Goal: Task Accomplishment & Management: Complete application form

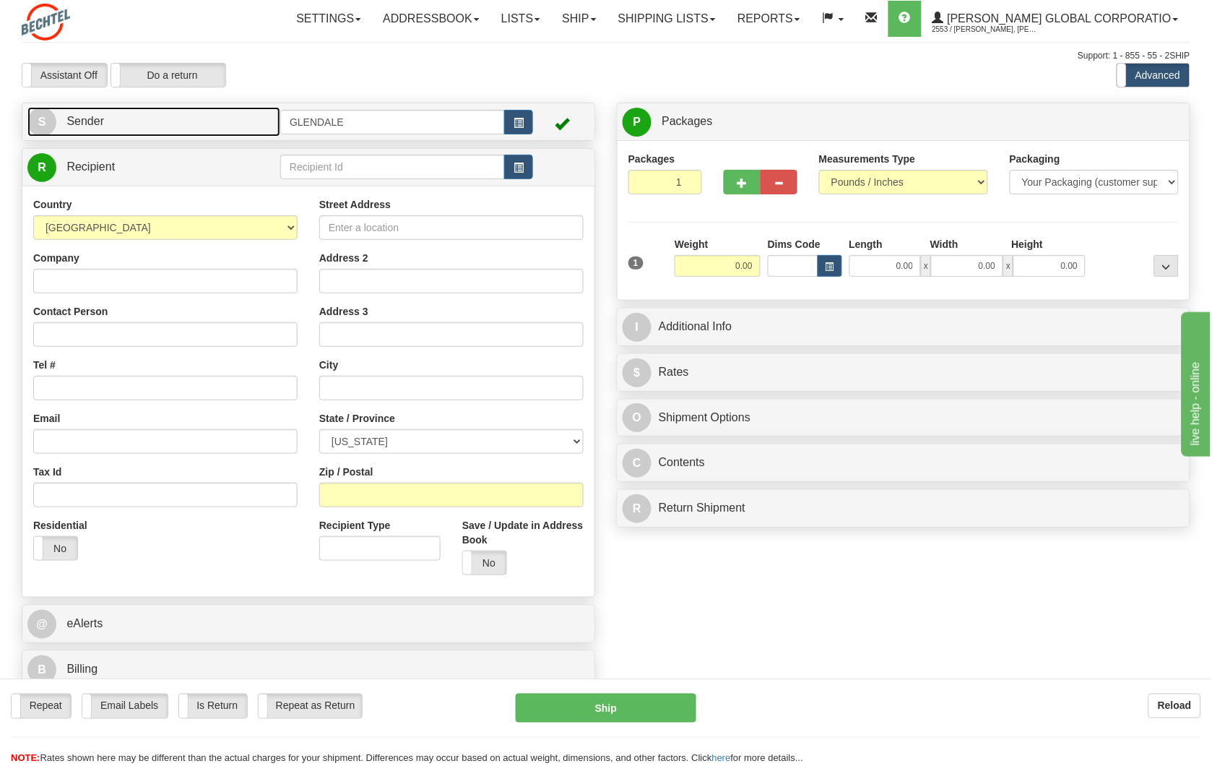
click at [77, 123] on span "Sender" at bounding box center [85, 121] width 38 height 12
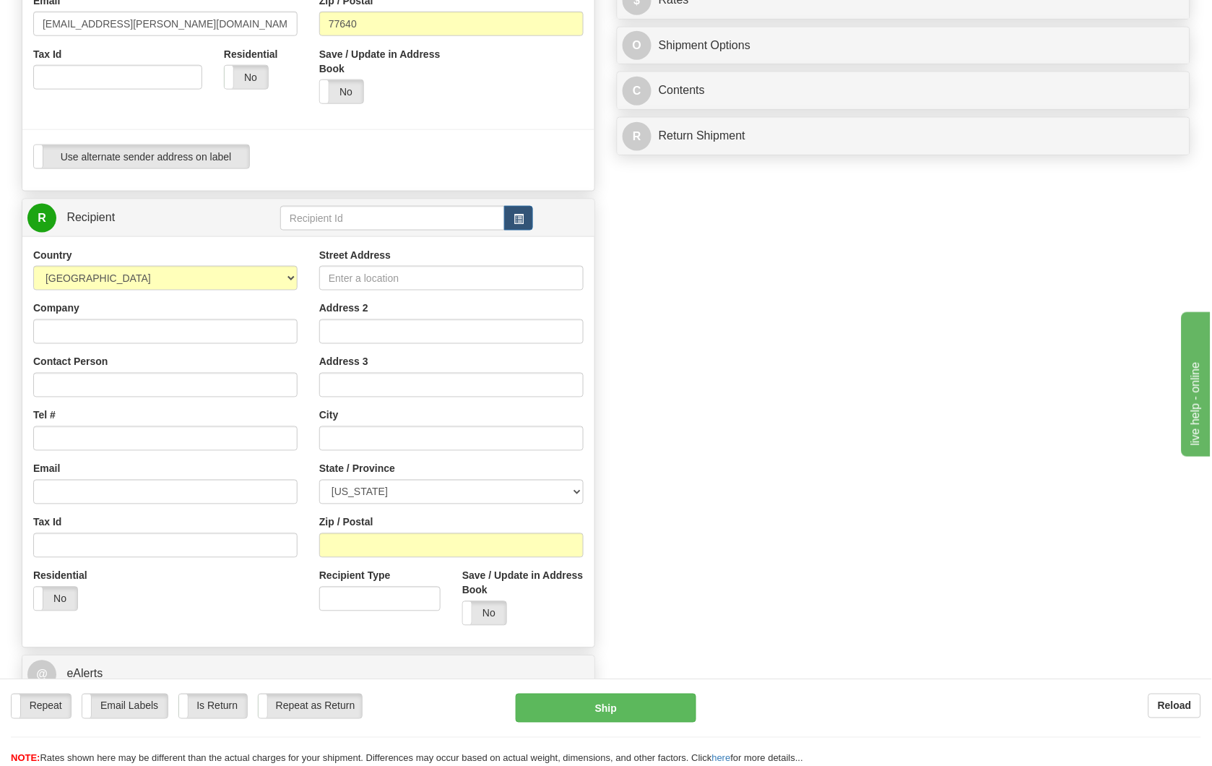
scroll to position [401, 0]
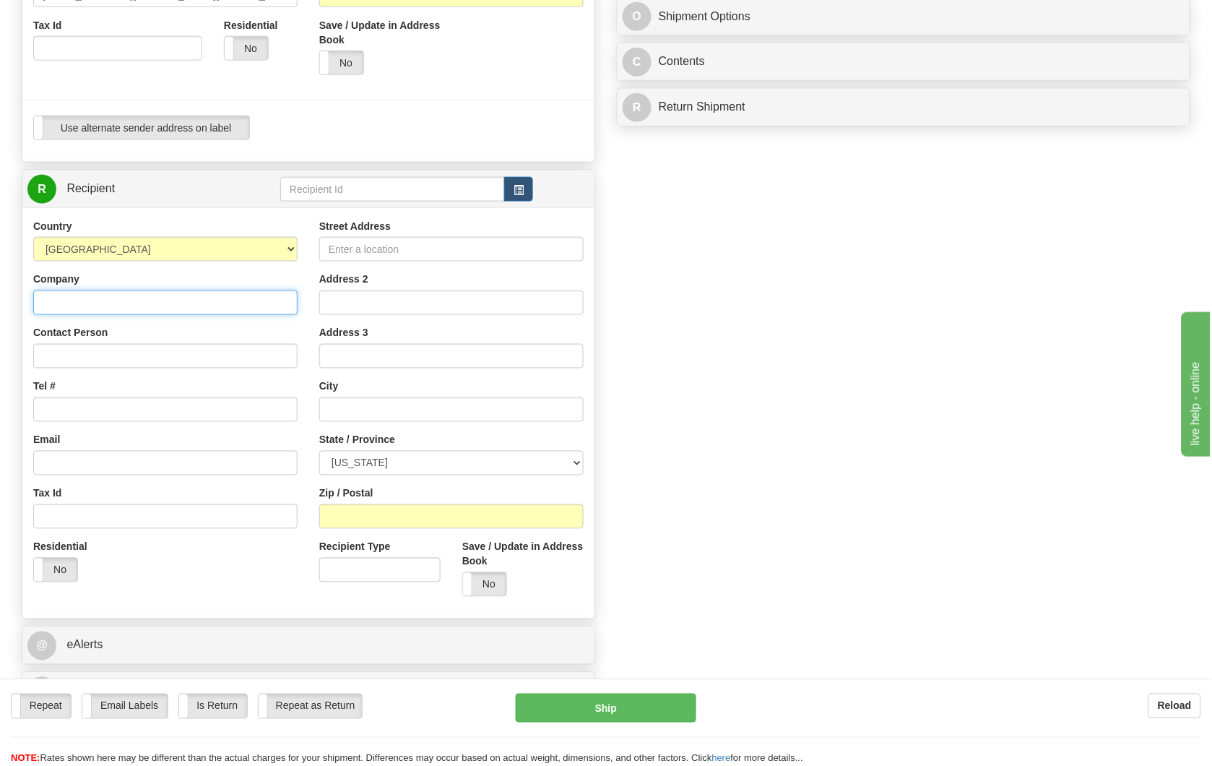
click at [164, 303] on input "Company" at bounding box center [165, 302] width 264 height 25
type input "a"
type input "ATLAS COPCO"
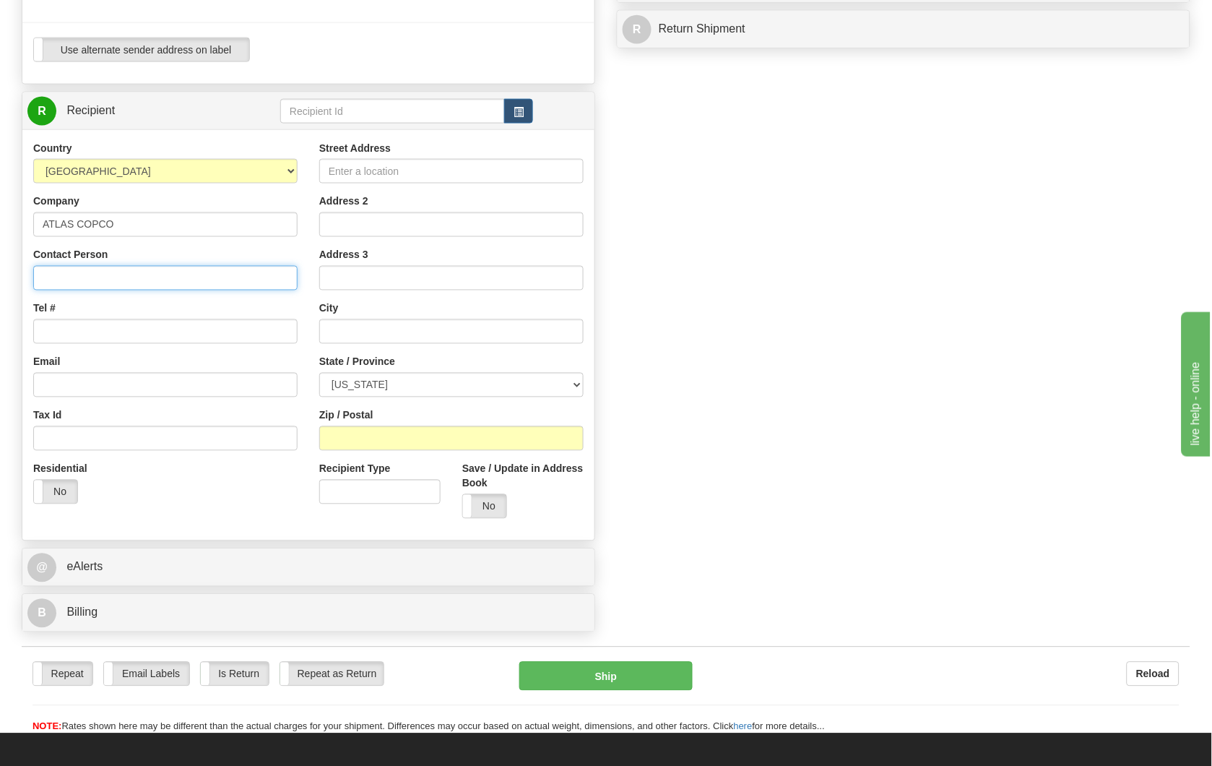
scroll to position [481, 0]
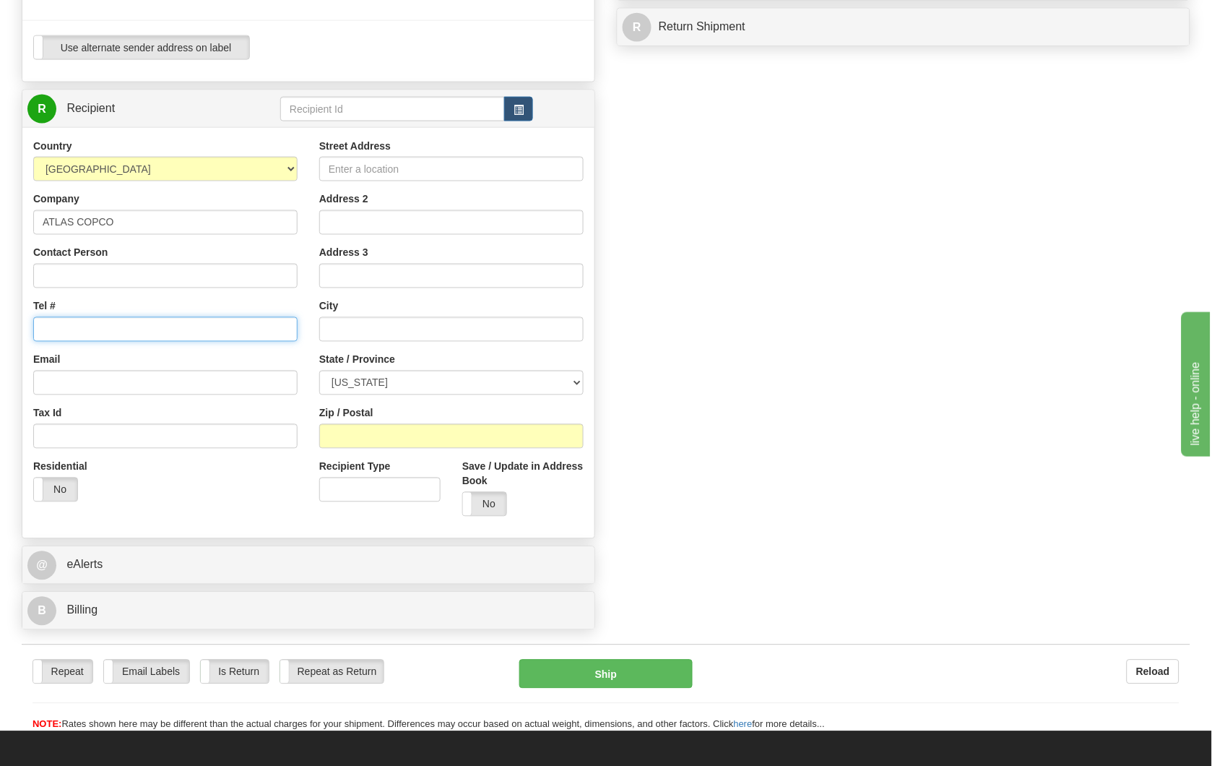
click at [146, 327] on input "Tel #" at bounding box center [165, 329] width 264 height 25
click at [142, 311] on div "Tel #" at bounding box center [165, 320] width 264 height 43
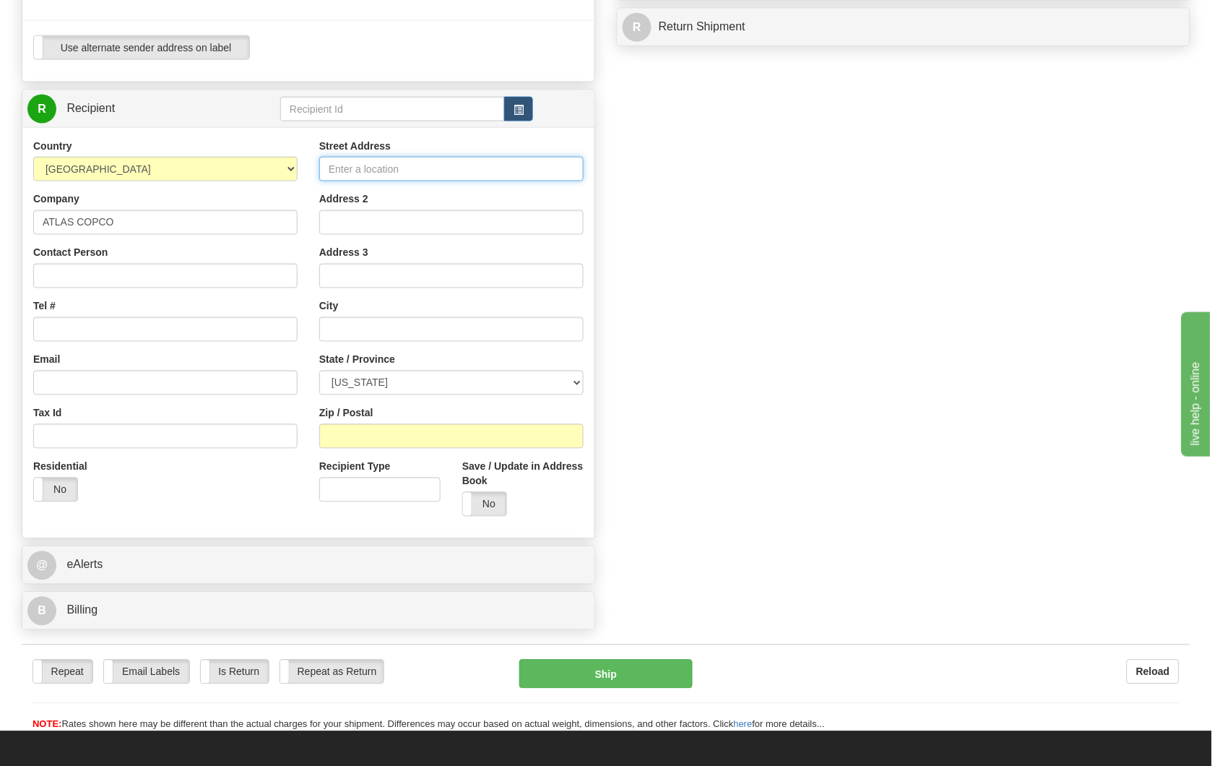
click at [420, 169] on input "Street Address" at bounding box center [451, 169] width 264 height 25
click at [415, 169] on input "Street Address" at bounding box center [451, 169] width 264 height 25
paste input "Address [STREET_ADDRESS]"
type input "Address [STREET_ADDRESS]"
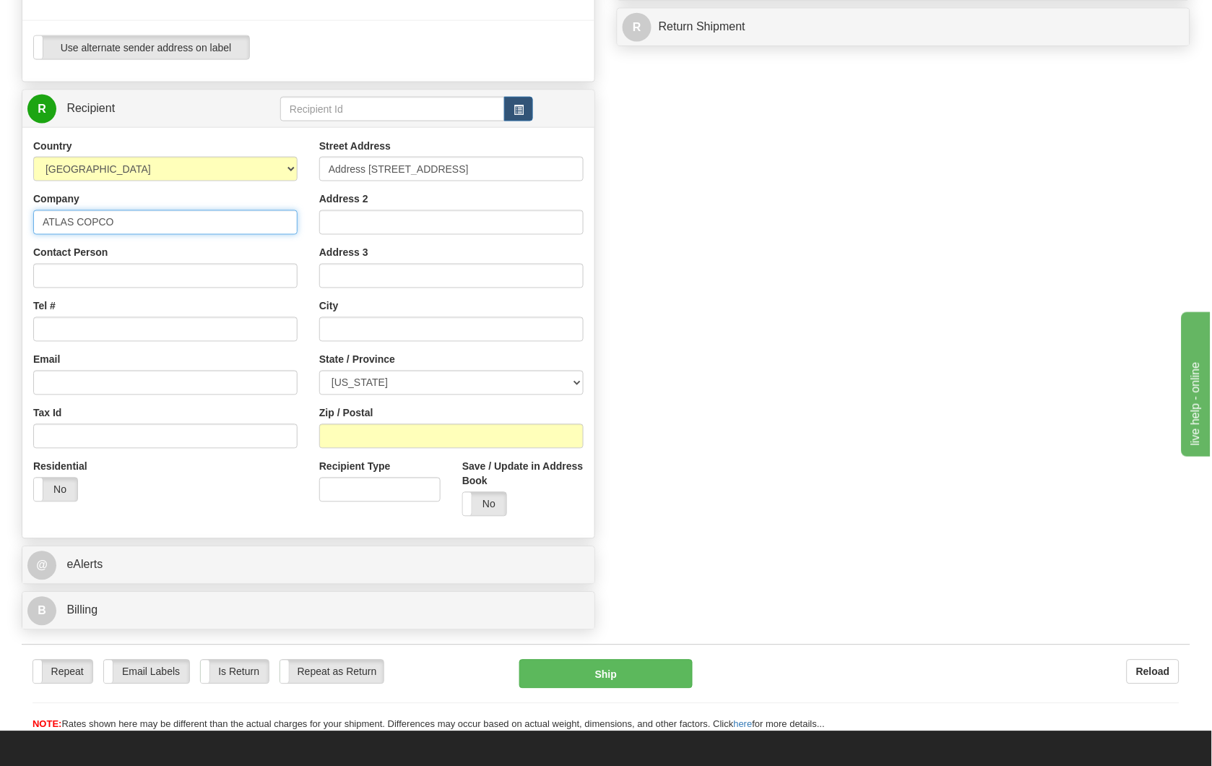
drag, startPoint x: 110, startPoint y: 221, endPoint x: -5, endPoint y: 220, distance: 115.6
click at [154, 273] on input "Contact Person" at bounding box center [165, 276] width 264 height 25
paste input "ATLAS COPCO"
type input "ATLAS COPCO"
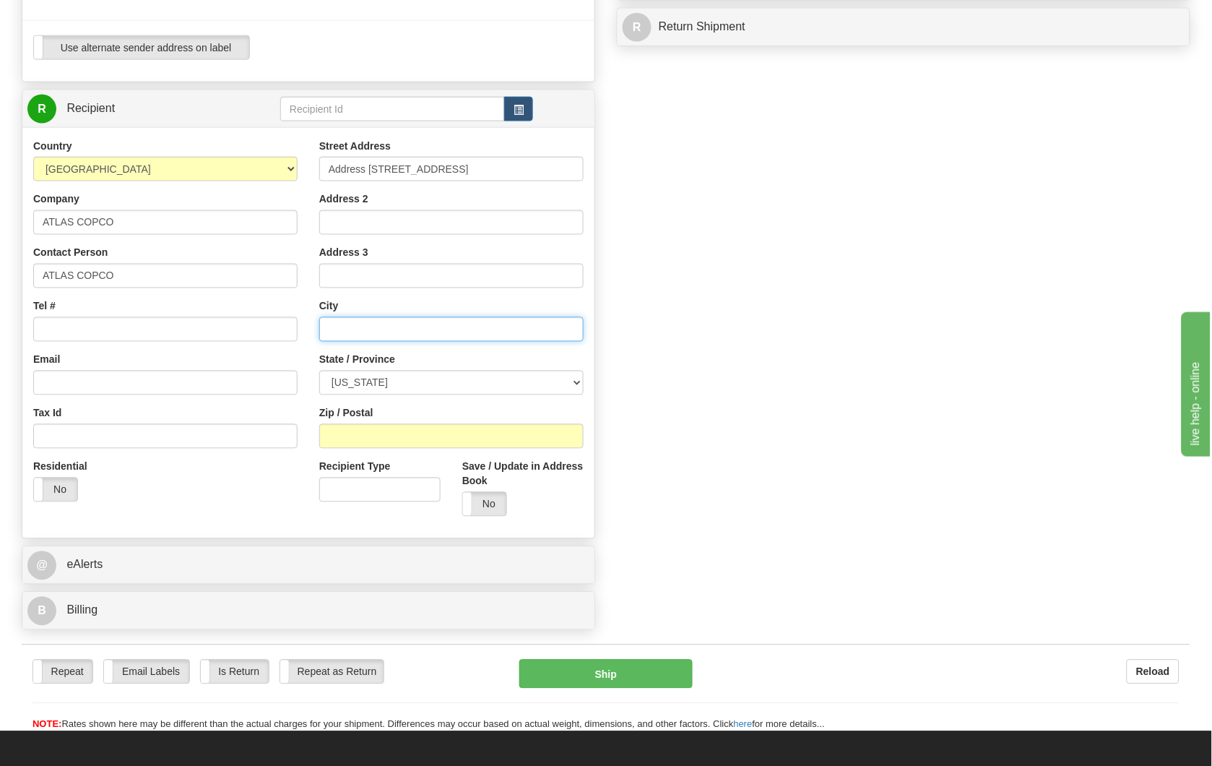
click at [403, 332] on input "text" at bounding box center [451, 329] width 264 height 25
paste input "[GEOGRAPHIC_DATA]"
type input "[GEOGRAPHIC_DATA]"
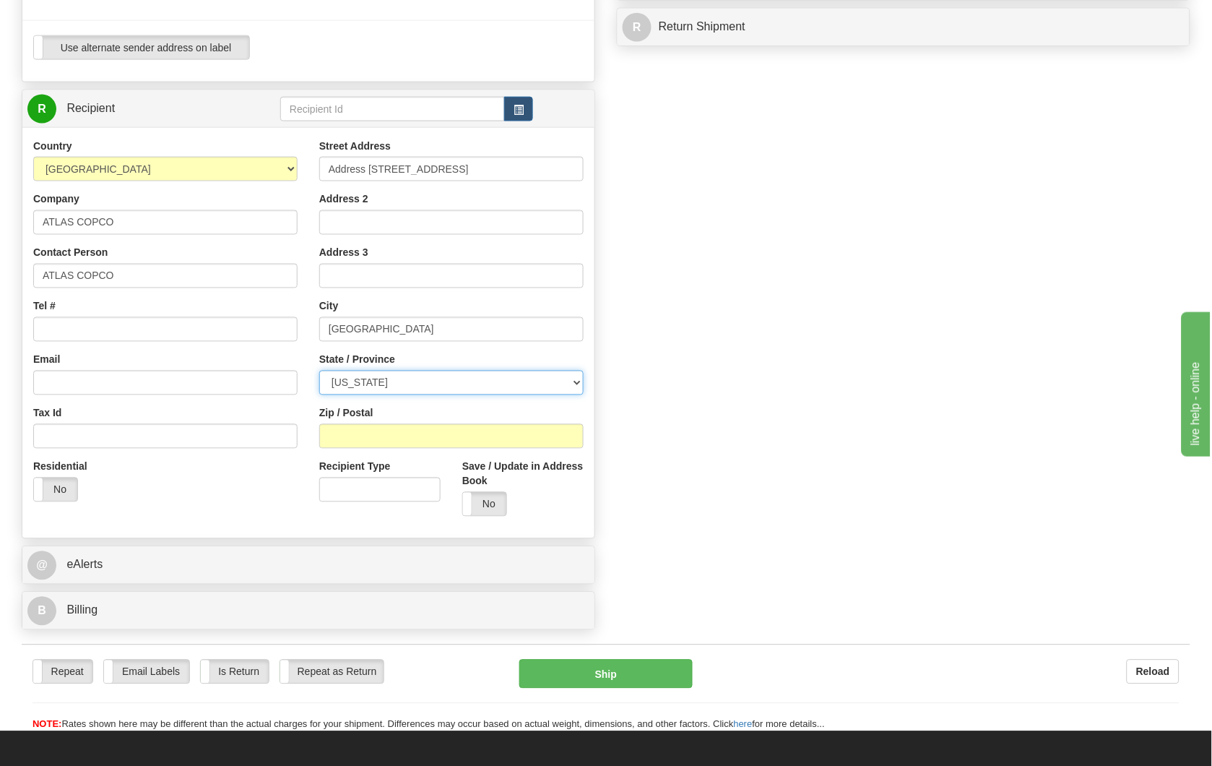
click at [393, 387] on select "[US_STATE] [US_STATE] [US_STATE] [US_STATE] Armed Forces America Armed Forces E…" at bounding box center [451, 382] width 264 height 25
select select "NY"
click at [319, 371] on select "[US_STATE] [US_STATE] [US_STATE] [US_STATE] Armed Forces America Armed Forces E…" at bounding box center [451, 382] width 264 height 25
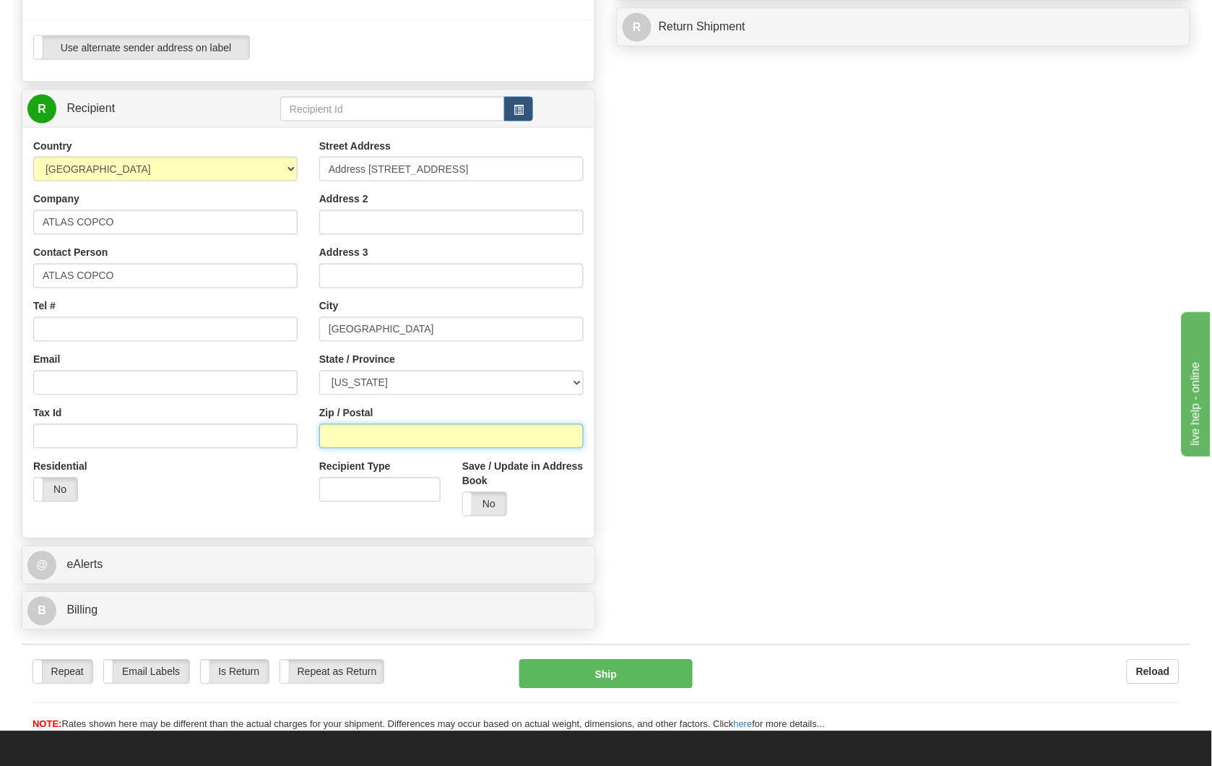
click at [385, 433] on input "Zip / Postal" at bounding box center [451, 436] width 264 height 25
type input "12186"
click at [280, 489] on div "Residential Yes No" at bounding box center [165, 485] width 286 height 53
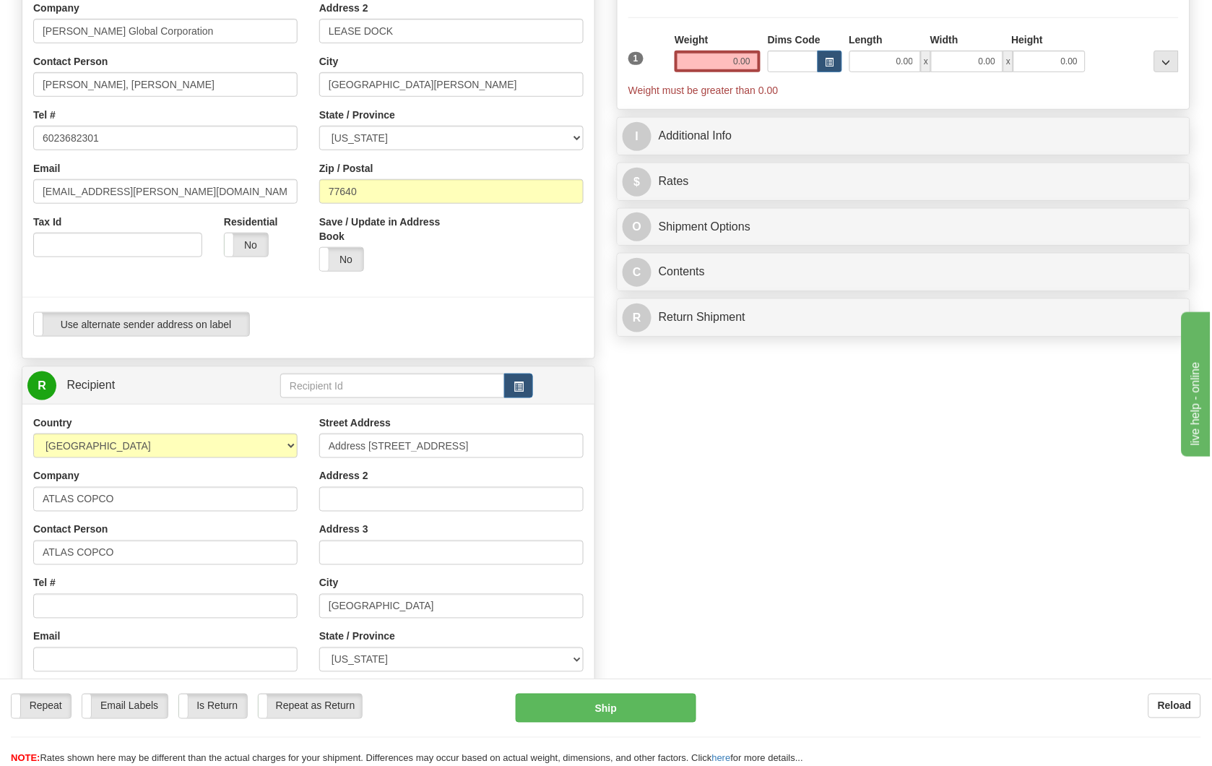
scroll to position [0, 0]
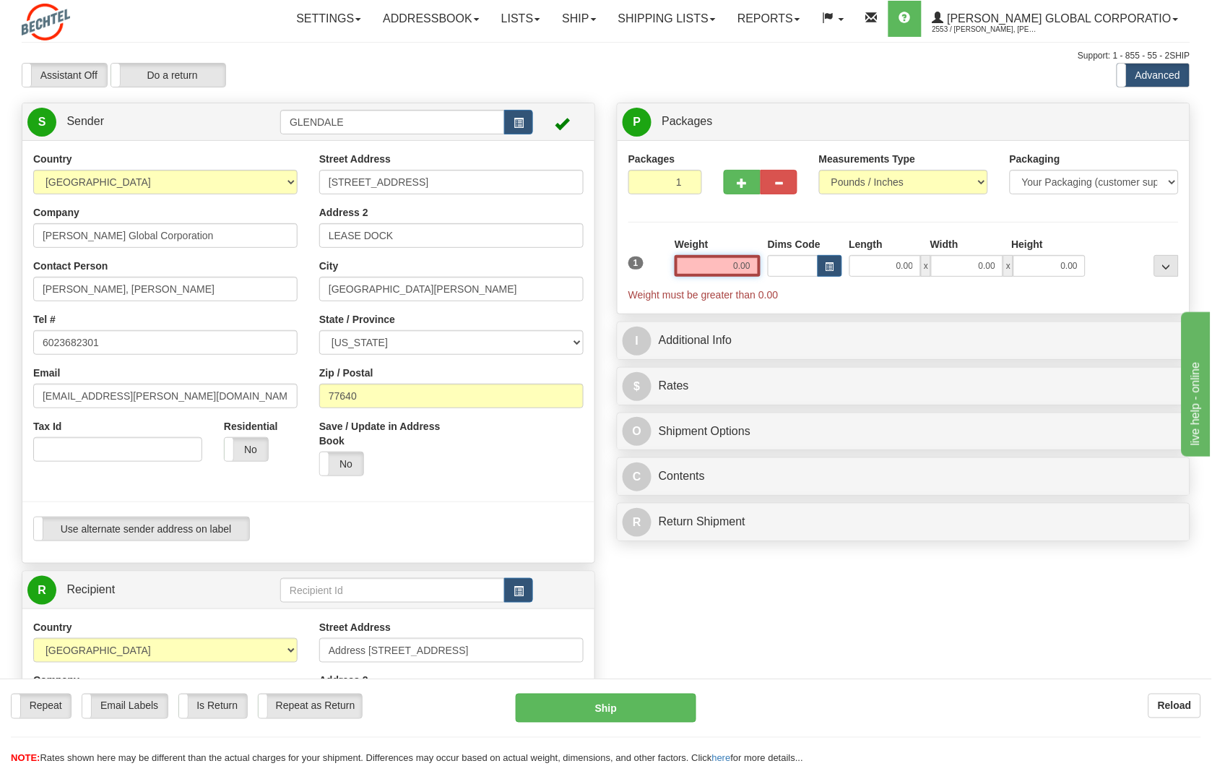
click at [745, 266] on input "0.00" at bounding box center [718, 266] width 86 height 22
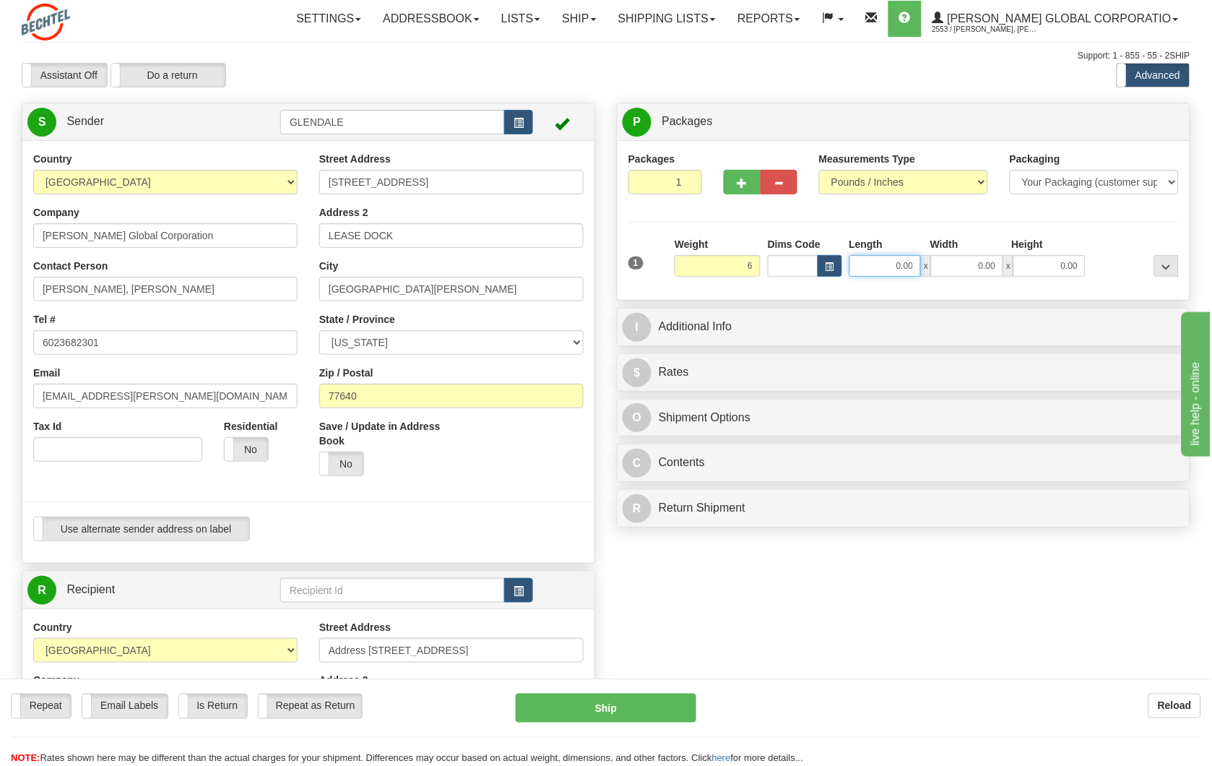
type input "6.00"
click at [901, 272] on input "0.00" at bounding box center [885, 266] width 72 height 22
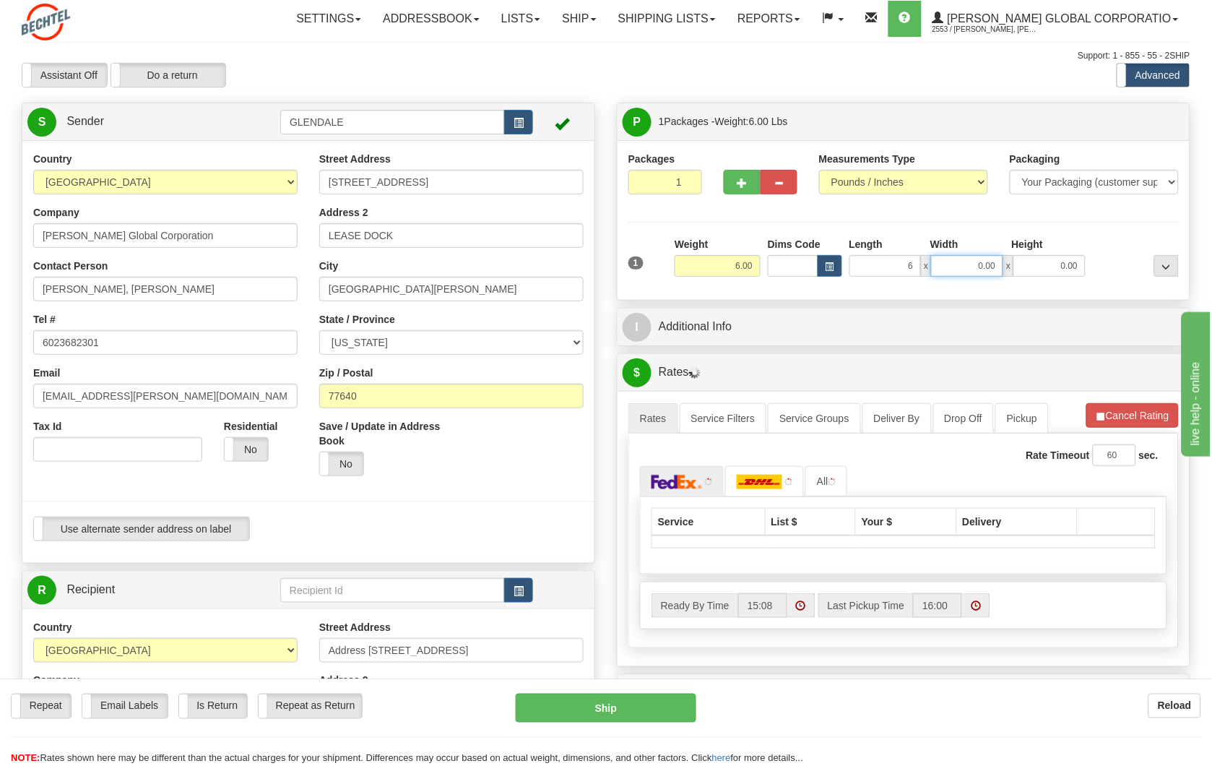
type input "6.00"
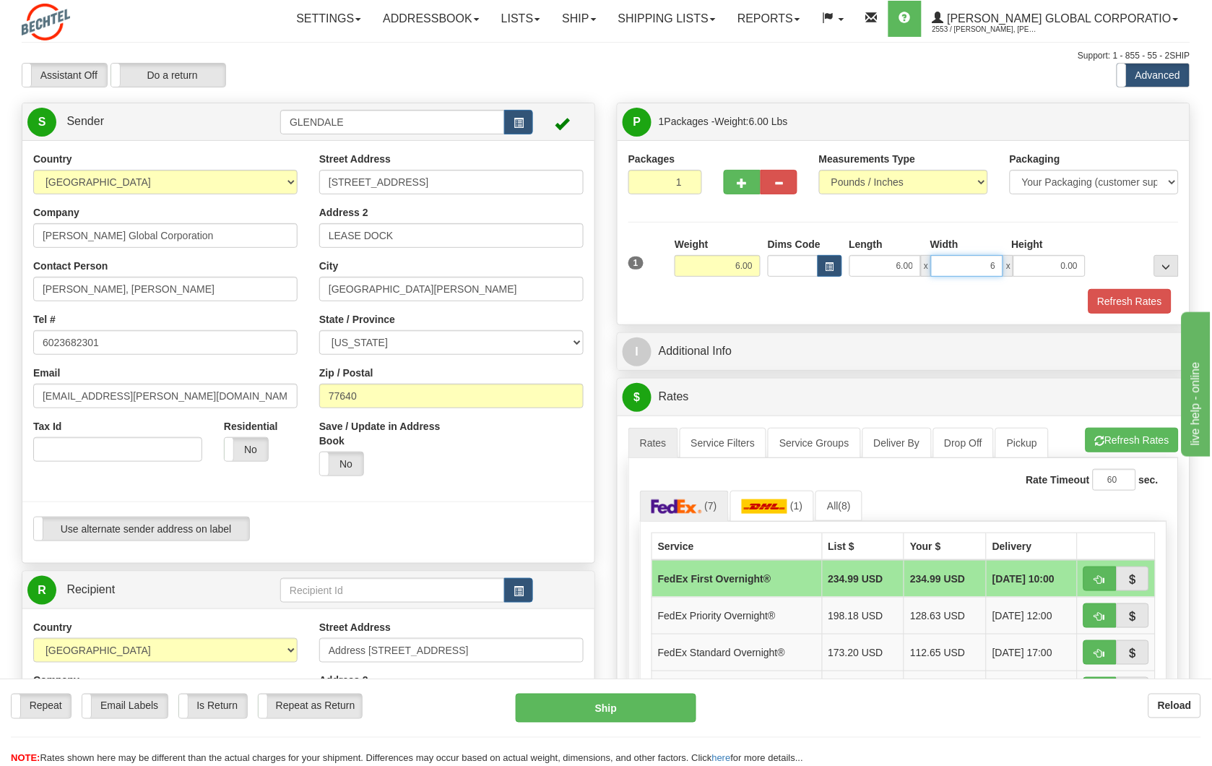
type input "6.00"
type input "7.00"
click at [1121, 248] on div at bounding box center [1135, 257] width 93 height 40
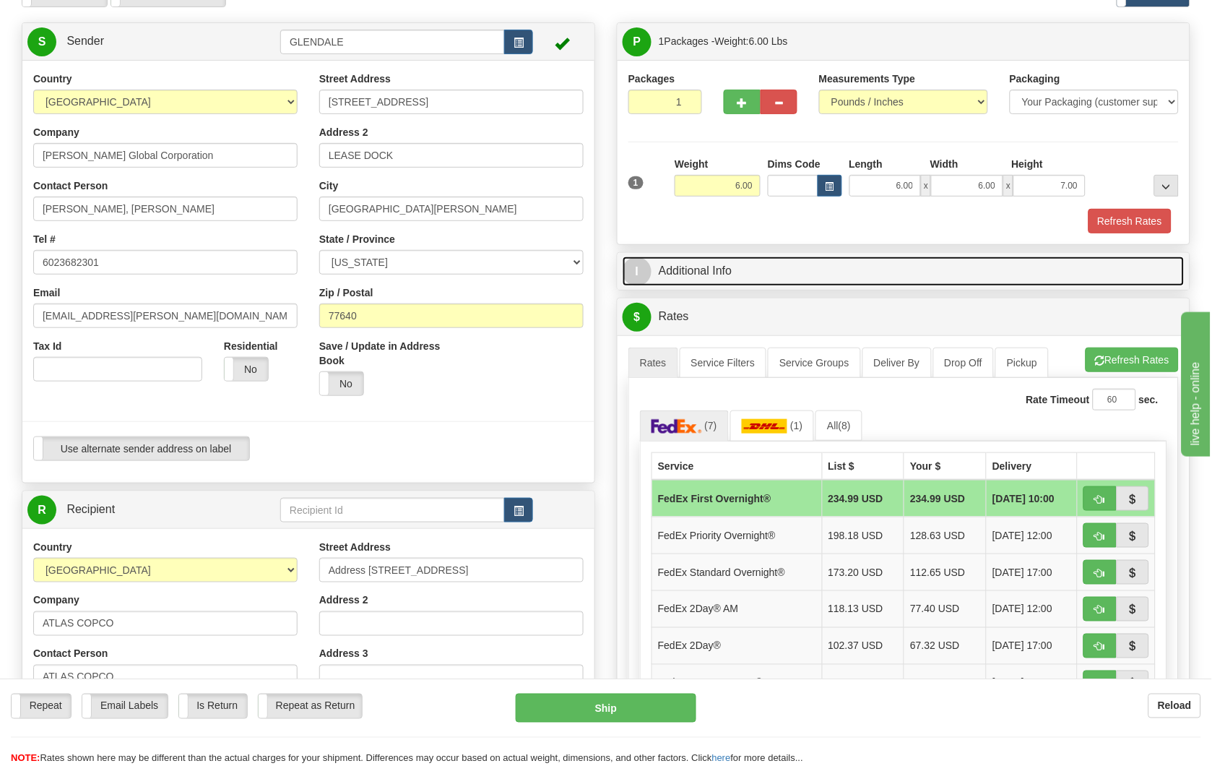
click at [975, 268] on link "I Additional Info" at bounding box center [904, 271] width 562 height 30
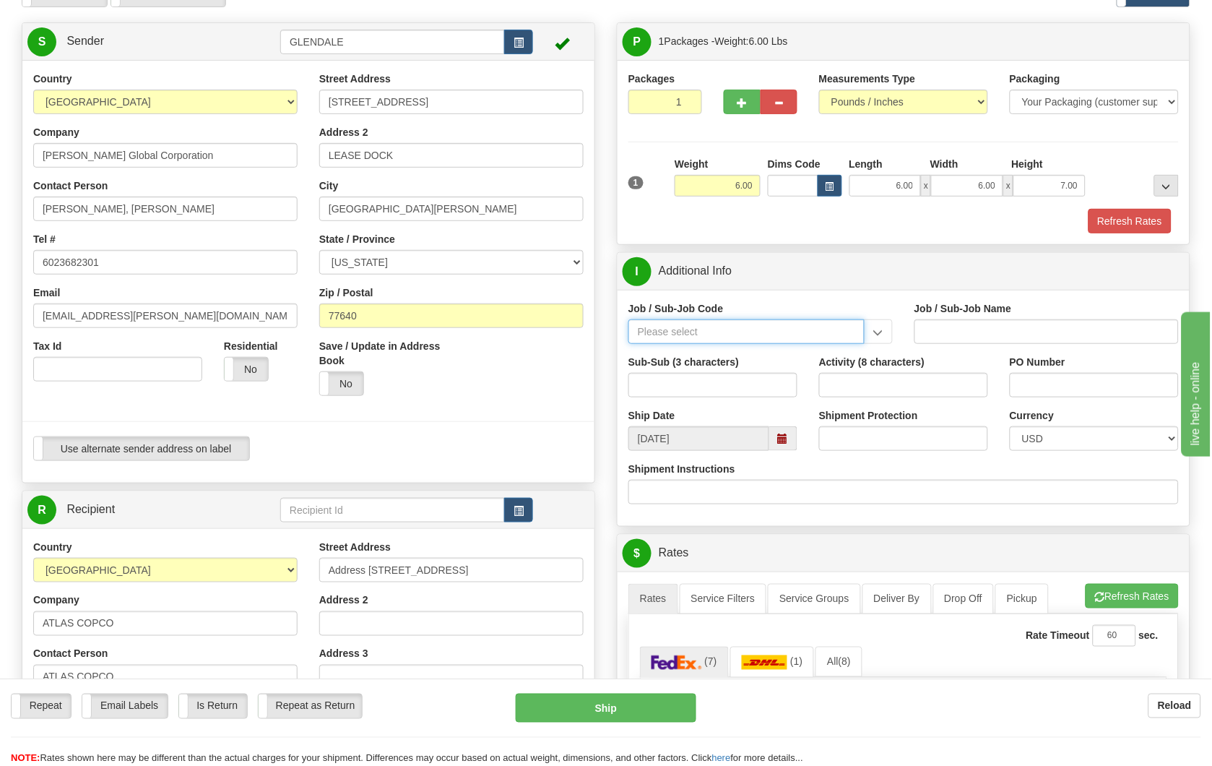
click at [781, 332] on input "Job / Sub-Job Code" at bounding box center [746, 331] width 236 height 25
click at [773, 332] on input "Job / Sub-Job Code" at bounding box center [746, 331] width 236 height 25
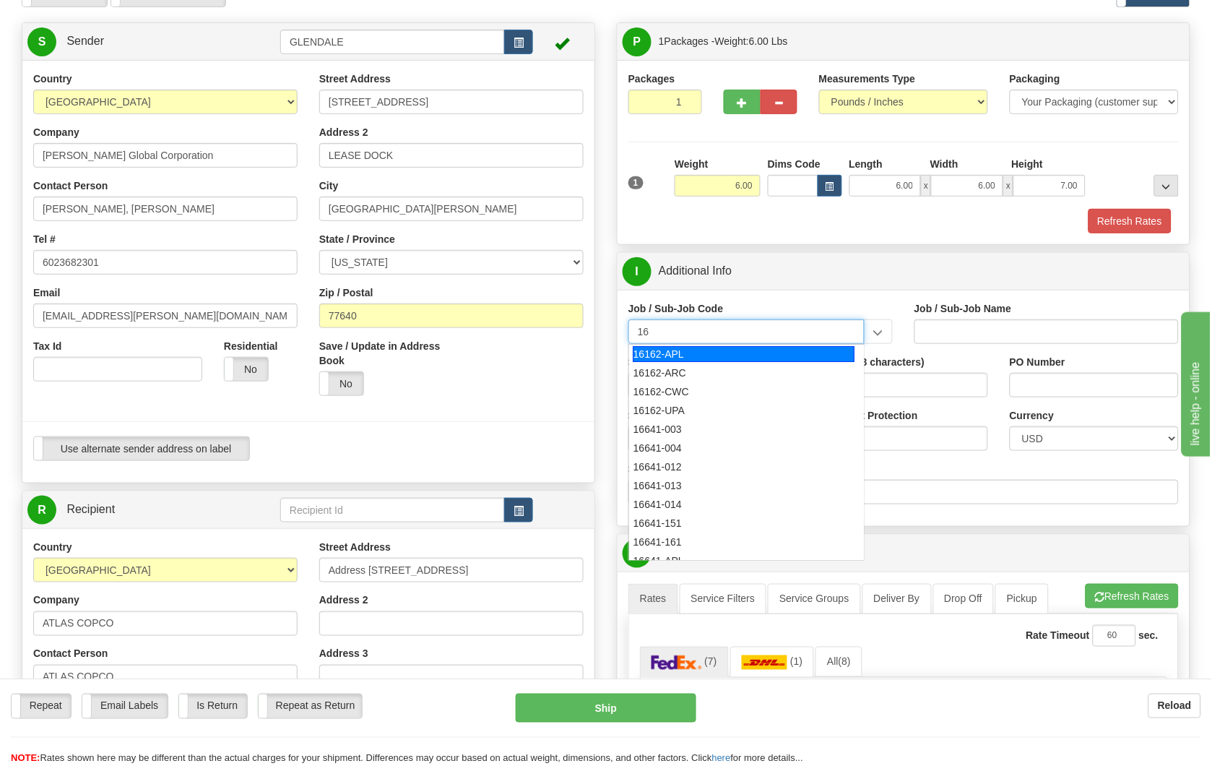
type input "1"
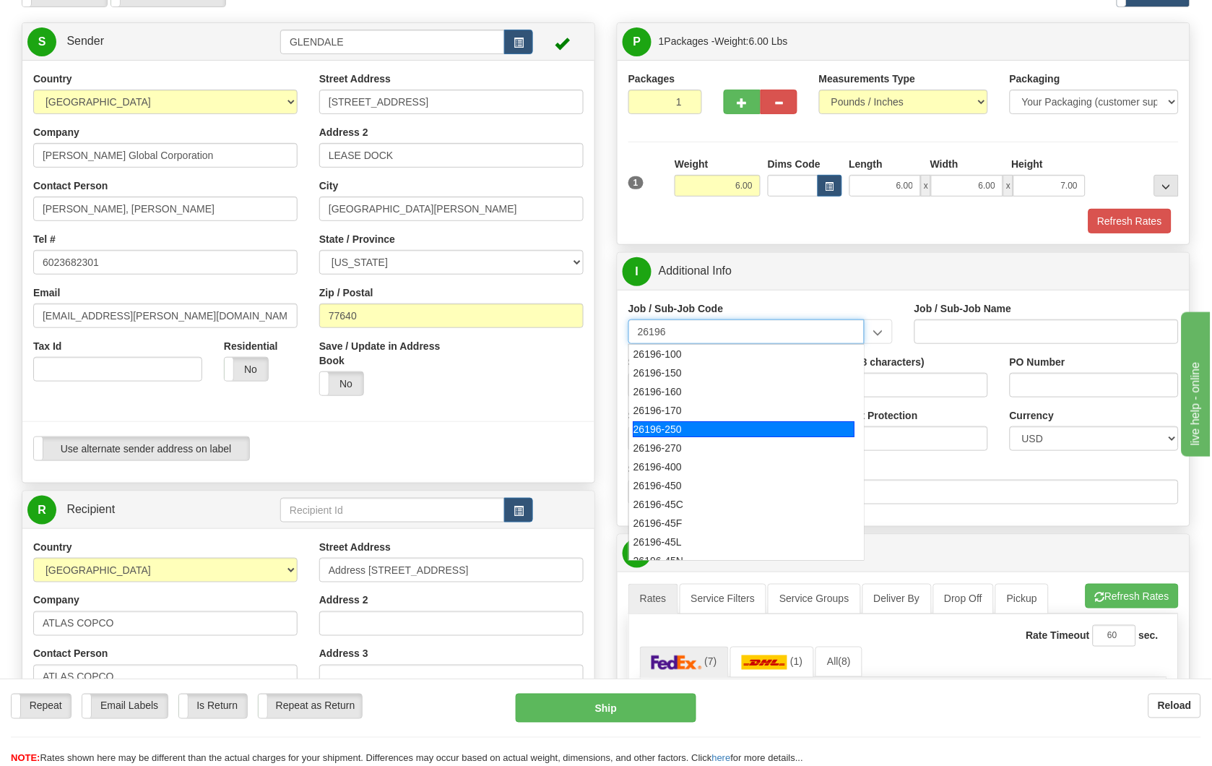
click at [732, 430] on div "26196-250" at bounding box center [744, 429] width 222 height 16
type input "26196-250"
type input "PORT [PERSON_NAME] LNG - FIELD MATERIAL REQUISTIONS"
type input "26196-250"
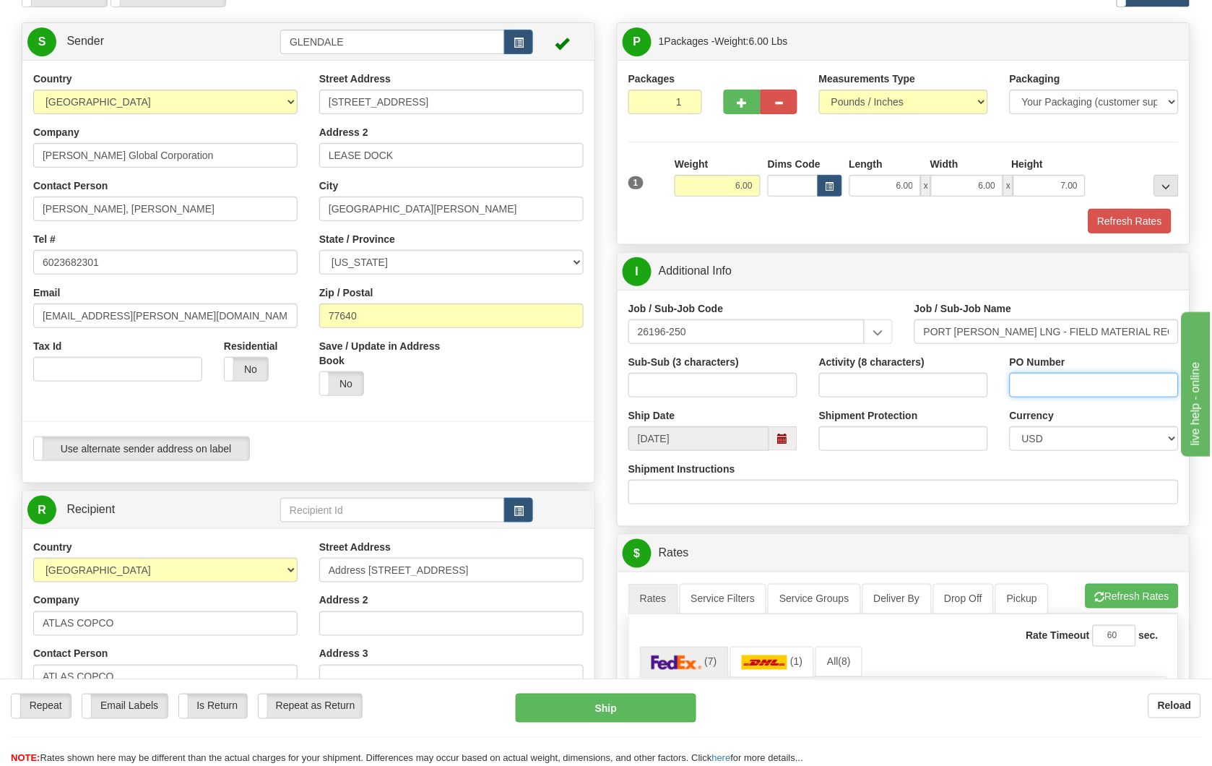
click at [1051, 387] on input "PO Number" at bounding box center [1094, 385] width 169 height 25
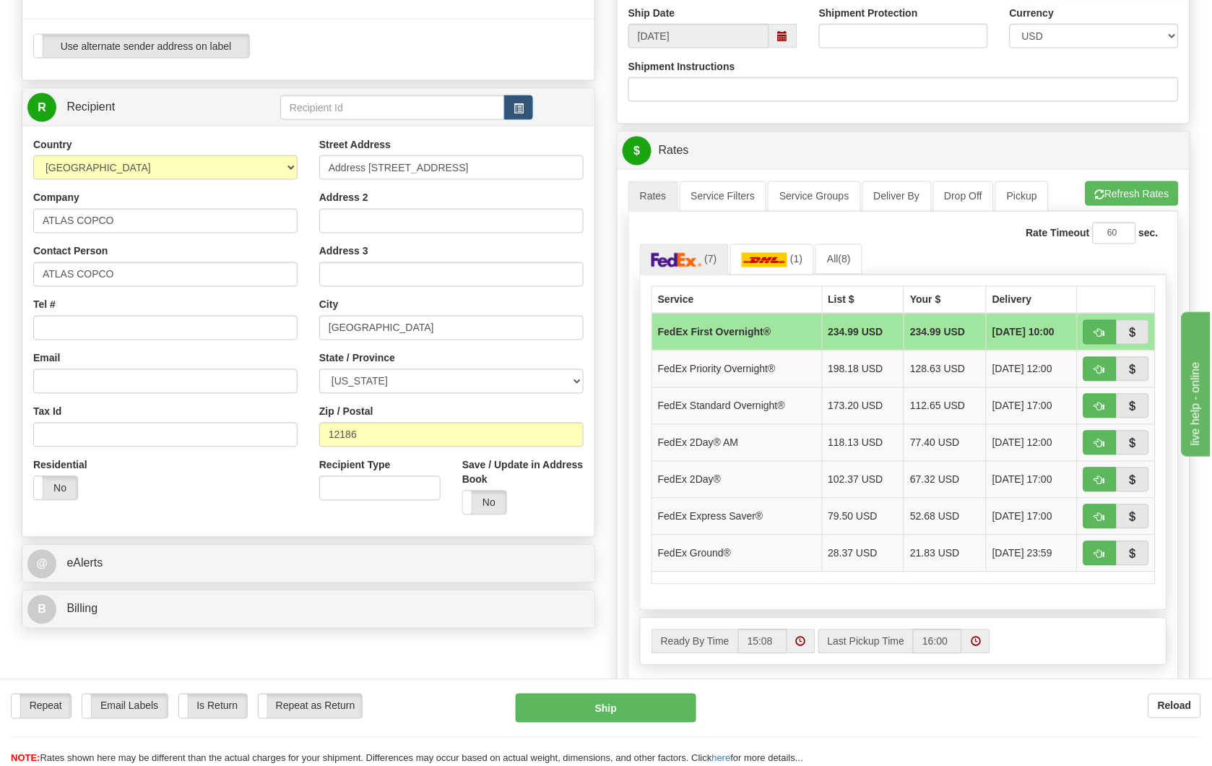
scroll to position [561, 0]
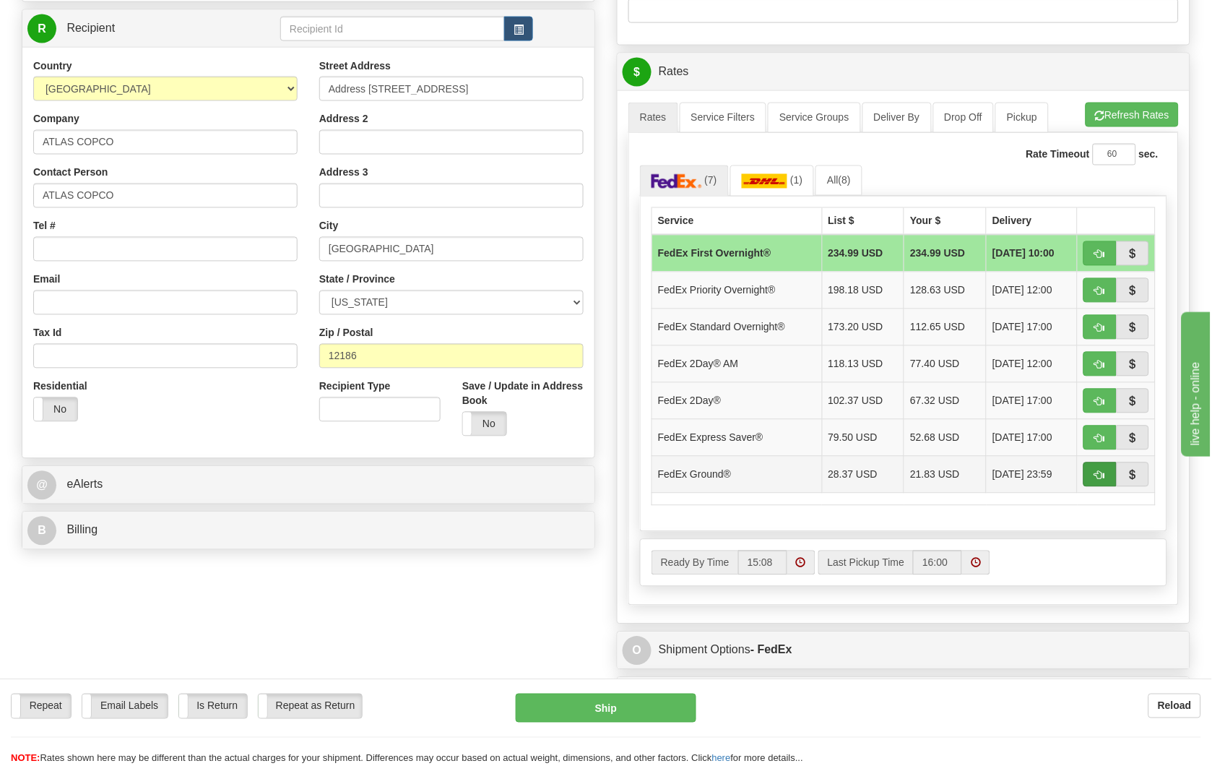
type input "162791"
click at [1095, 475] on span "button" at bounding box center [1100, 475] width 10 height 9
type input "92"
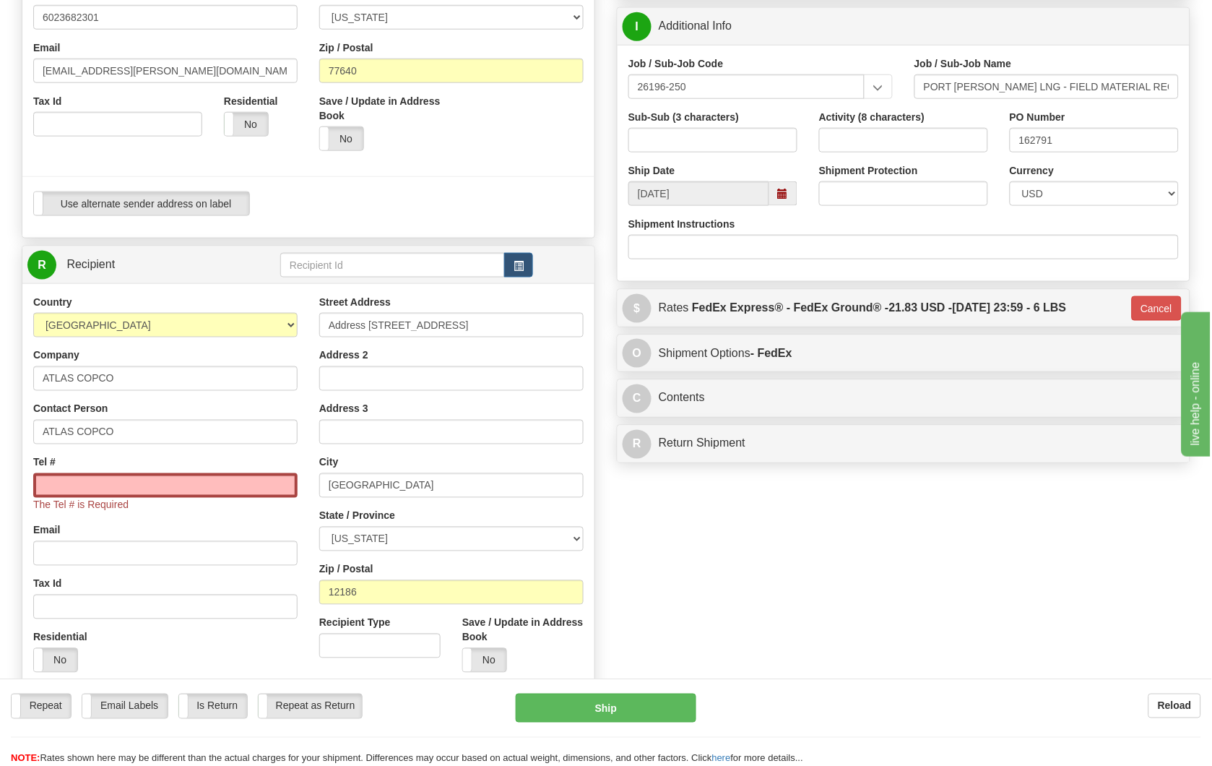
scroll to position [321, 0]
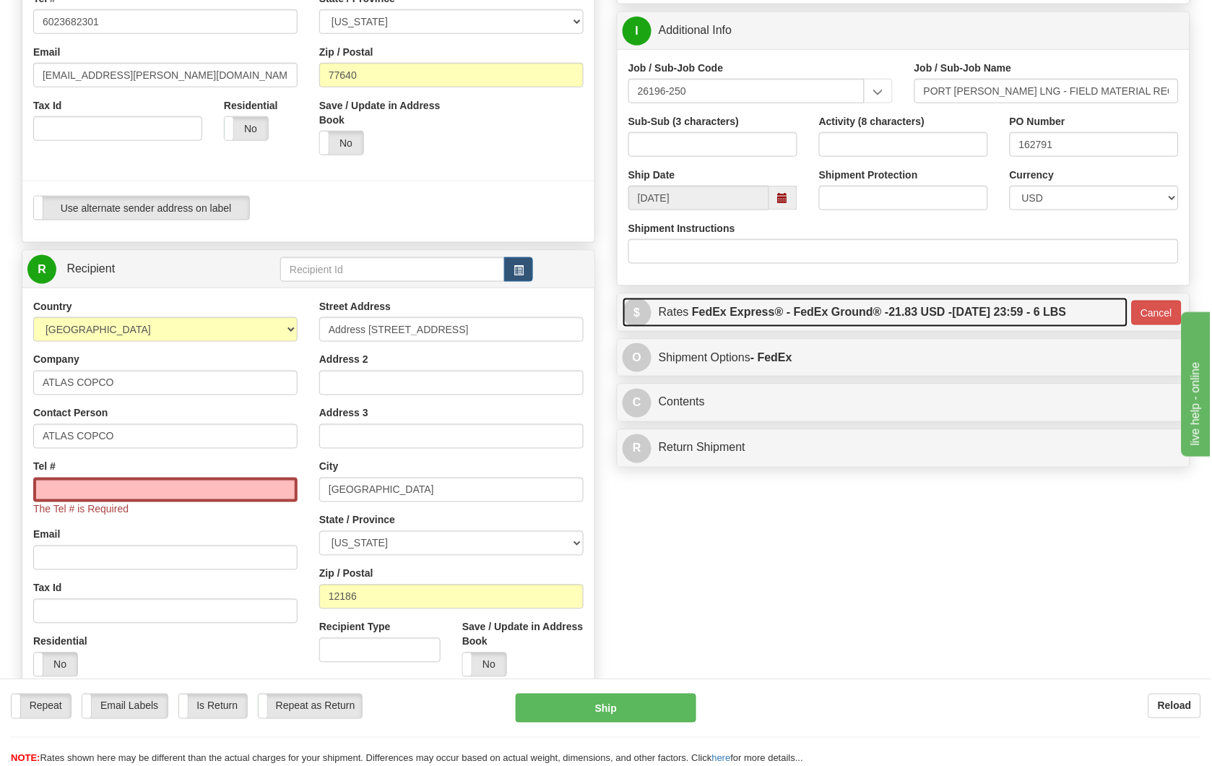
click at [733, 323] on label "FedEx Express® - FedEx Ground® - 21.83 USD - [DATE] 23:59 - 6 LBS" at bounding box center [879, 312] width 375 height 29
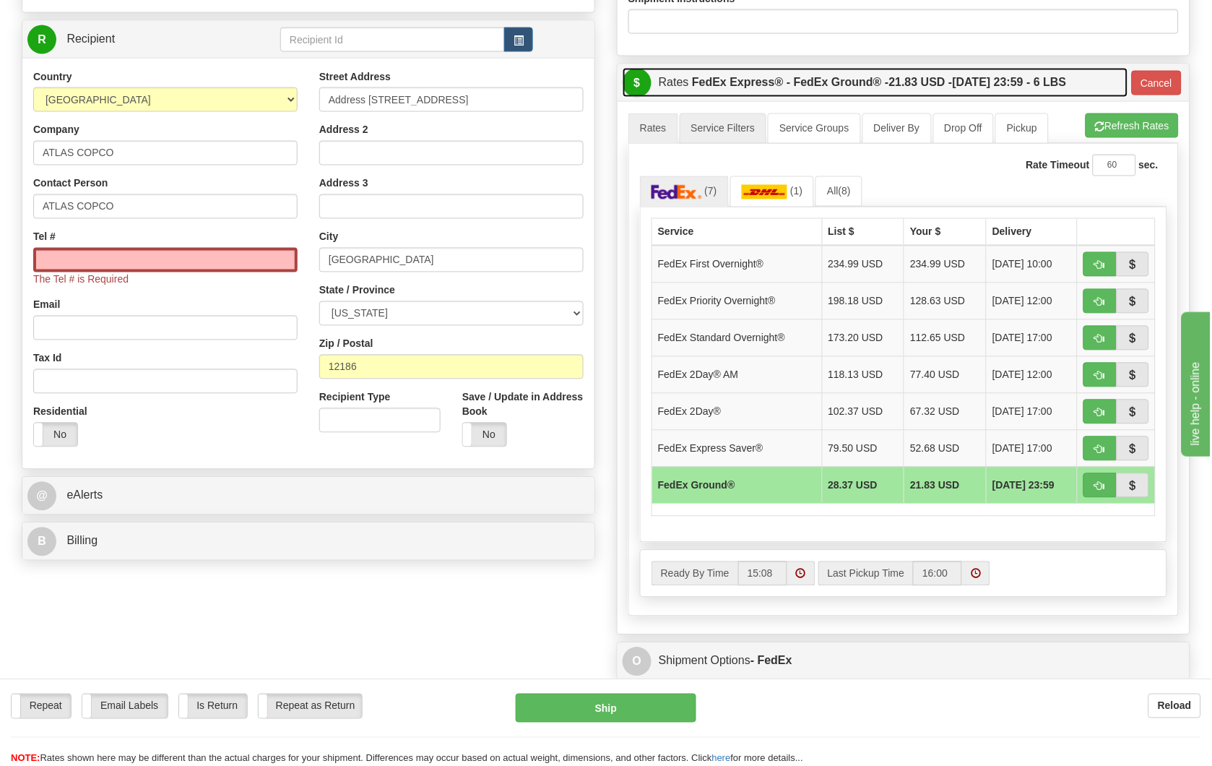
scroll to position [561, 0]
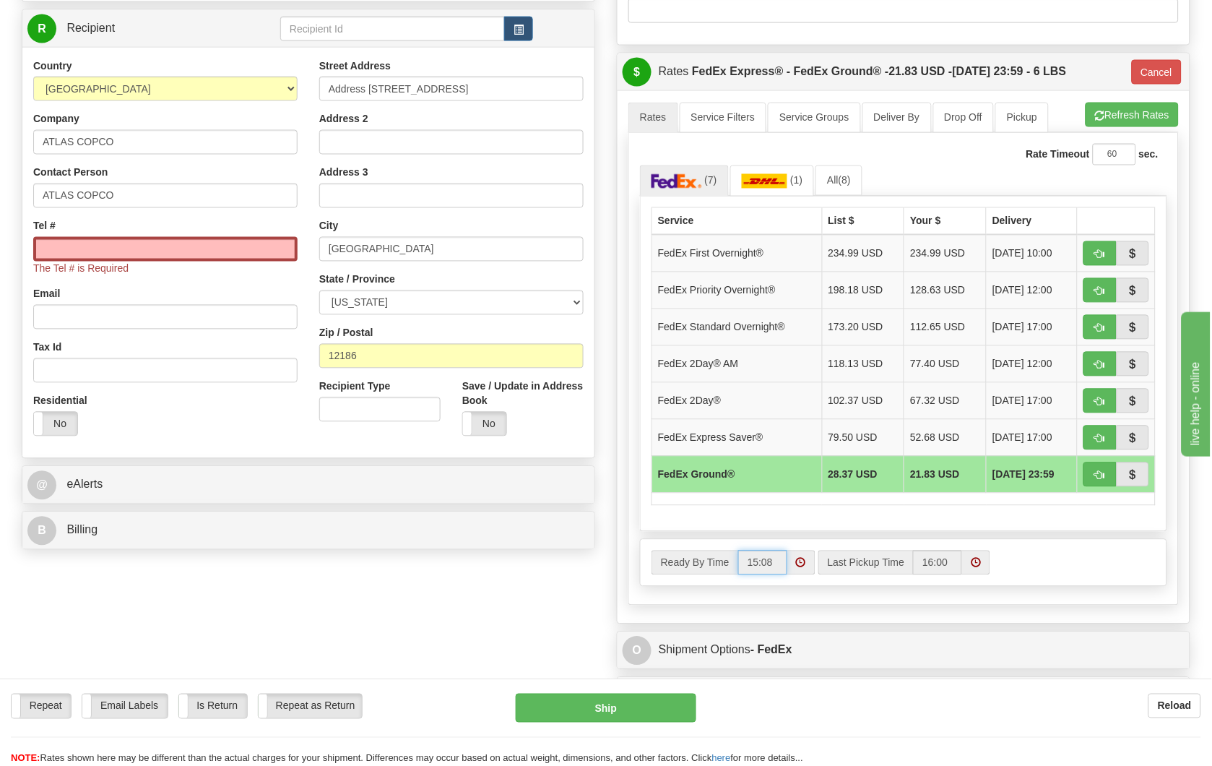
click at [774, 571] on input "15:08" at bounding box center [762, 562] width 49 height 25
click at [799, 564] on span at bounding box center [801, 563] width 10 height 10
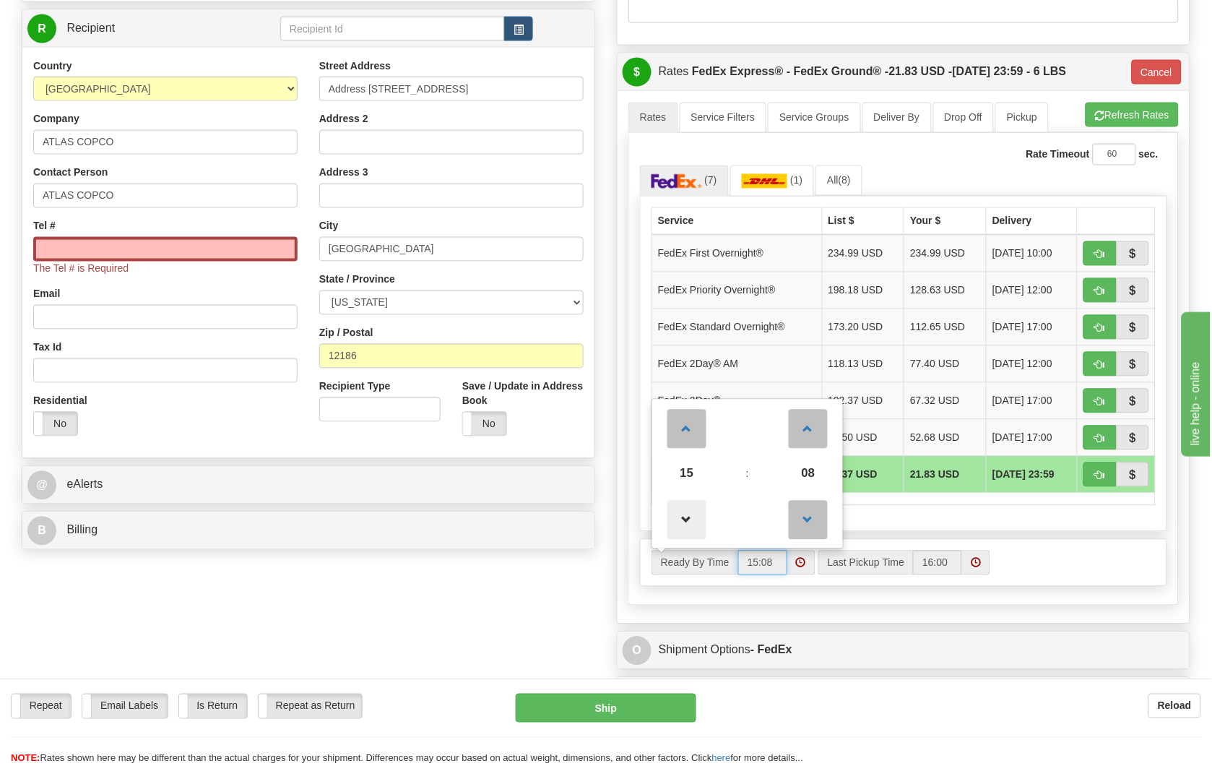
click at [697, 527] on span at bounding box center [686, 519] width 39 height 39
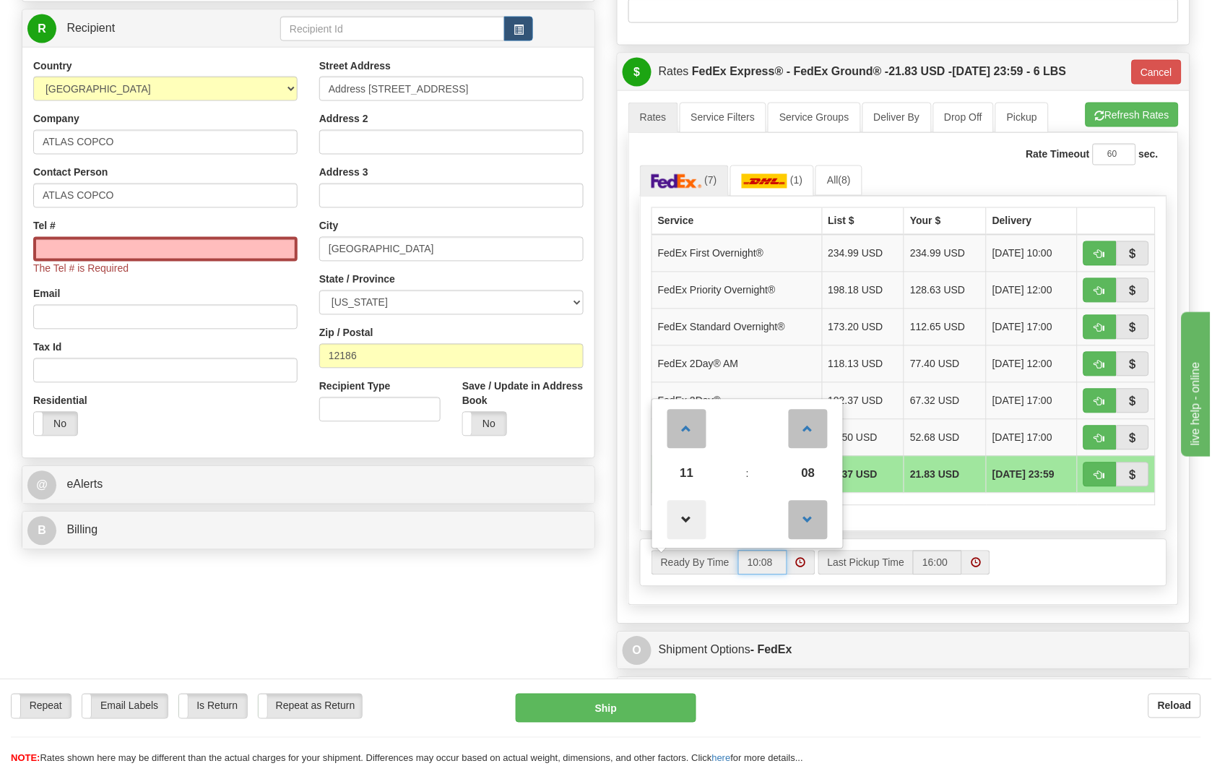
click at [697, 527] on span at bounding box center [686, 519] width 39 height 39
click at [690, 434] on span at bounding box center [686, 428] width 39 height 39
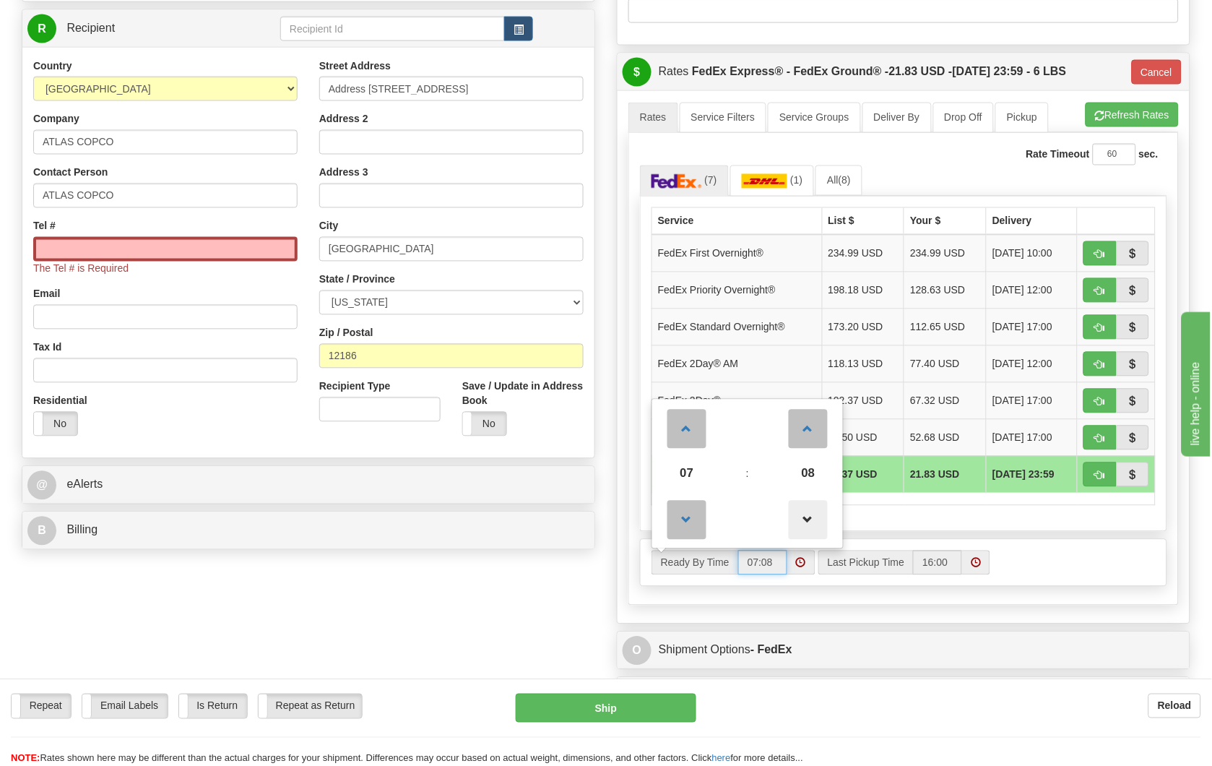
click at [810, 525] on span at bounding box center [808, 519] width 39 height 39
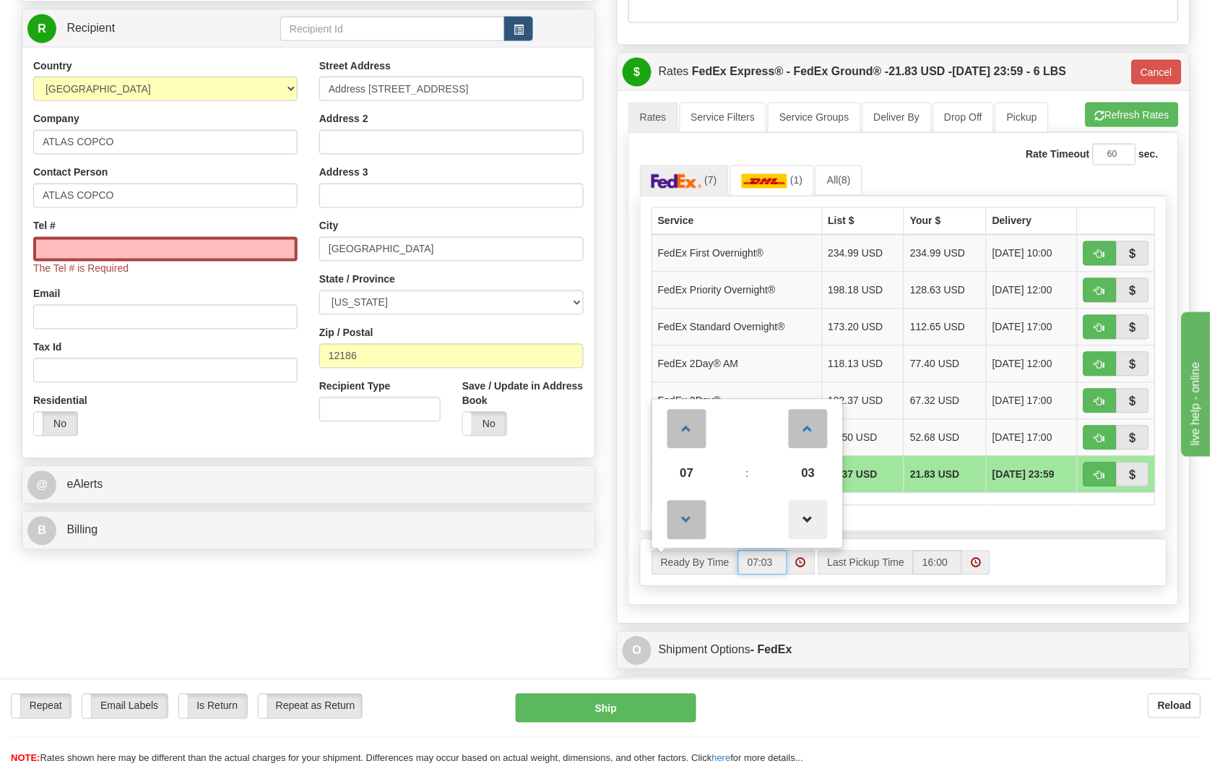
click at [810, 525] on span at bounding box center [808, 519] width 39 height 39
type input "07:00"
click at [805, 561] on span at bounding box center [801, 563] width 10 height 10
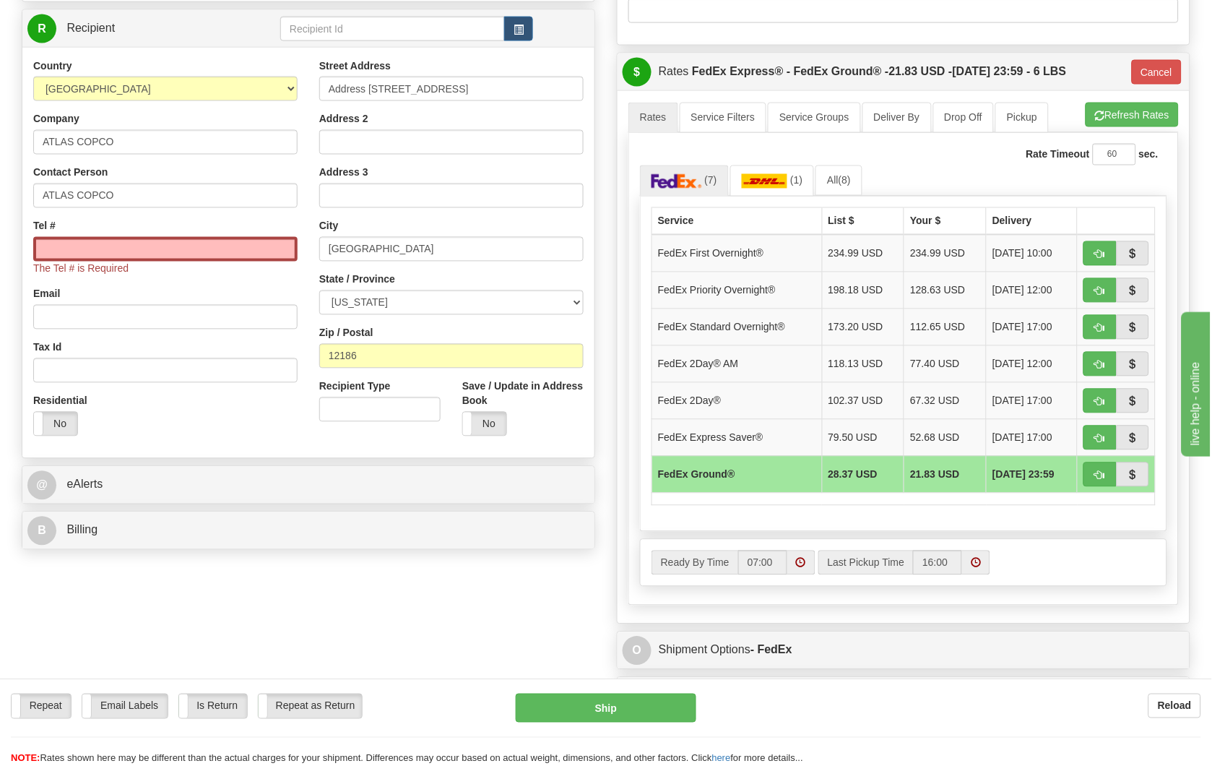
click at [977, 564] on span at bounding box center [976, 563] width 10 height 10
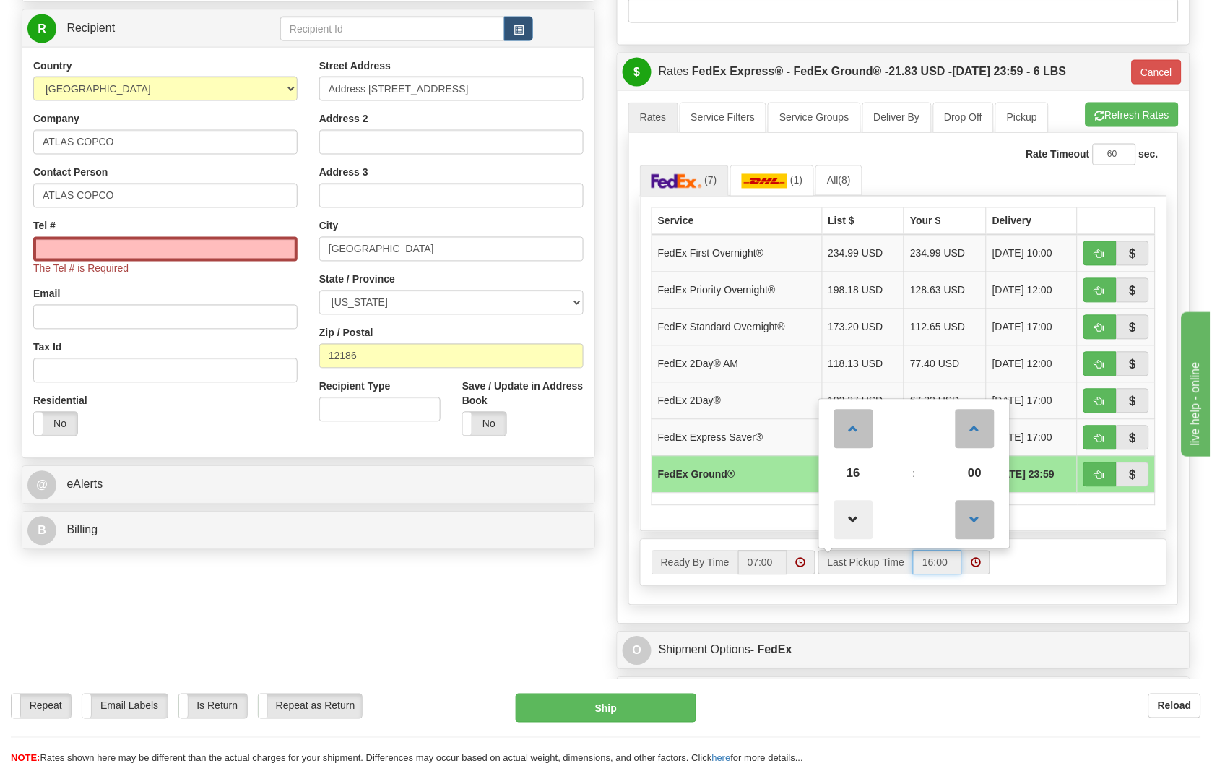
click at [857, 524] on span at bounding box center [853, 519] width 39 height 39
type input "14:00"
click at [982, 567] on span at bounding box center [976, 562] width 28 height 25
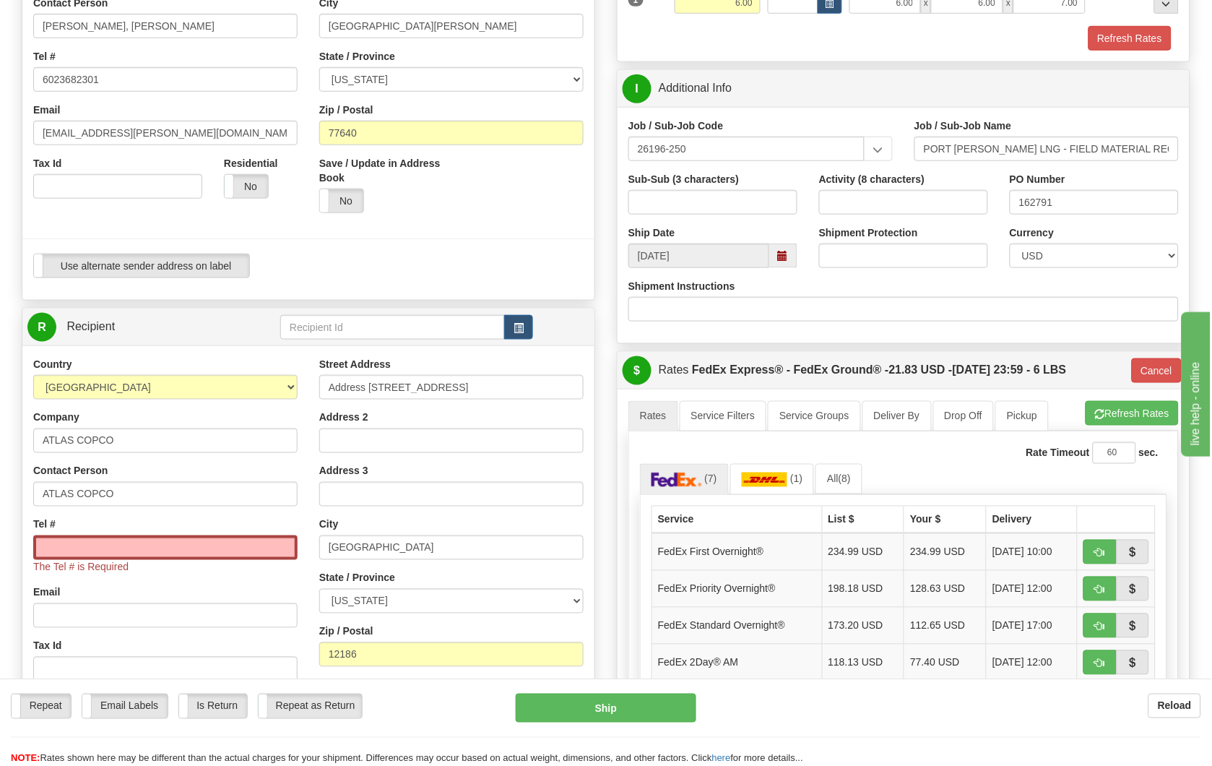
scroll to position [240, 0]
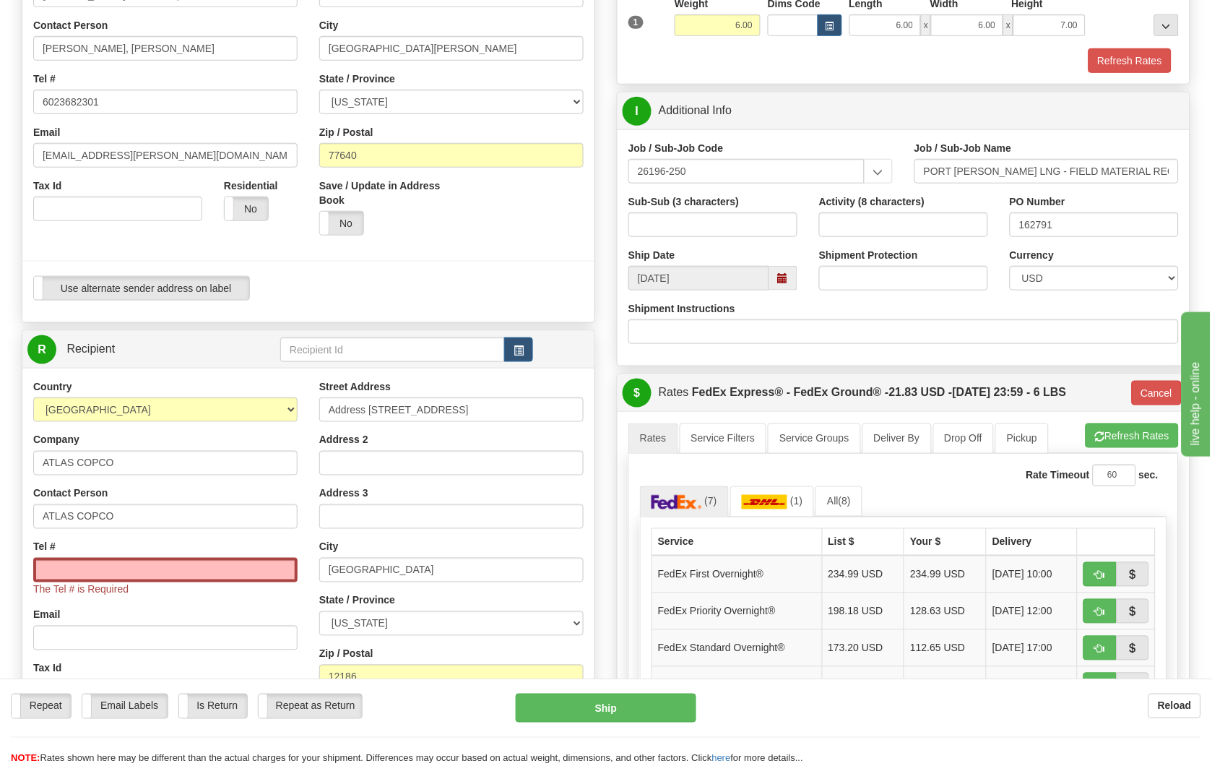
click at [782, 283] on span at bounding box center [783, 278] width 10 height 10
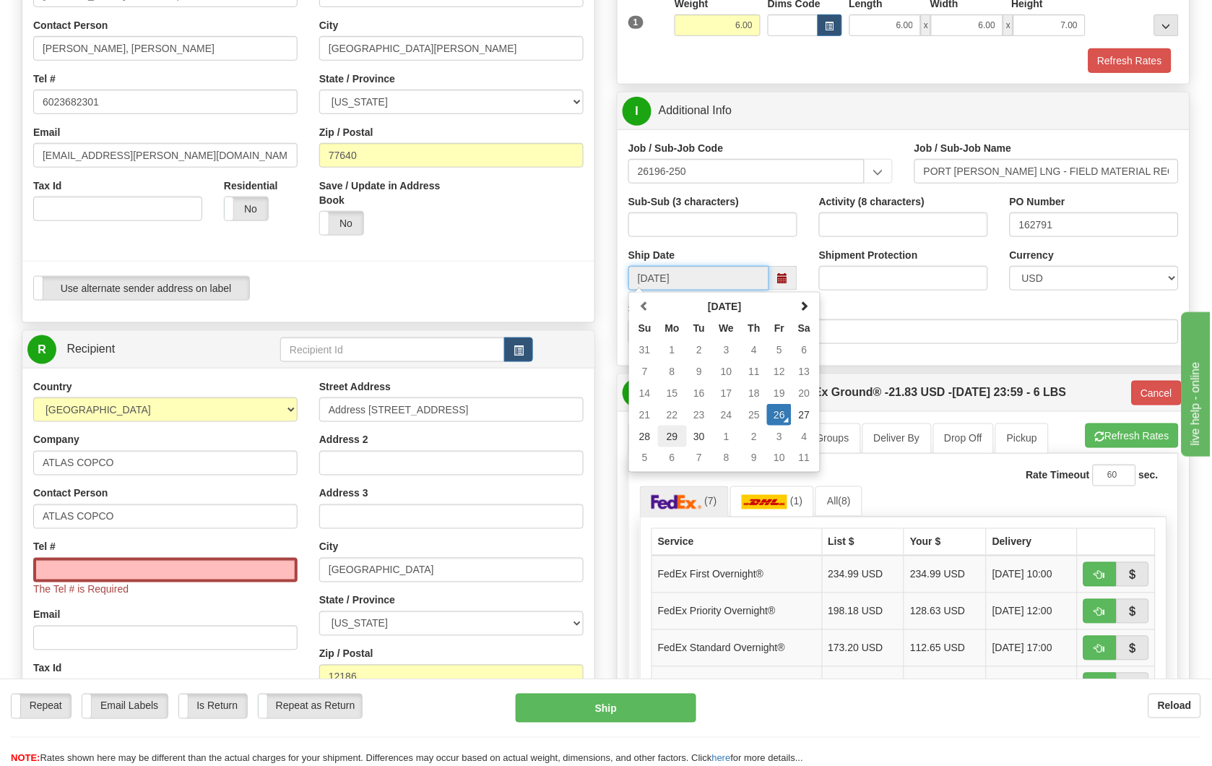
click at [668, 435] on td "29" at bounding box center [672, 436] width 29 height 22
type input "[DATE]"
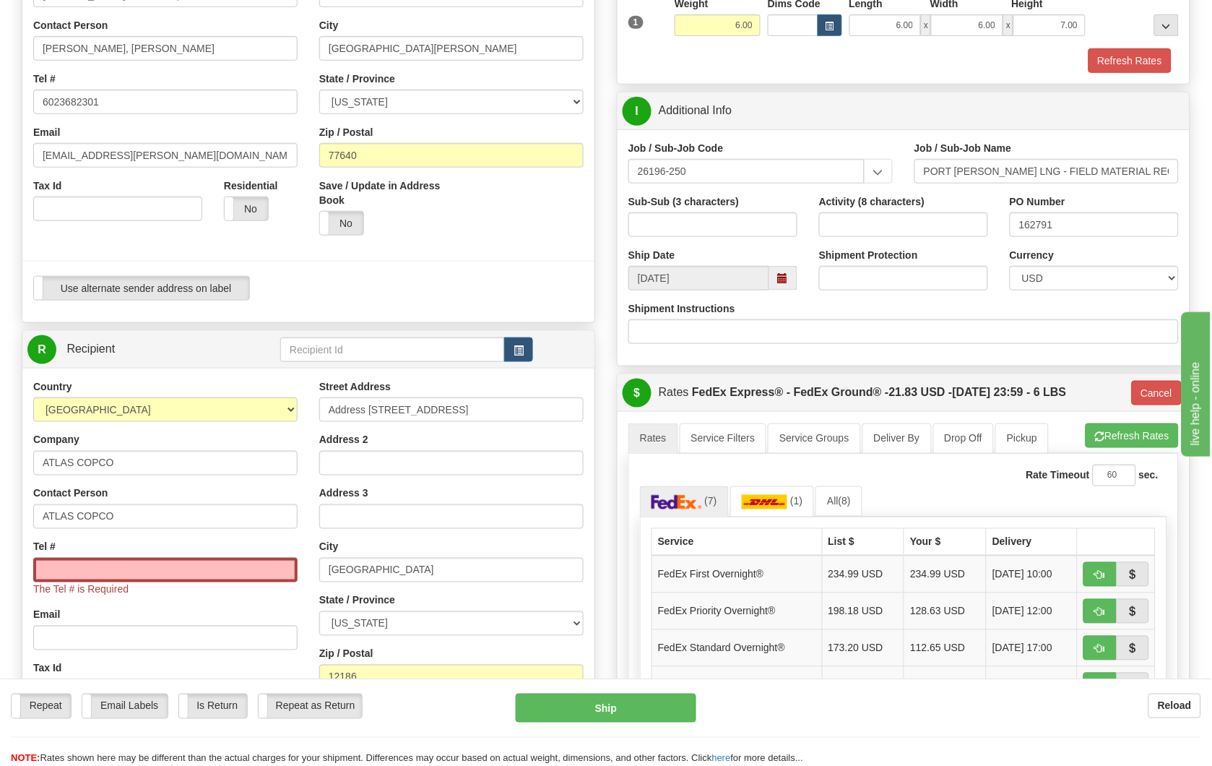
click at [825, 316] on div "Shipment Instructions" at bounding box center [903, 322] width 550 height 43
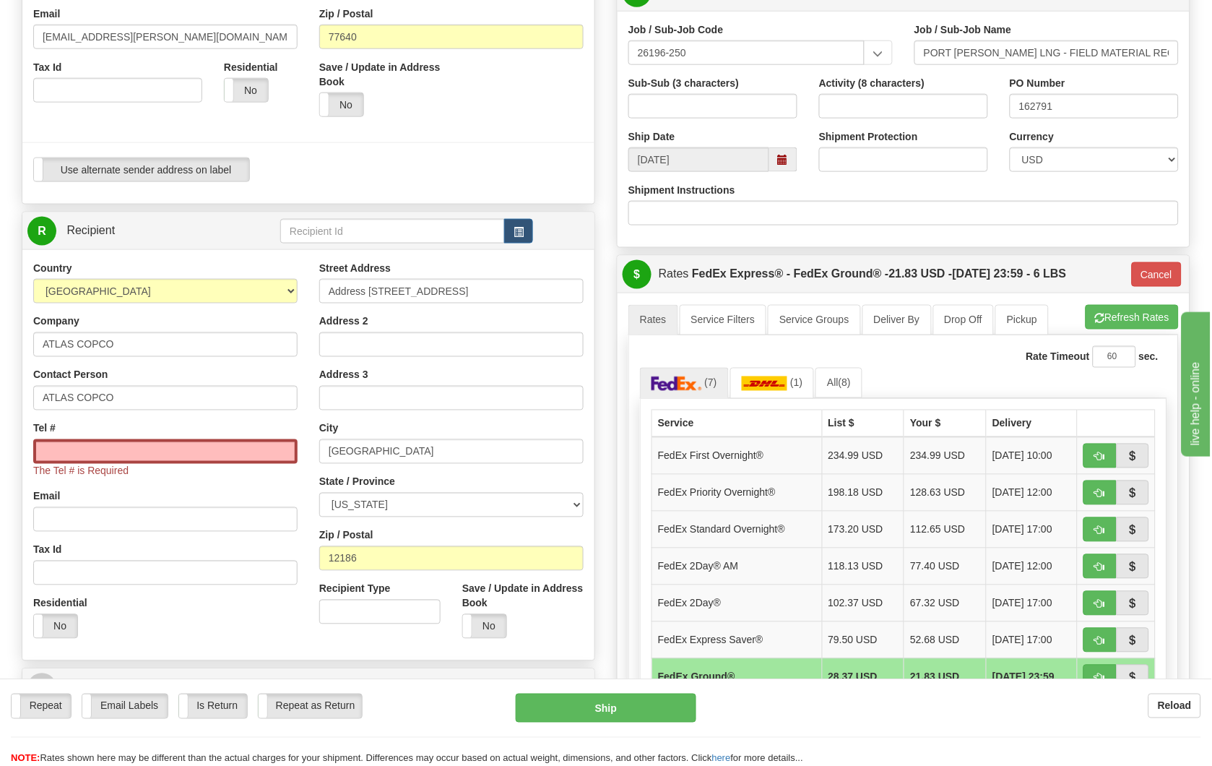
scroll to position [401, 0]
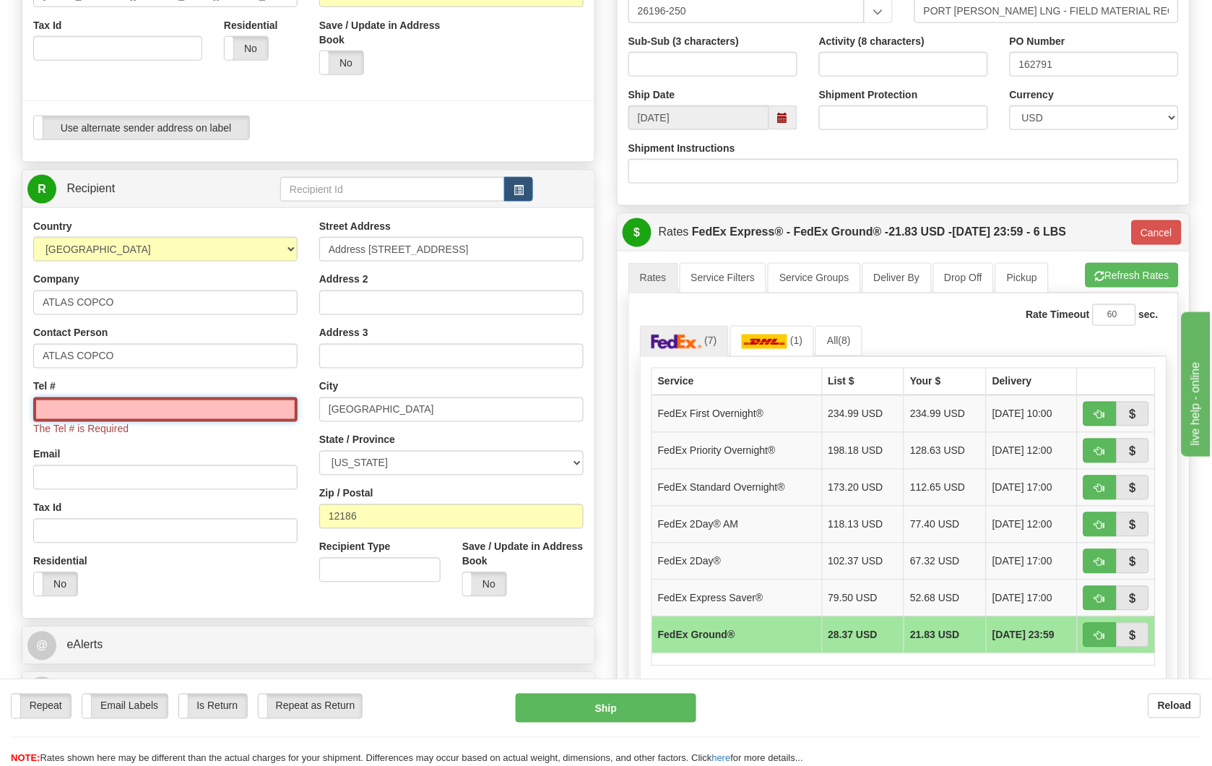
click at [142, 409] on input "Tel #" at bounding box center [165, 409] width 264 height 25
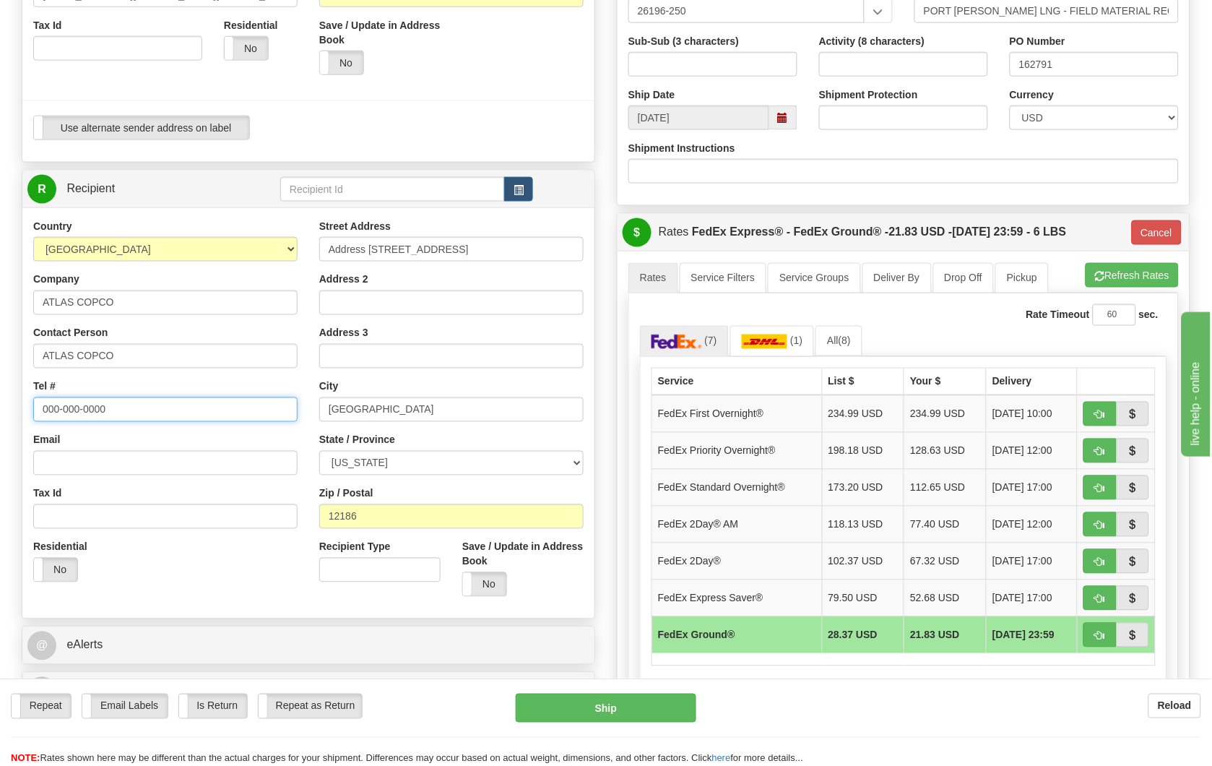
type input "000-000-0000"
click at [237, 575] on div "Residential Yes No" at bounding box center [165, 565] width 286 height 53
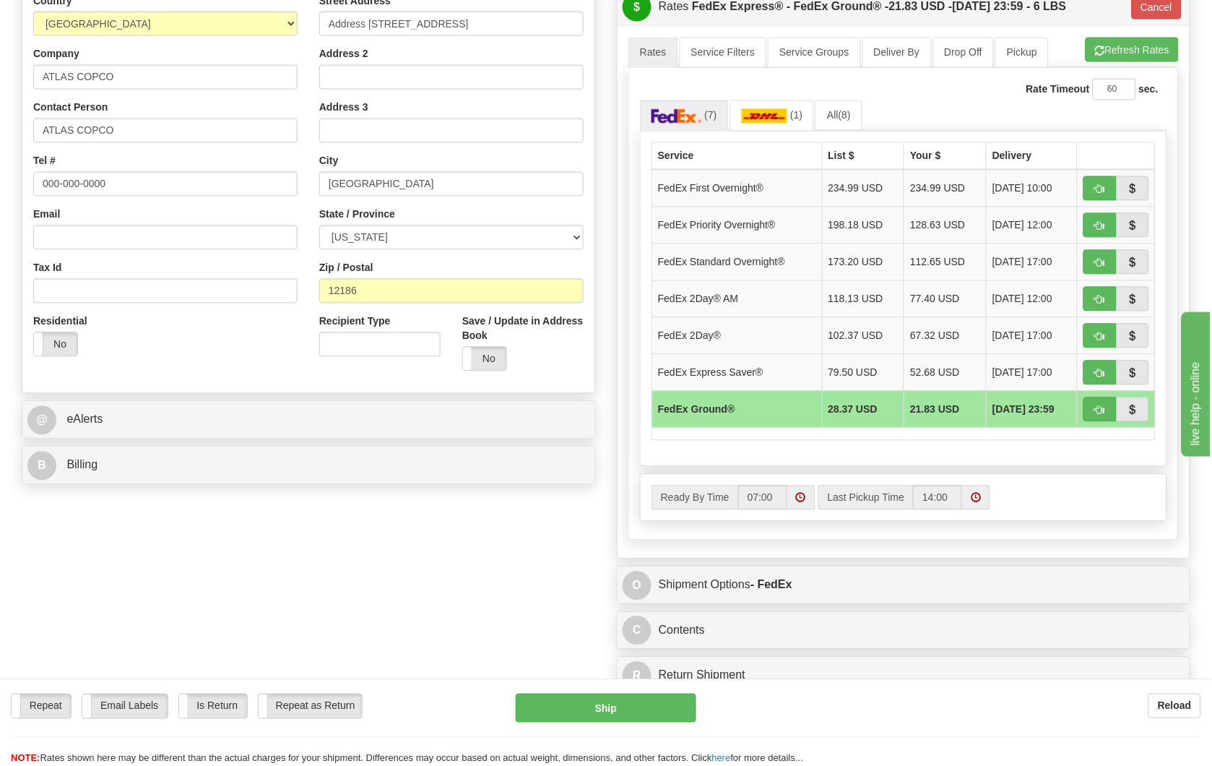
scroll to position [641, 0]
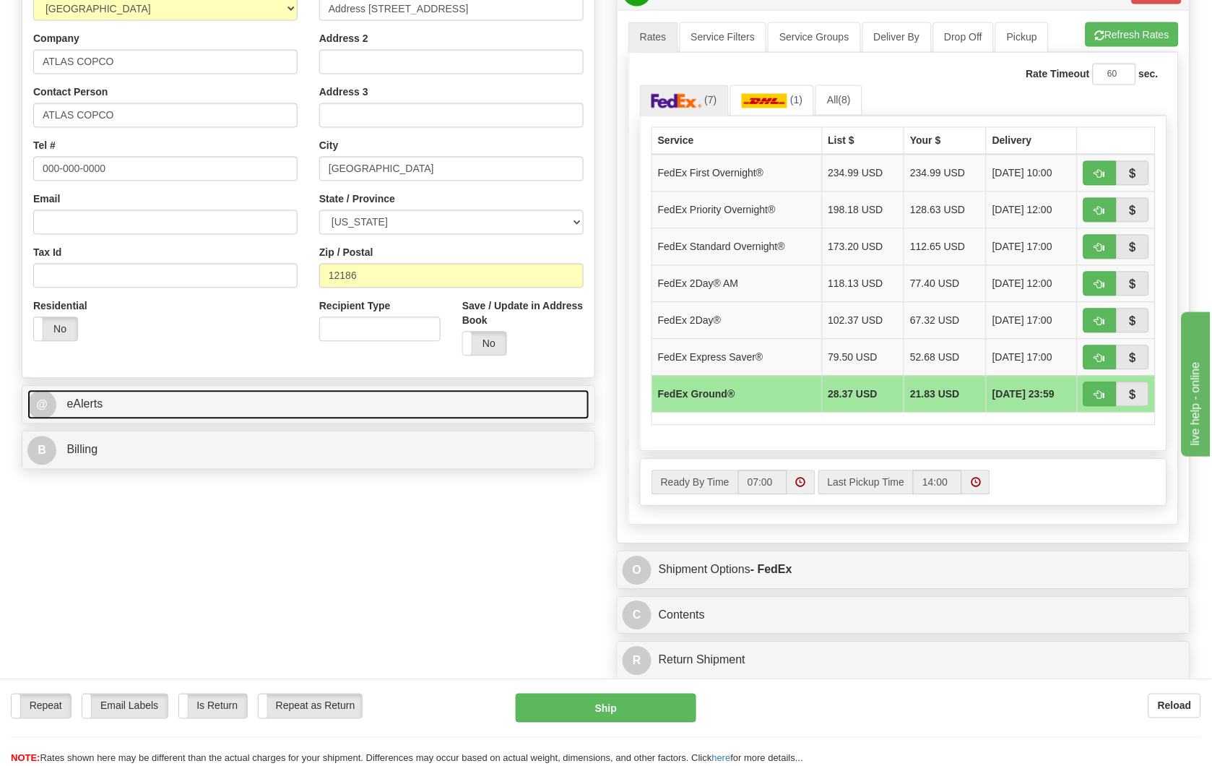
click at [302, 413] on link "@ eAlerts" at bounding box center [308, 405] width 562 height 30
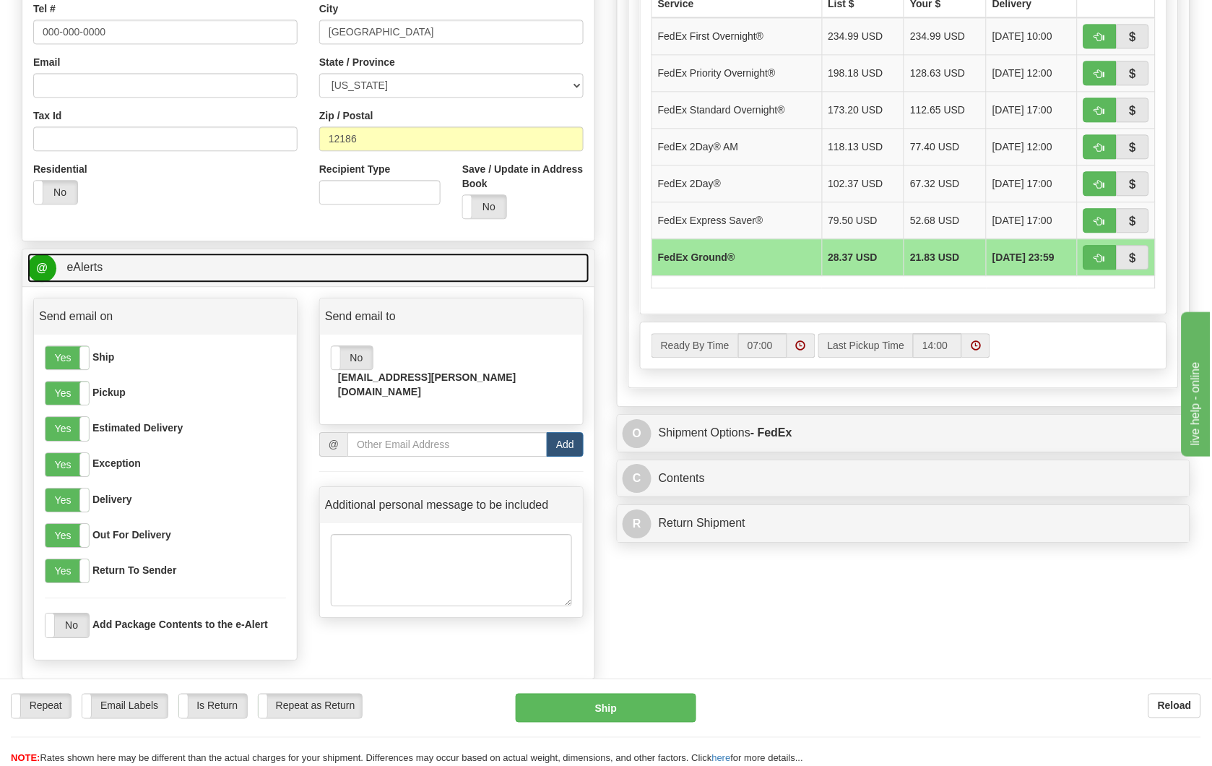
scroll to position [802, 0]
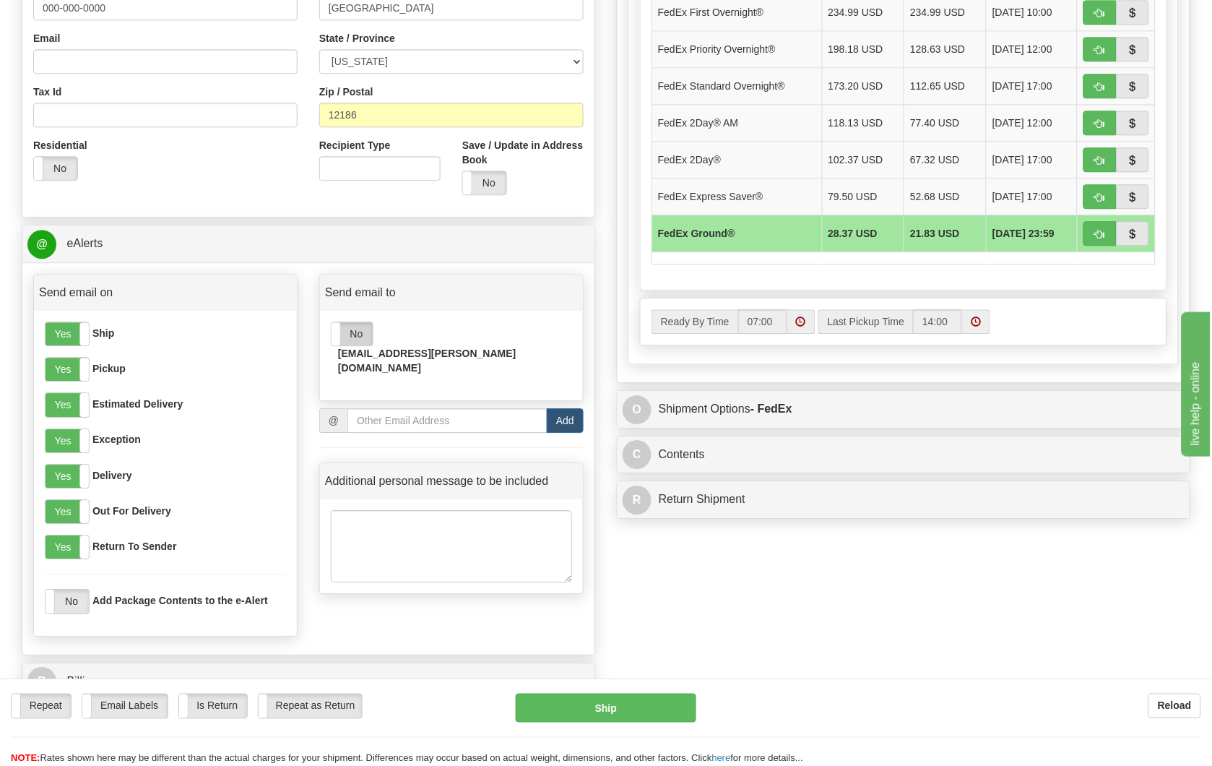
click at [354, 336] on label "No" at bounding box center [351, 333] width 41 height 23
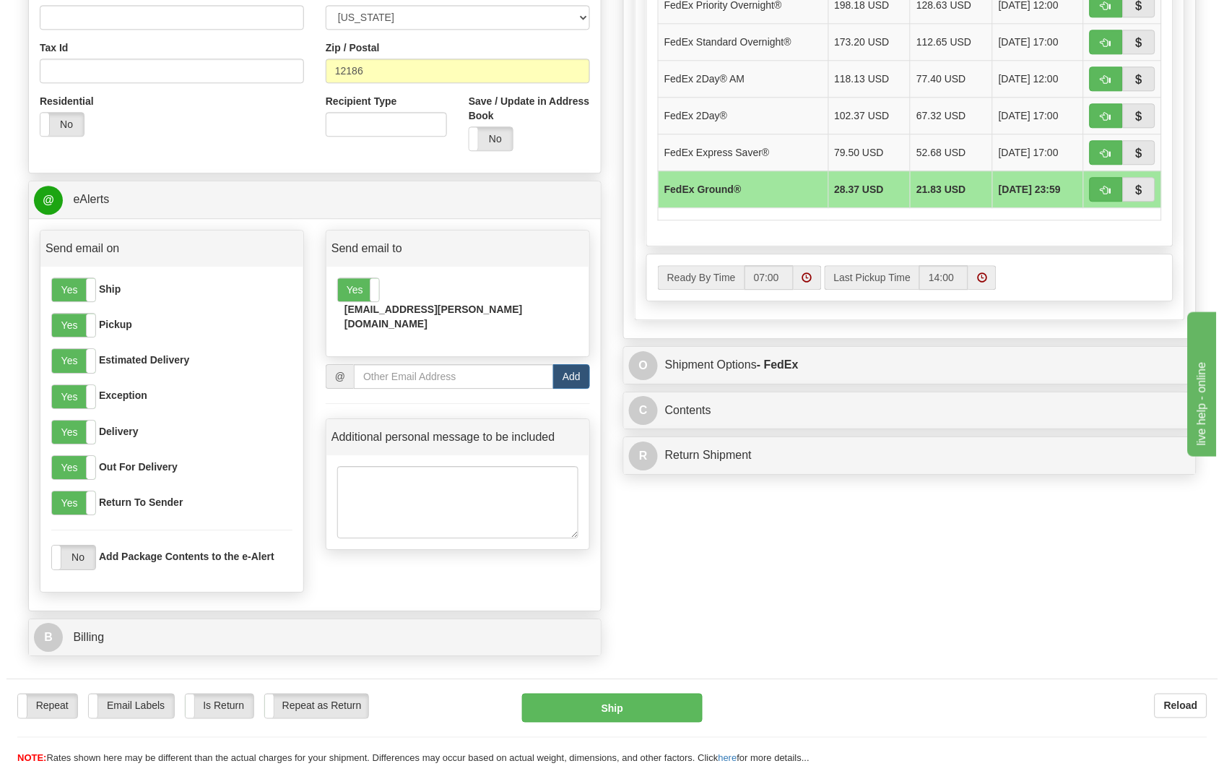
scroll to position [883, 0]
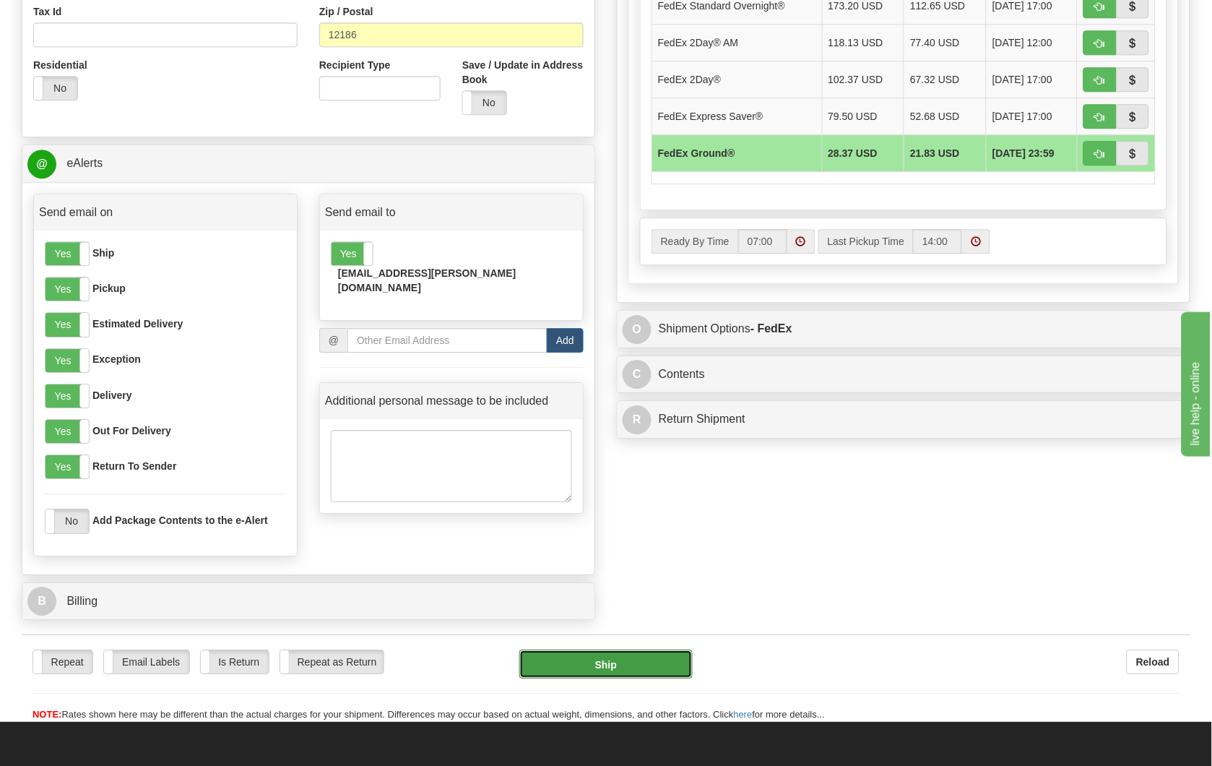
click at [602, 672] on button "Ship" at bounding box center [605, 663] width 173 height 29
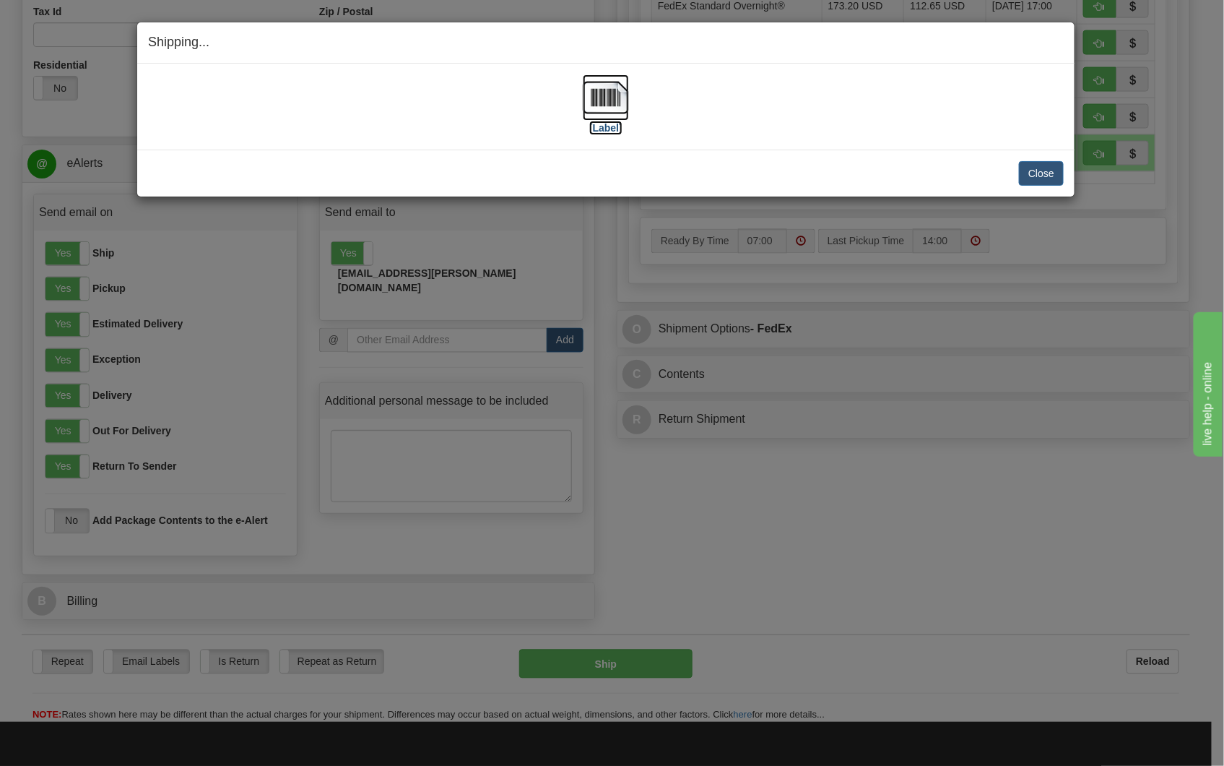
click at [600, 100] on img at bounding box center [606, 97] width 46 height 46
click at [1052, 174] on button "Close" at bounding box center [1041, 173] width 45 height 25
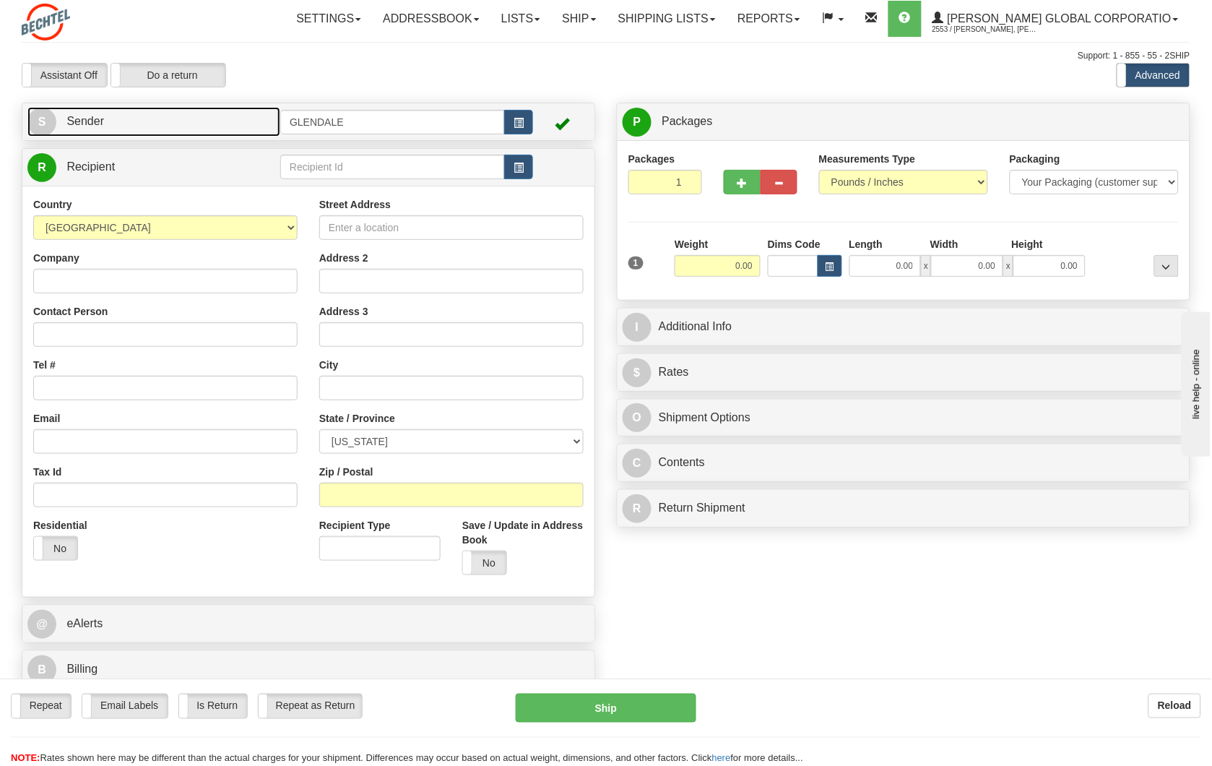
click at [236, 128] on link "S Sender" at bounding box center [153, 122] width 253 height 30
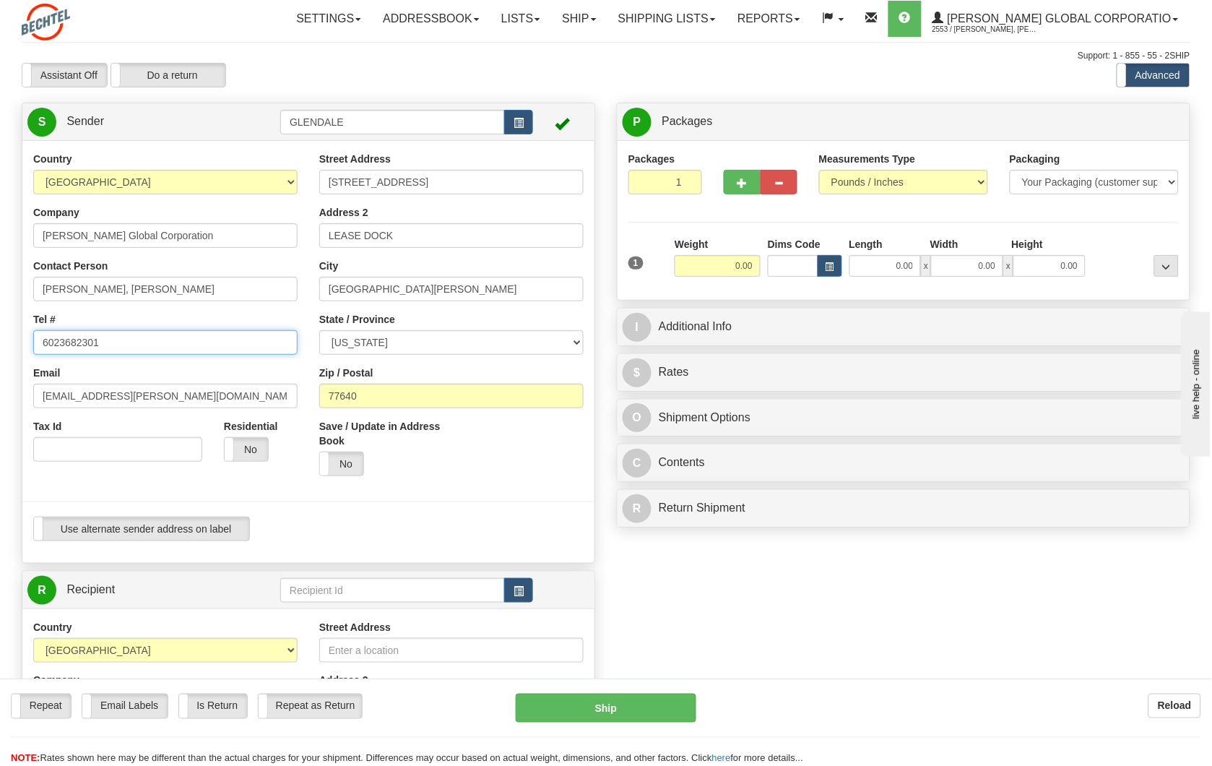
drag, startPoint x: 101, startPoint y: 344, endPoint x: 30, endPoint y: 344, distance: 70.8
click at [30, 344] on div "Country AFGHANISTAN ALAND ISLANDS ALBANIA ALGERIA AMERICAN SAMOA ANDORRA ANGOLA…" at bounding box center [165, 312] width 286 height 321
type input "337-384-4905"
click at [462, 484] on div "Save / Update in Address Book Yes No" at bounding box center [451, 453] width 286 height 68
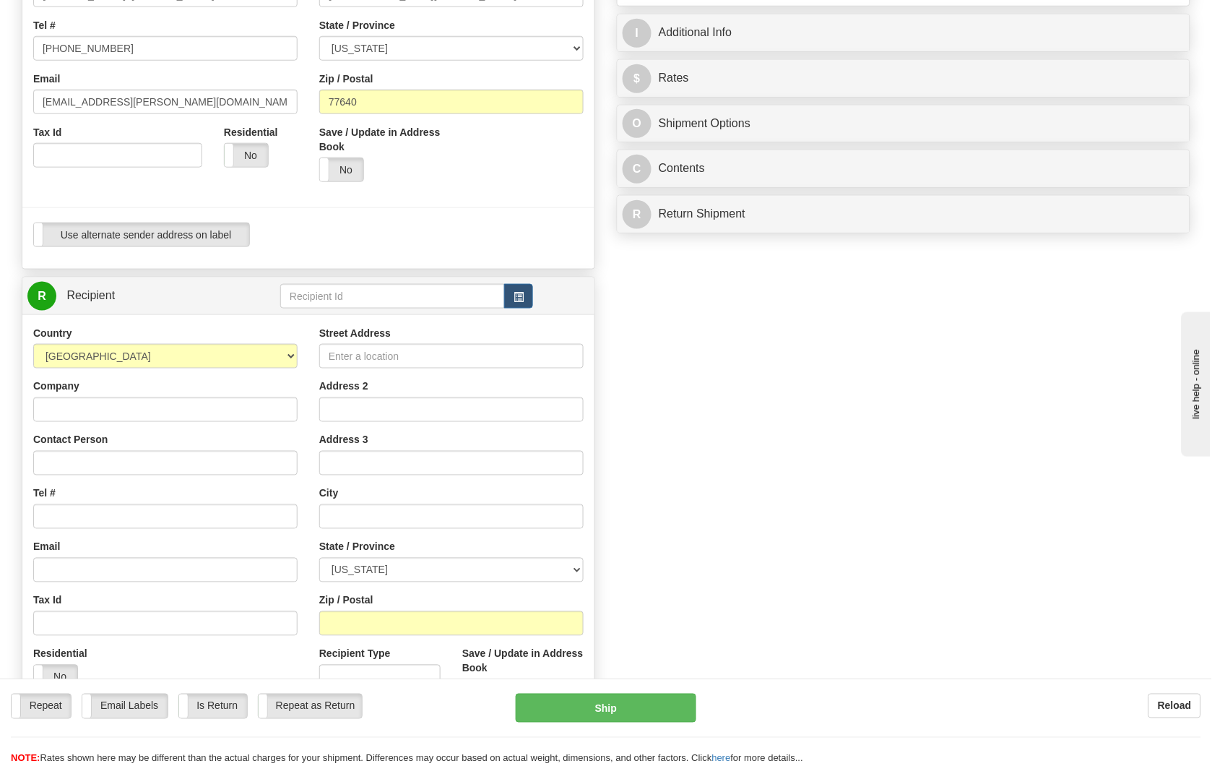
scroll to position [321, 0]
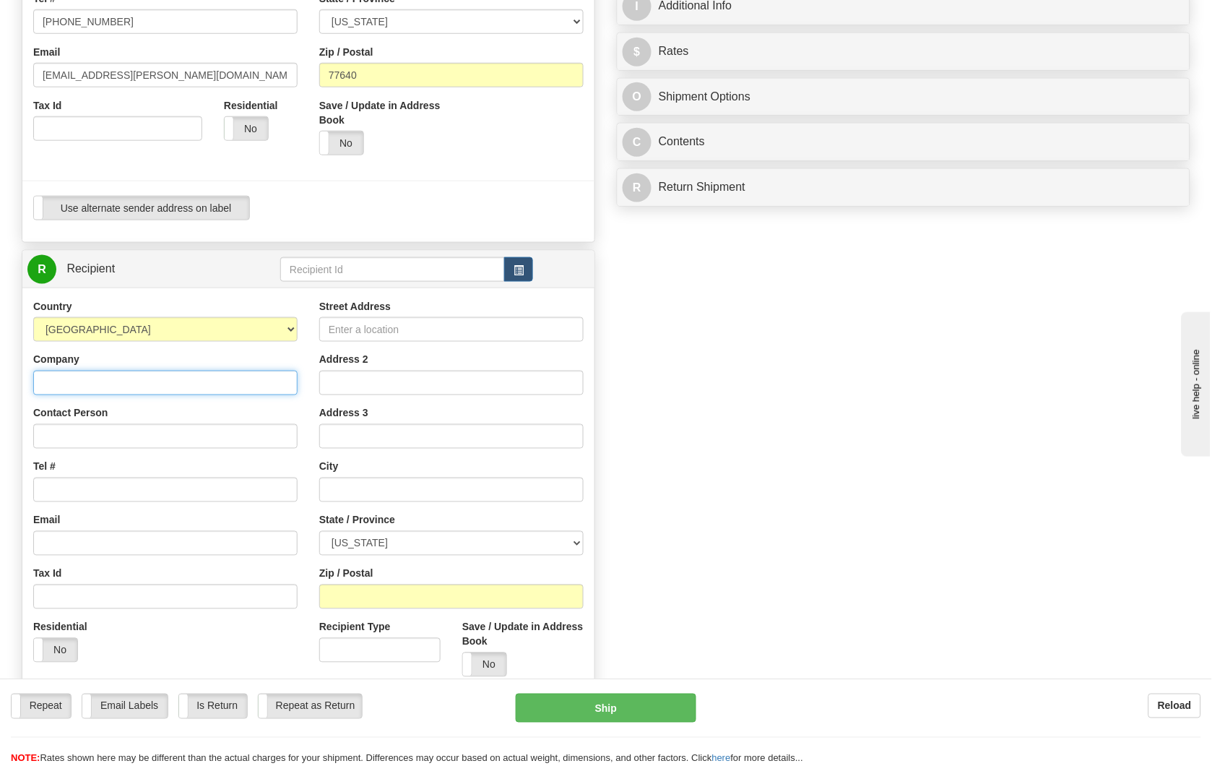
click at [210, 378] on input "Company" at bounding box center [165, 382] width 264 height 25
type input "e"
type input "EMBALSACE"
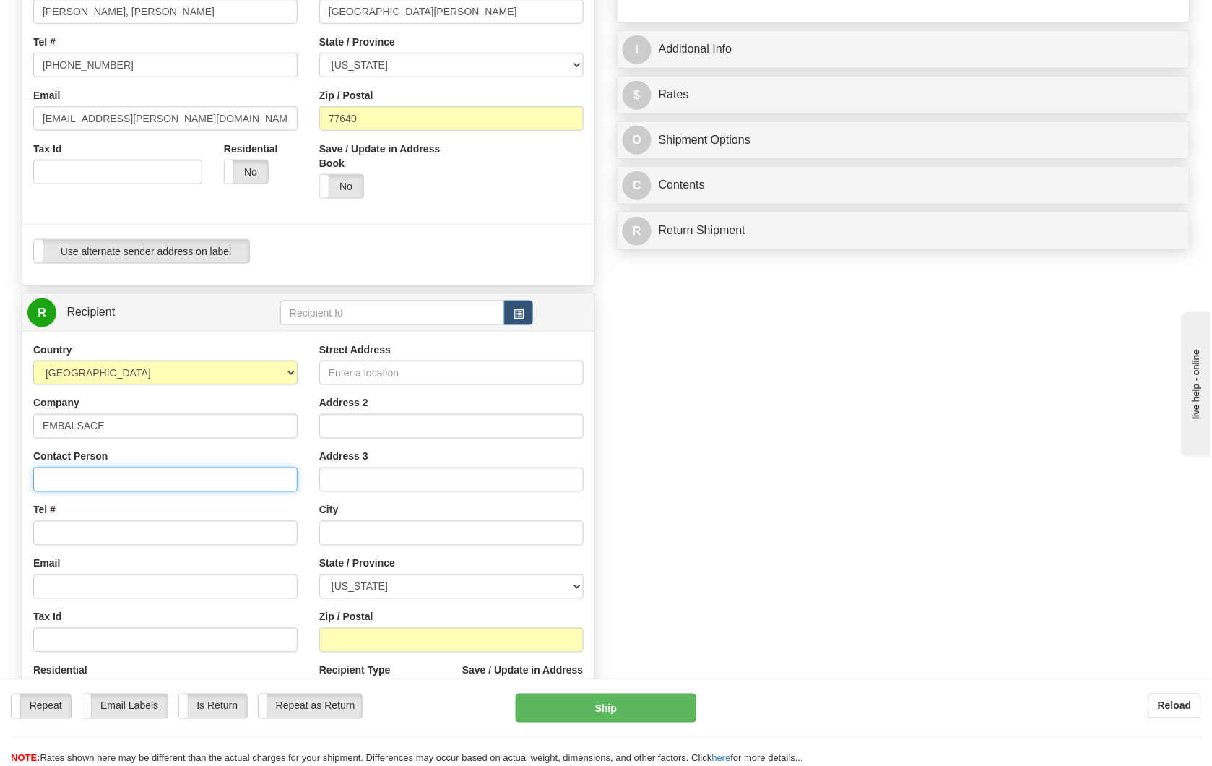
scroll to position [240, 0]
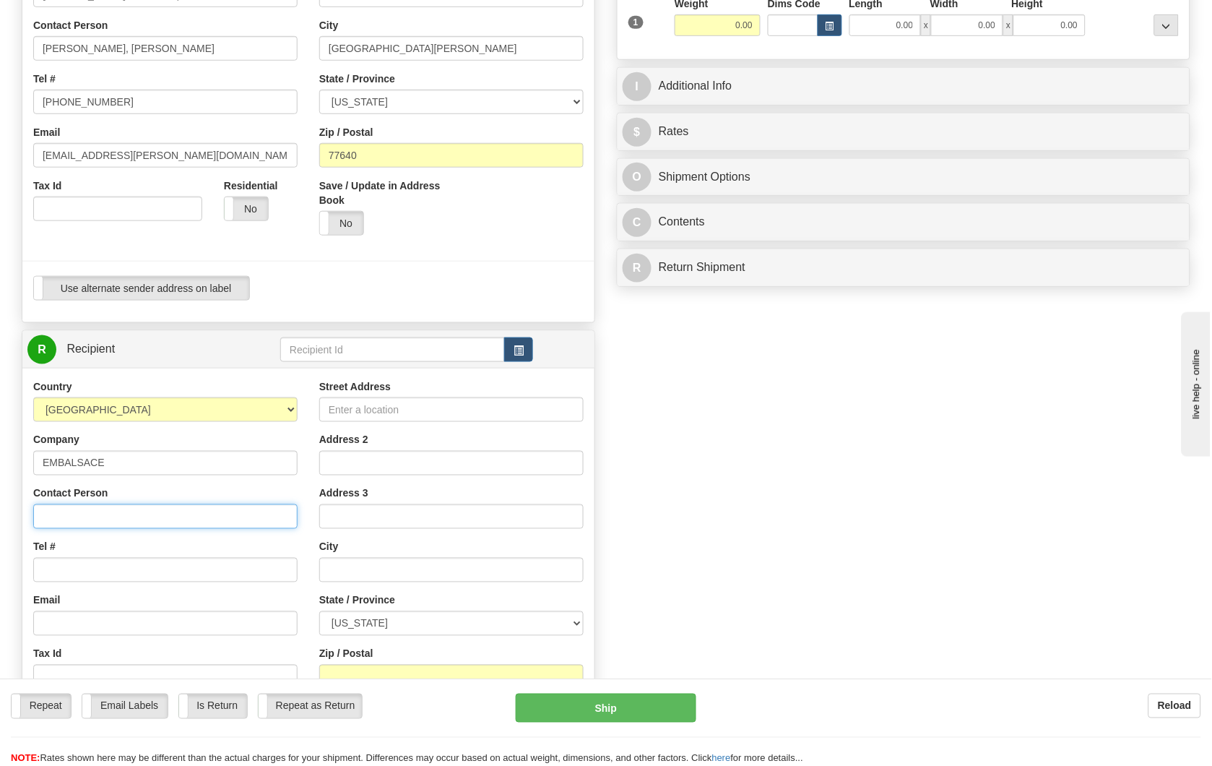
click at [98, 519] on input "Contact Person" at bounding box center [165, 516] width 264 height 25
paste input "Christophe BADER"
type input "Christophe BADER"
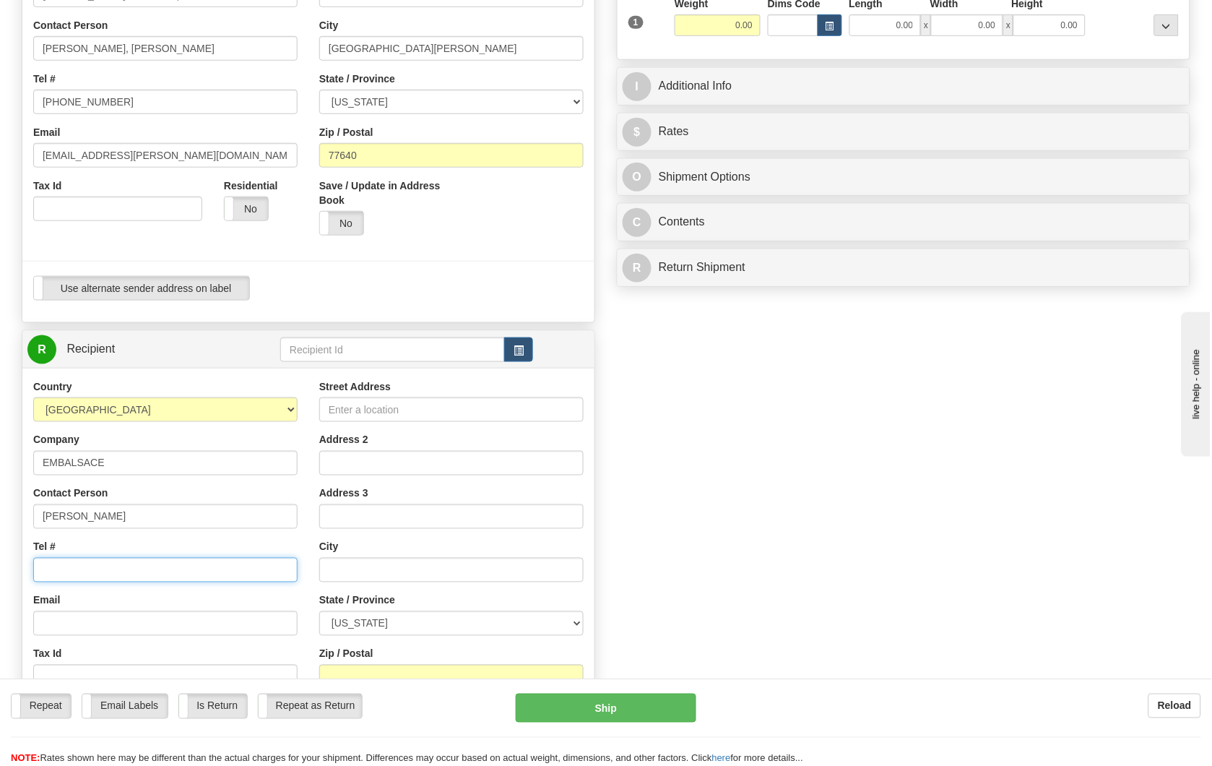
click at [90, 581] on input "Tel #" at bounding box center [165, 570] width 264 height 25
click at [94, 574] on input "Tel #" at bounding box center [165, 570] width 264 height 25
paste input "03 89 60 64 70"
type input "03 89 60 64 70"
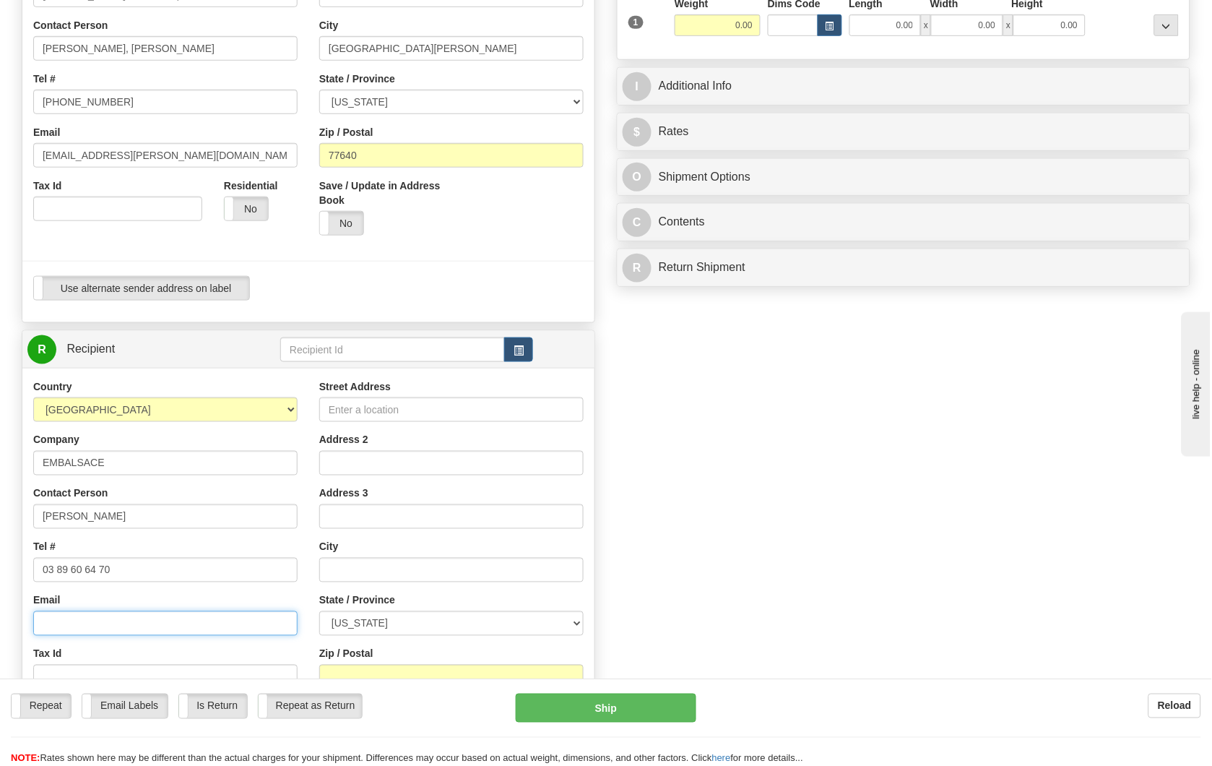
click at [103, 625] on input "Email" at bounding box center [165, 623] width 264 height 25
paste input "www.embalsace.com"
type input "www.embalsace.com"
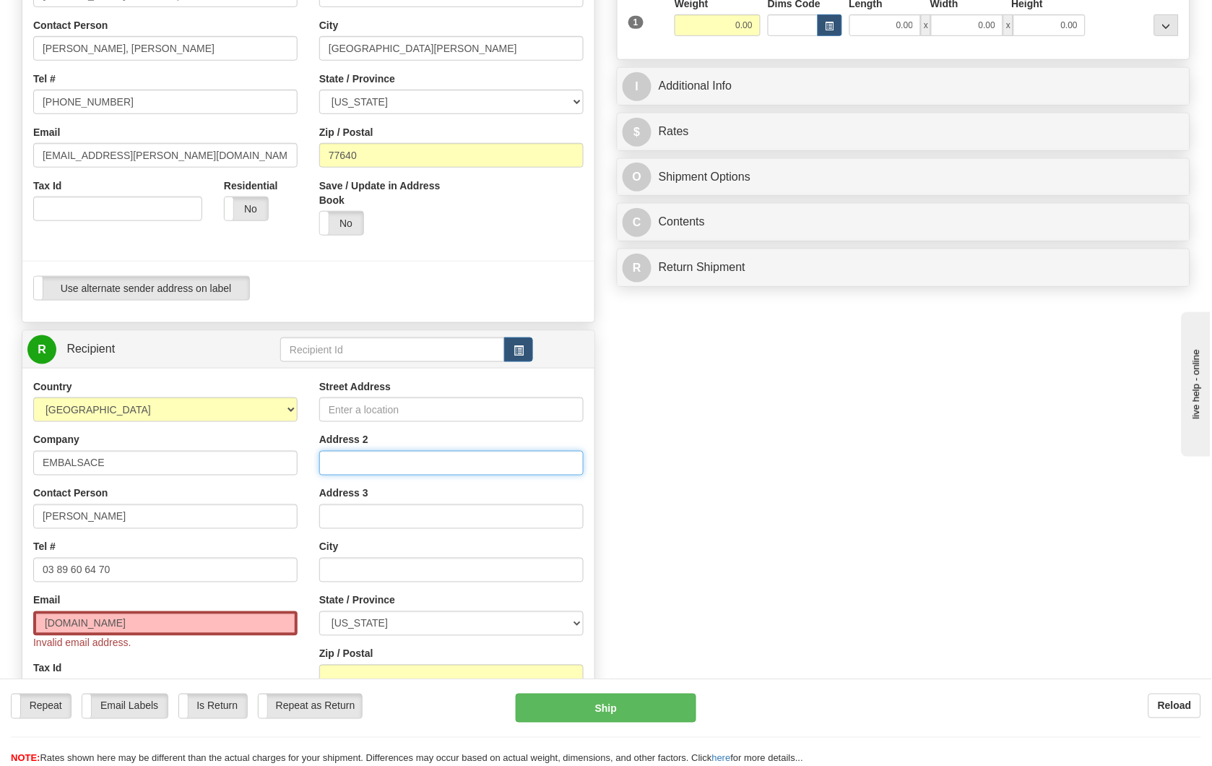
click at [422, 462] on input "Address 2" at bounding box center [451, 463] width 264 height 25
paste input "21 rue de l'Europe"
type input "21 rue de l'Europe"
click at [378, 567] on input "text" at bounding box center [451, 570] width 264 height 25
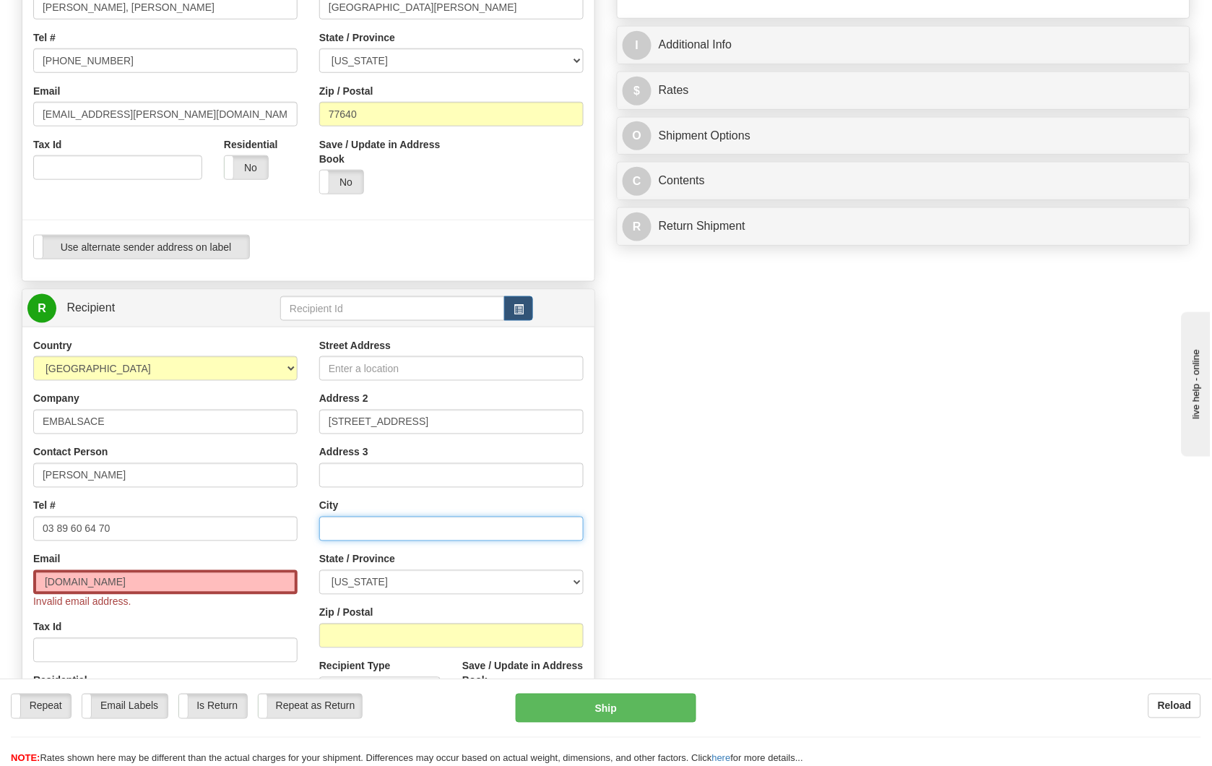
scroll to position [321, 0]
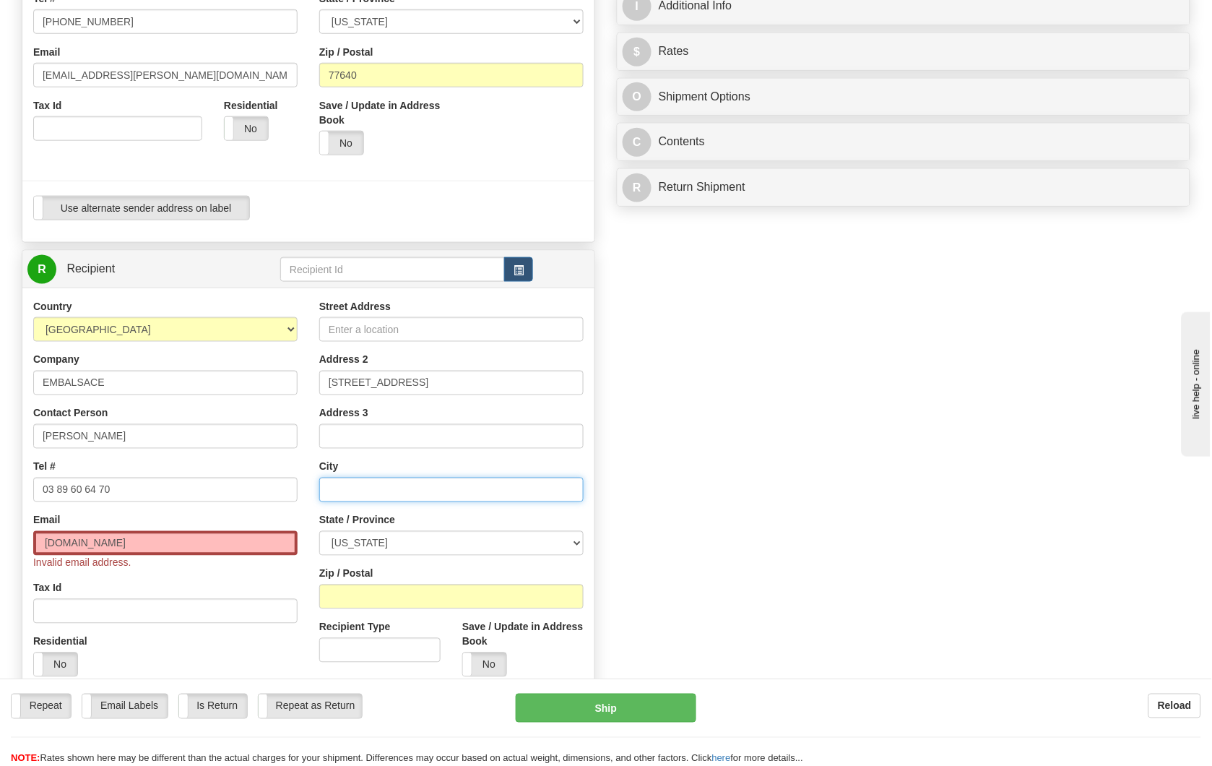
paste input "68700 Cernay"
type input "68700 Cernay"
click at [383, 544] on select "[US_STATE] [US_STATE] [US_STATE] [US_STATE] Armed Forces America Armed Forces E…" at bounding box center [451, 543] width 264 height 25
click at [632, 560] on div "Create a label for the return Create Pickup Without Label S" at bounding box center [606, 289] width 1190 height 1015
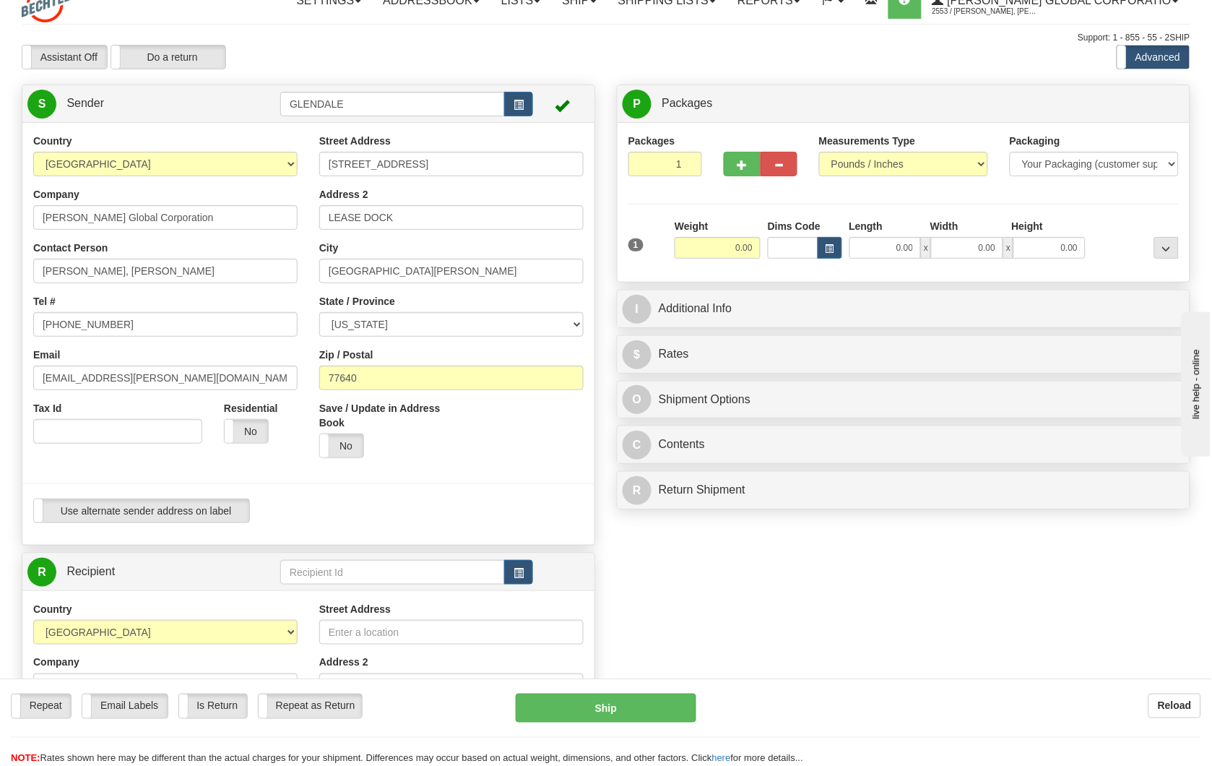
scroll to position [0, 0]
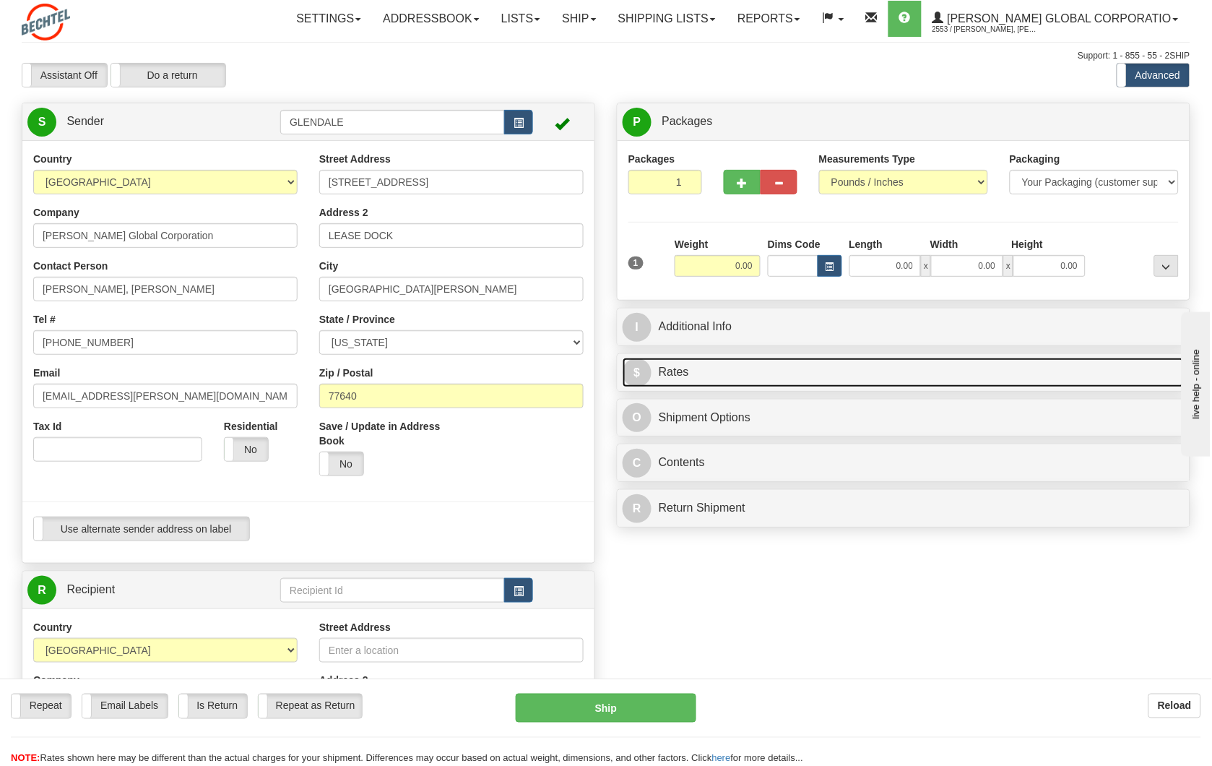
click at [846, 374] on link "$ Rates" at bounding box center [904, 372] width 562 height 30
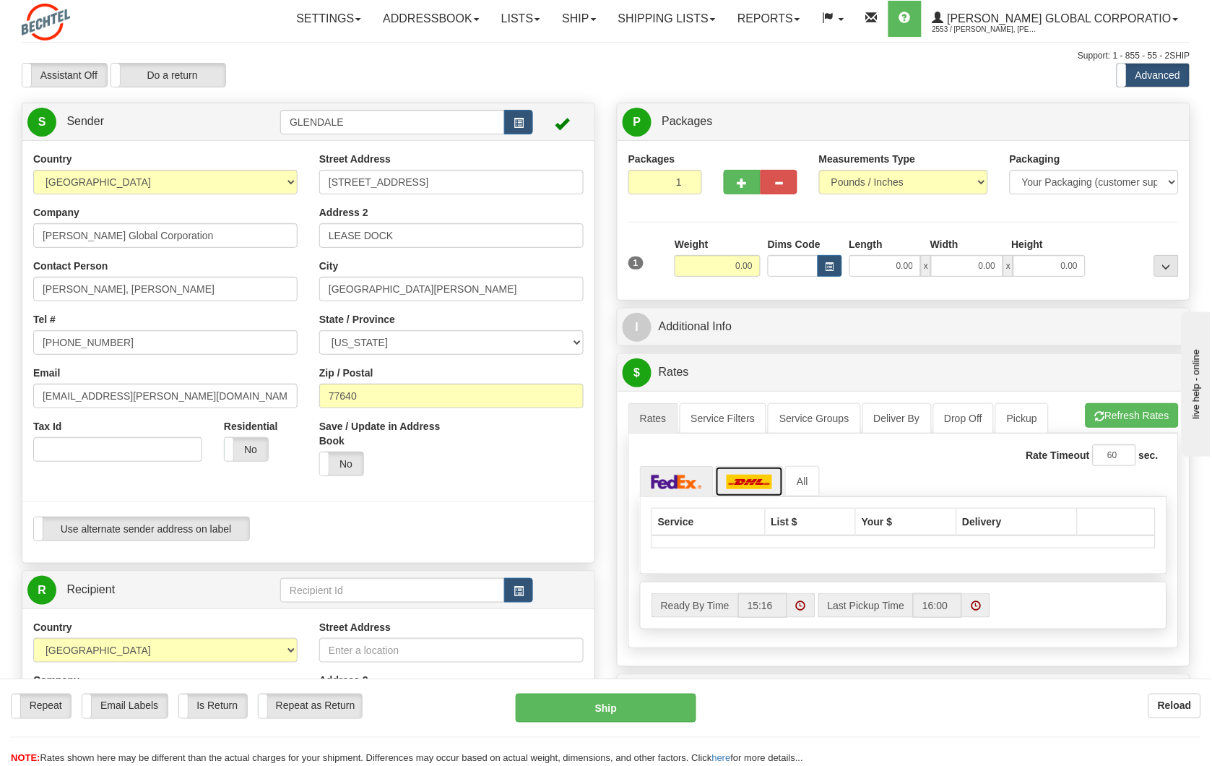
click at [753, 482] on img at bounding box center [750, 481] width 46 height 14
click at [675, 493] on link at bounding box center [677, 481] width 74 height 31
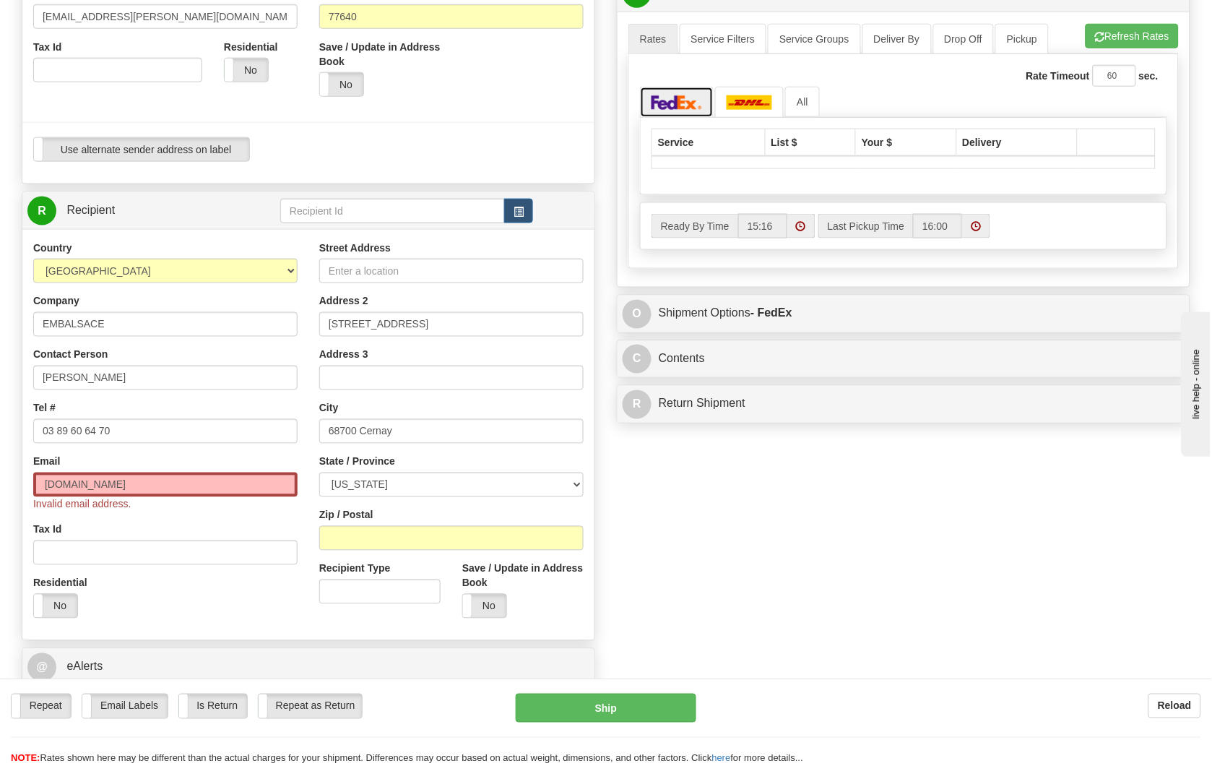
scroll to position [401, 0]
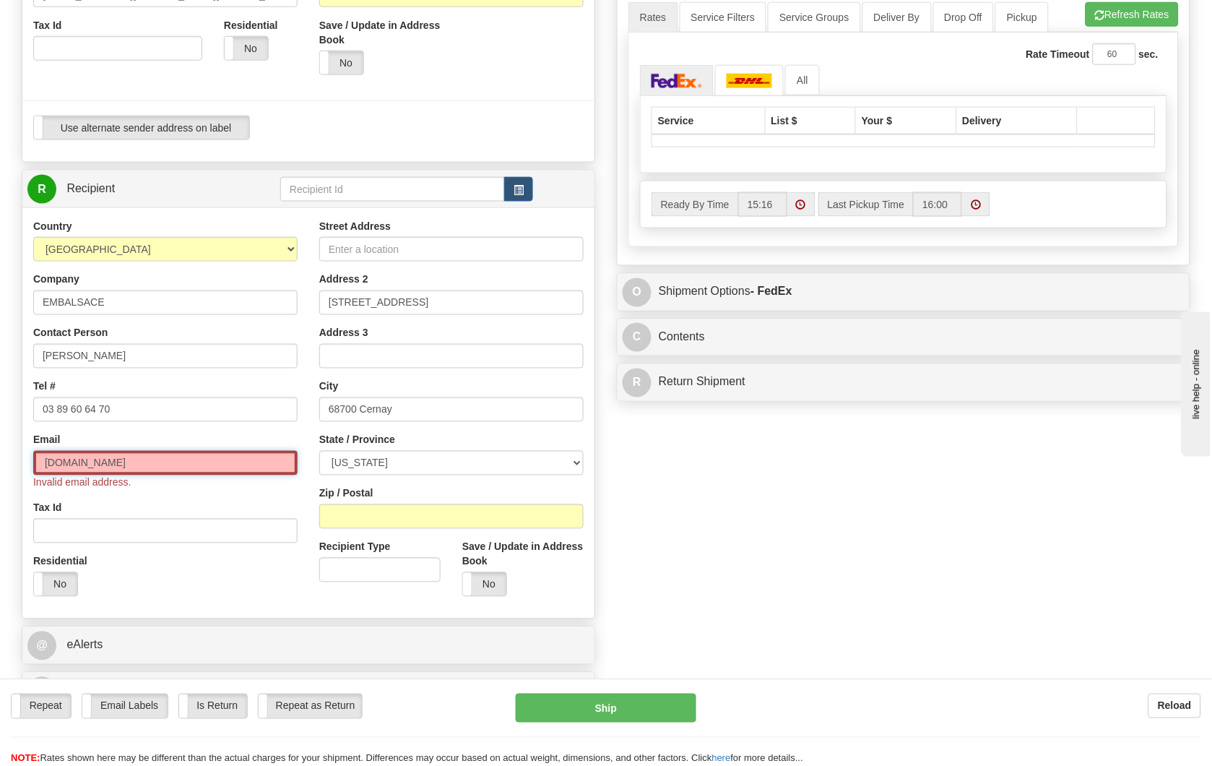
click at [196, 467] on input "www.embalsace.com" at bounding box center [165, 463] width 264 height 25
type input "w"
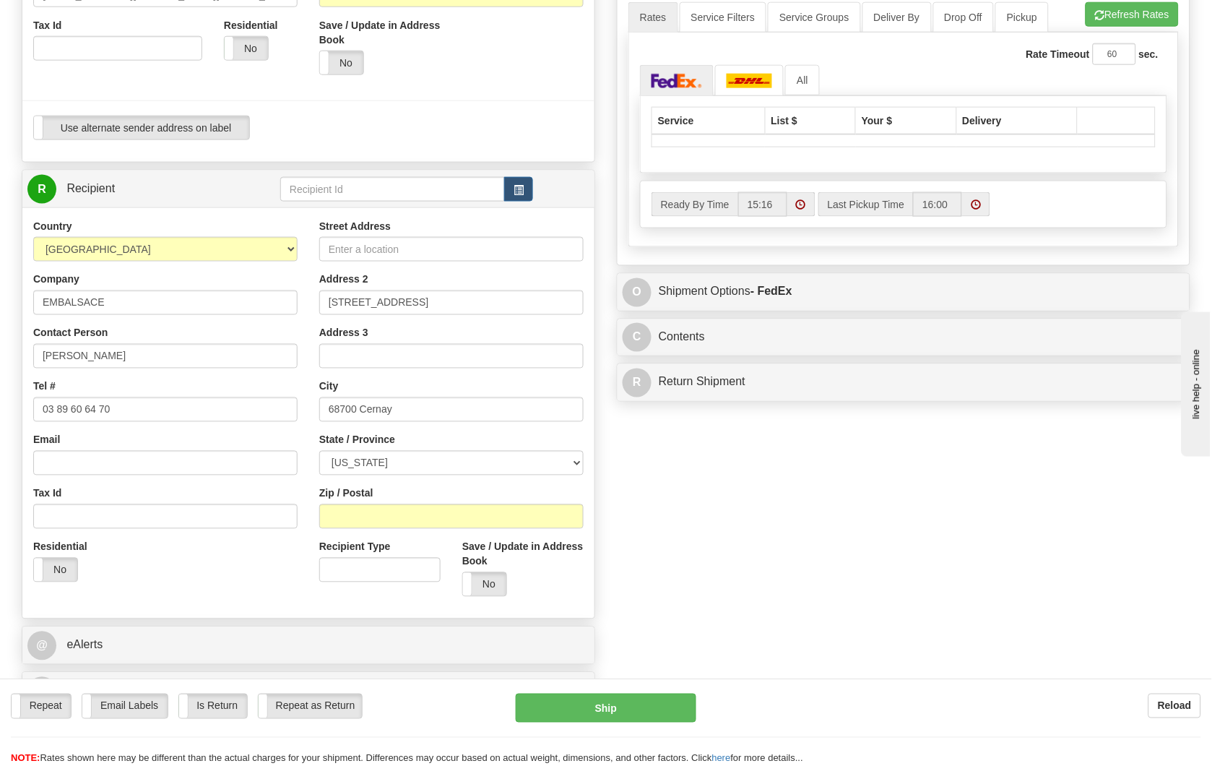
click at [386, 378] on div "Street Address Address 2 21 rue de l'Europe Address 3 City 68700 Cernay State /…" at bounding box center [451, 413] width 286 height 389
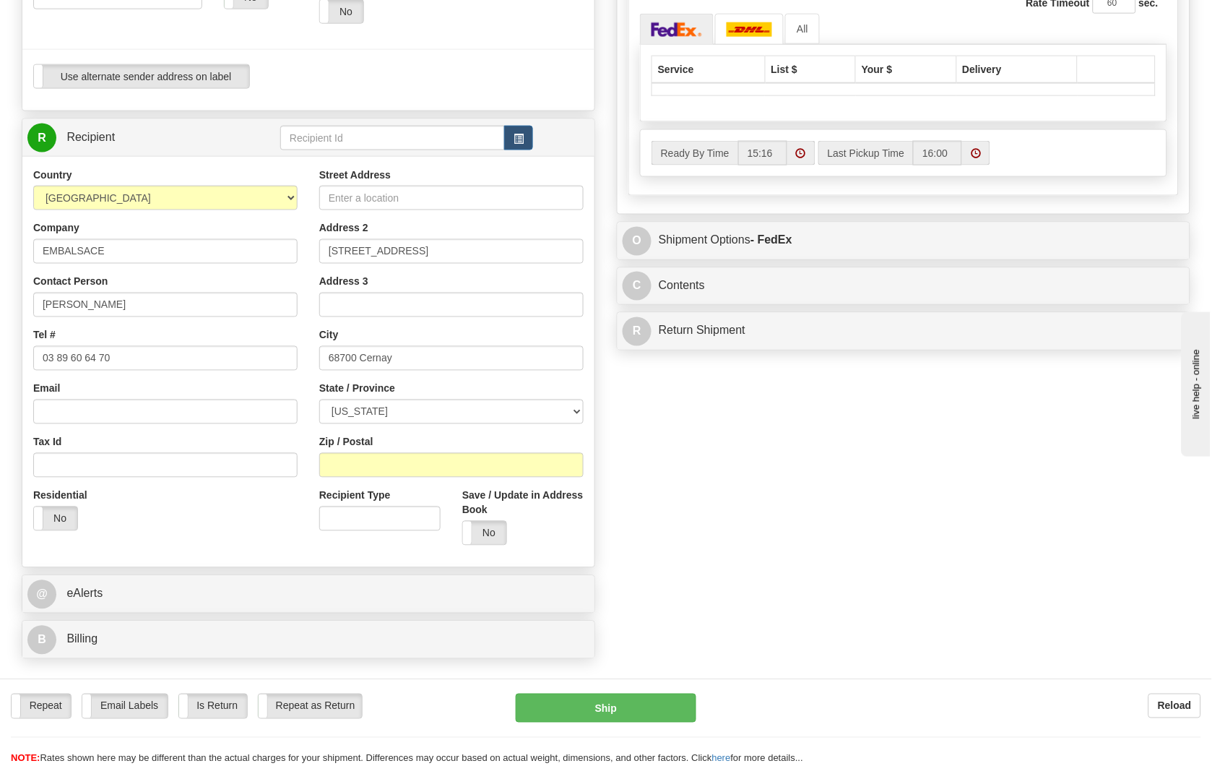
scroll to position [481, 0]
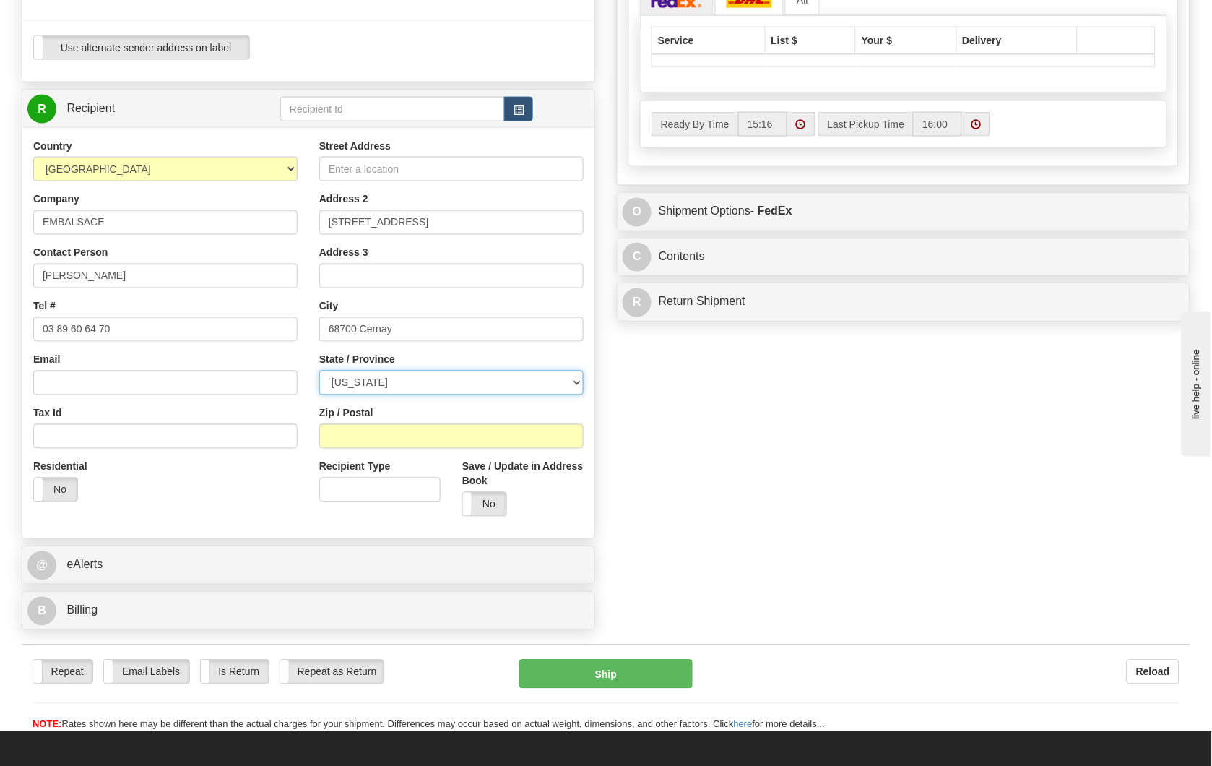
click at [410, 381] on select "[US_STATE] [US_STATE] [US_STATE] [US_STATE] Armed Forces America Armed Forces E…" at bounding box center [451, 382] width 264 height 25
click at [403, 407] on div "Zip / Postal" at bounding box center [451, 427] width 264 height 43
click at [405, 383] on select "[US_STATE] [US_STATE] [US_STATE] [US_STATE] Armed Forces America Armed Forces E…" at bounding box center [451, 382] width 264 height 25
click at [410, 383] on select "[US_STATE] [US_STATE] [US_STATE] [US_STATE] Armed Forces America Armed Forces E…" at bounding box center [451, 382] width 264 height 25
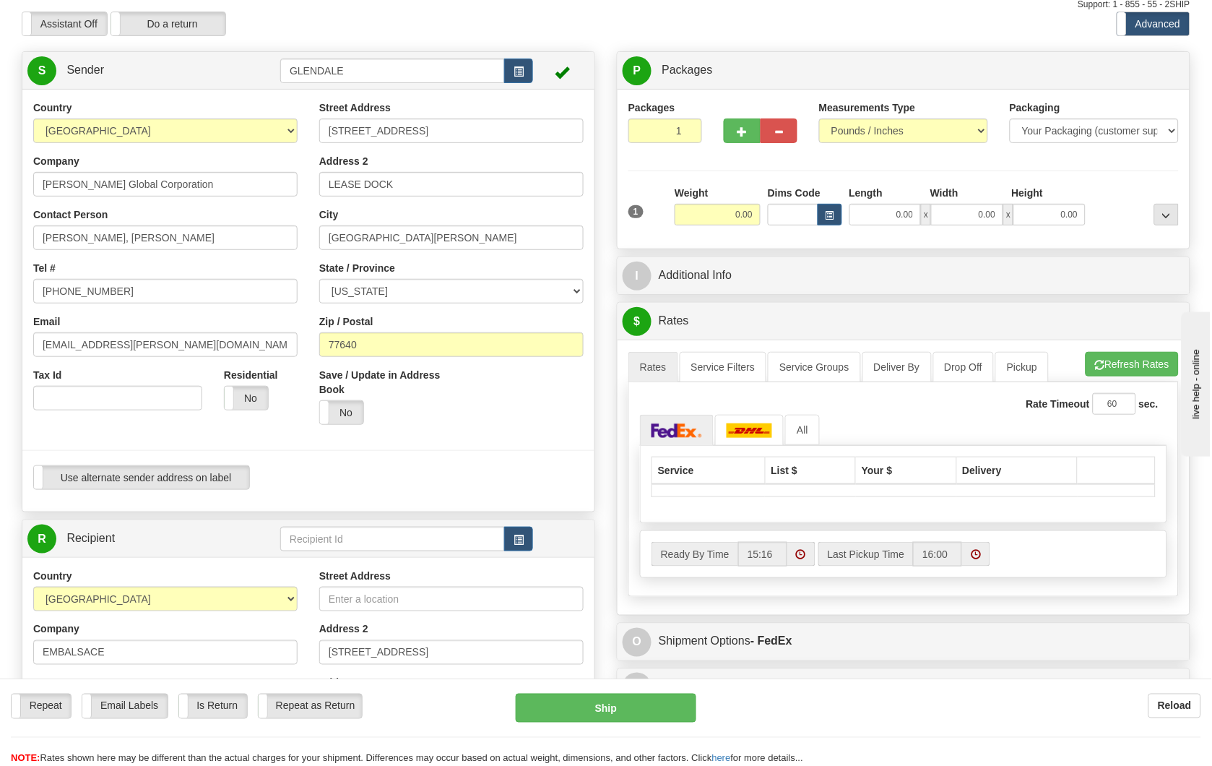
scroll to position [80, 0]
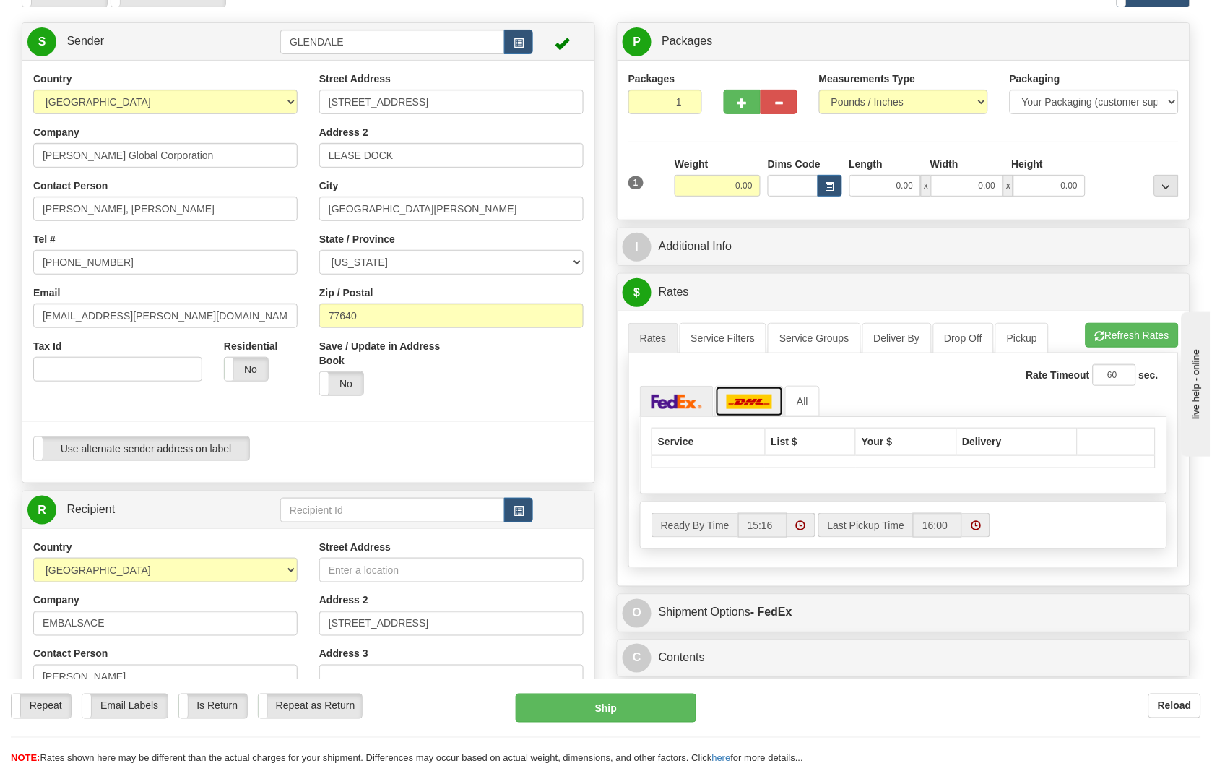
click at [750, 404] on img at bounding box center [750, 401] width 46 height 14
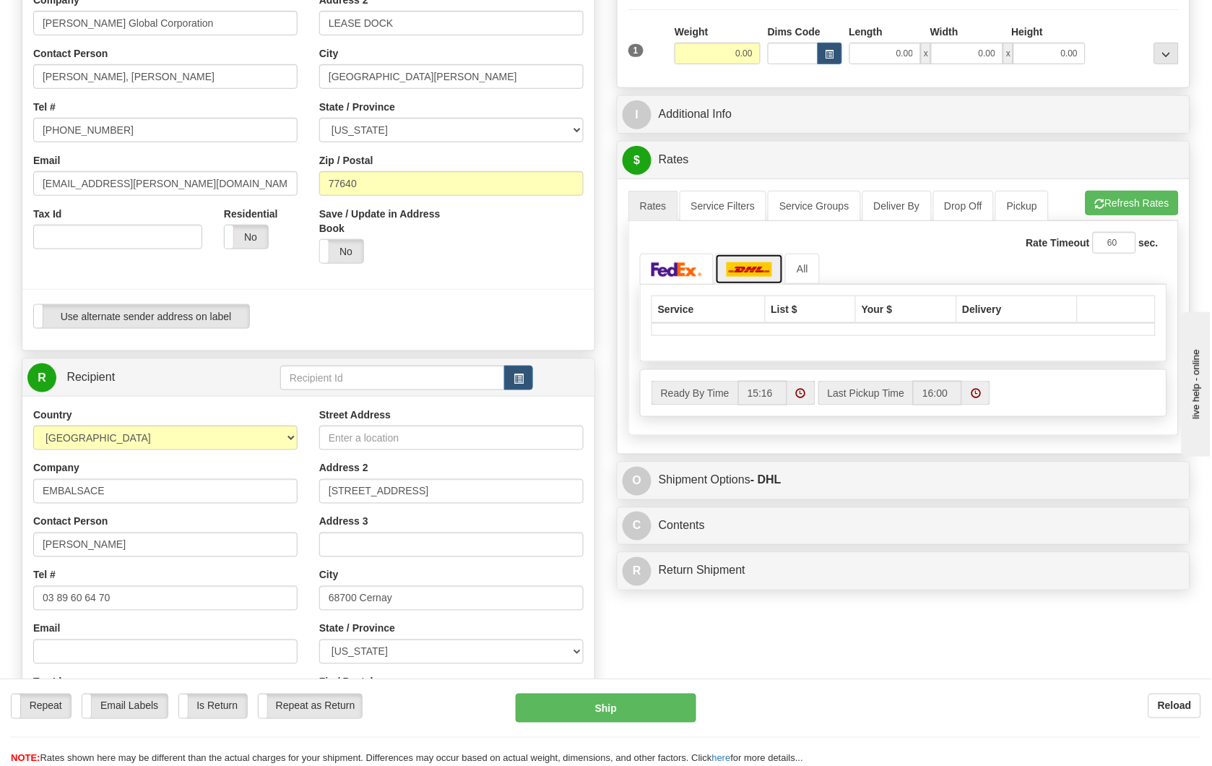
scroll to position [240, 0]
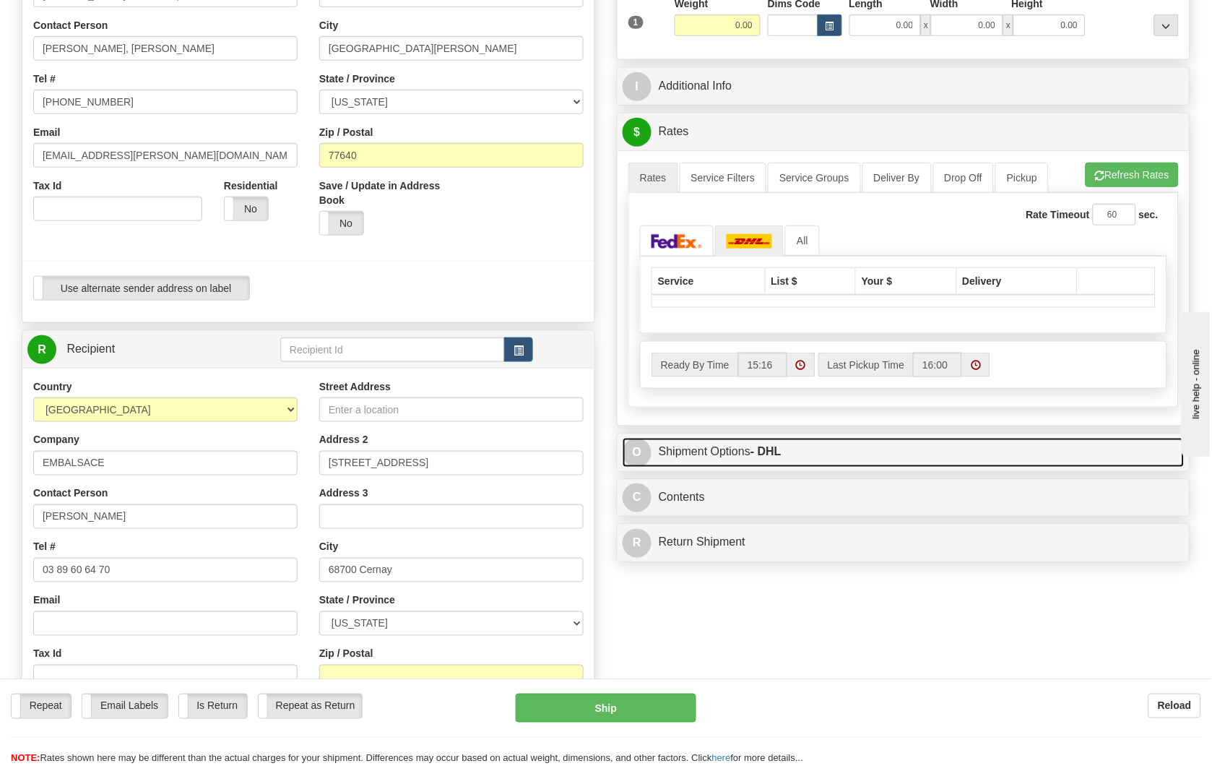
click at [704, 459] on link "O Shipment Options - DHL" at bounding box center [904, 453] width 562 height 30
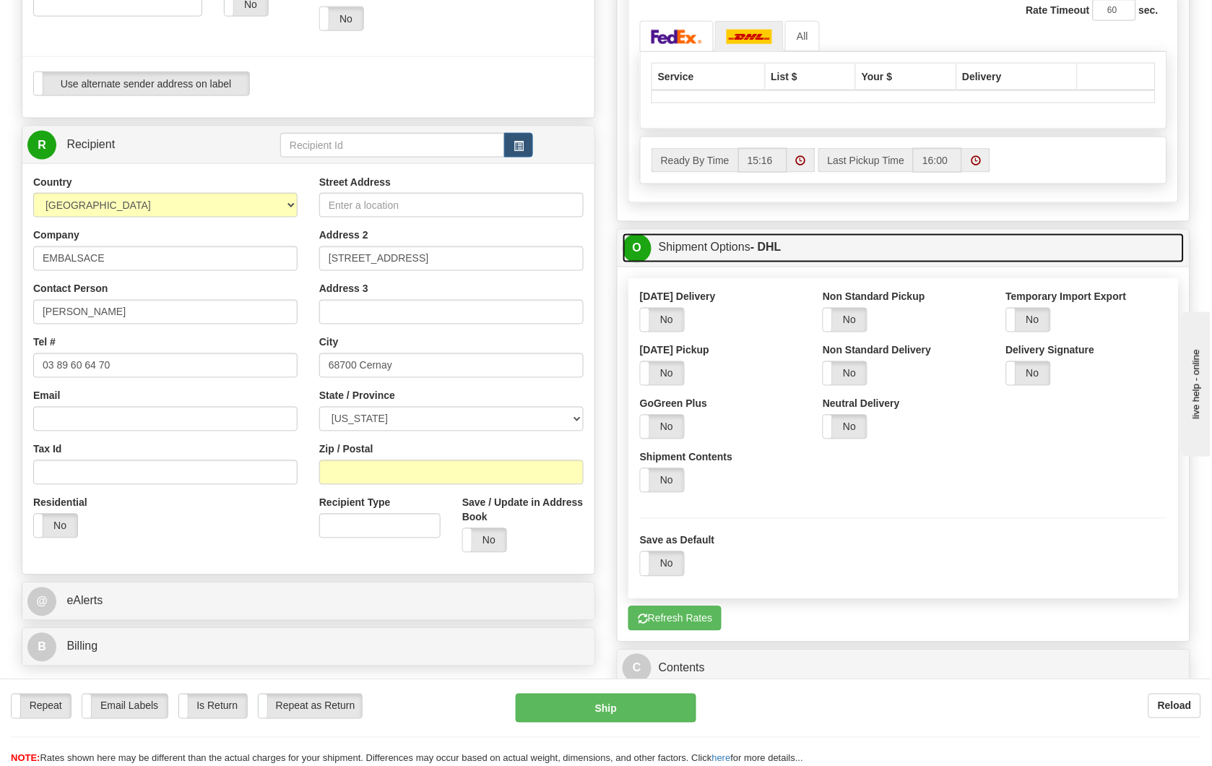
scroll to position [481, 0]
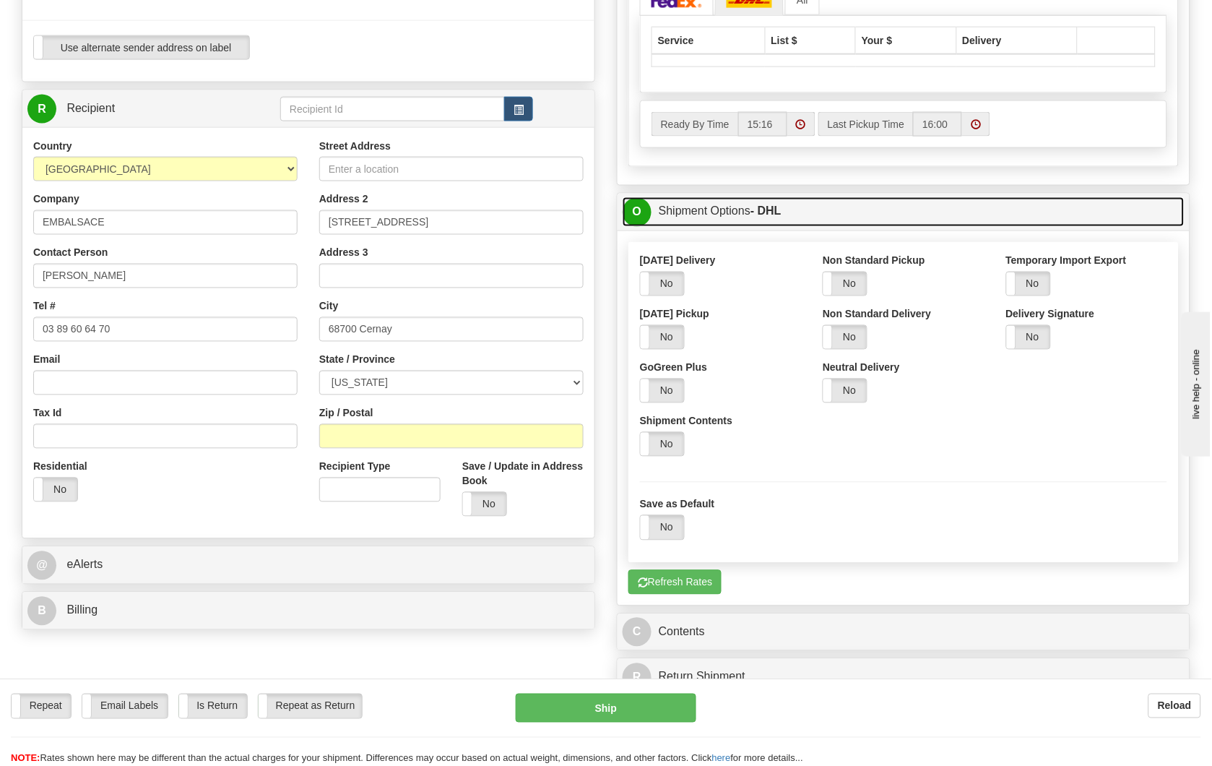
click at [747, 212] on link "O Shipment Options - DHL" at bounding box center [904, 212] width 562 height 30
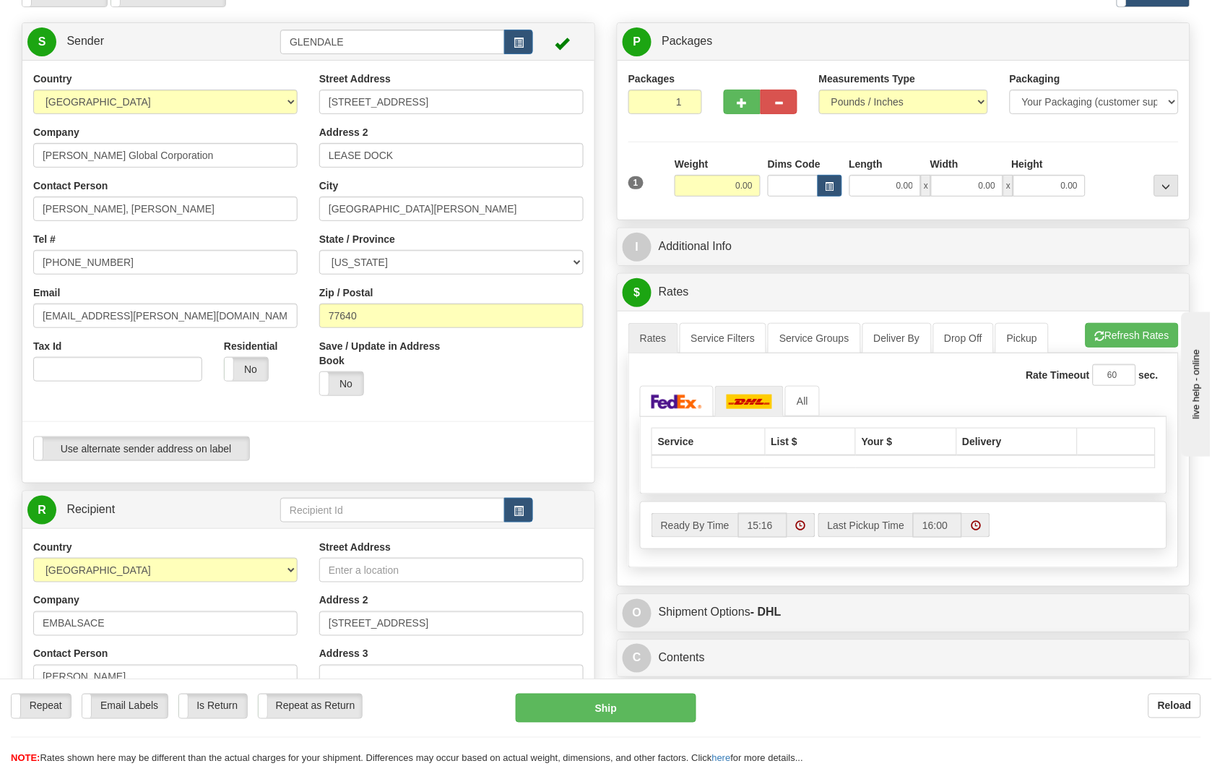
scroll to position [0, 0]
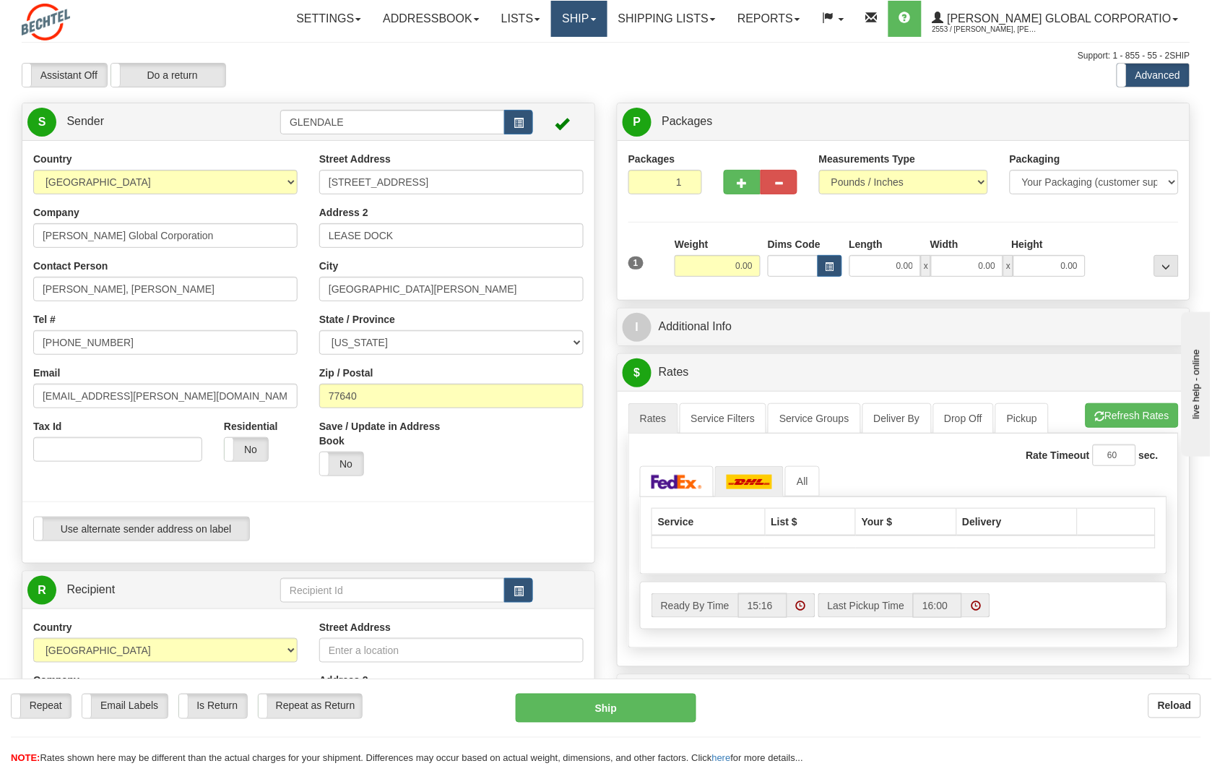
click at [607, 24] on link "Ship" at bounding box center [579, 19] width 56 height 36
click at [372, 16] on link "Settings" at bounding box center [328, 19] width 87 height 36
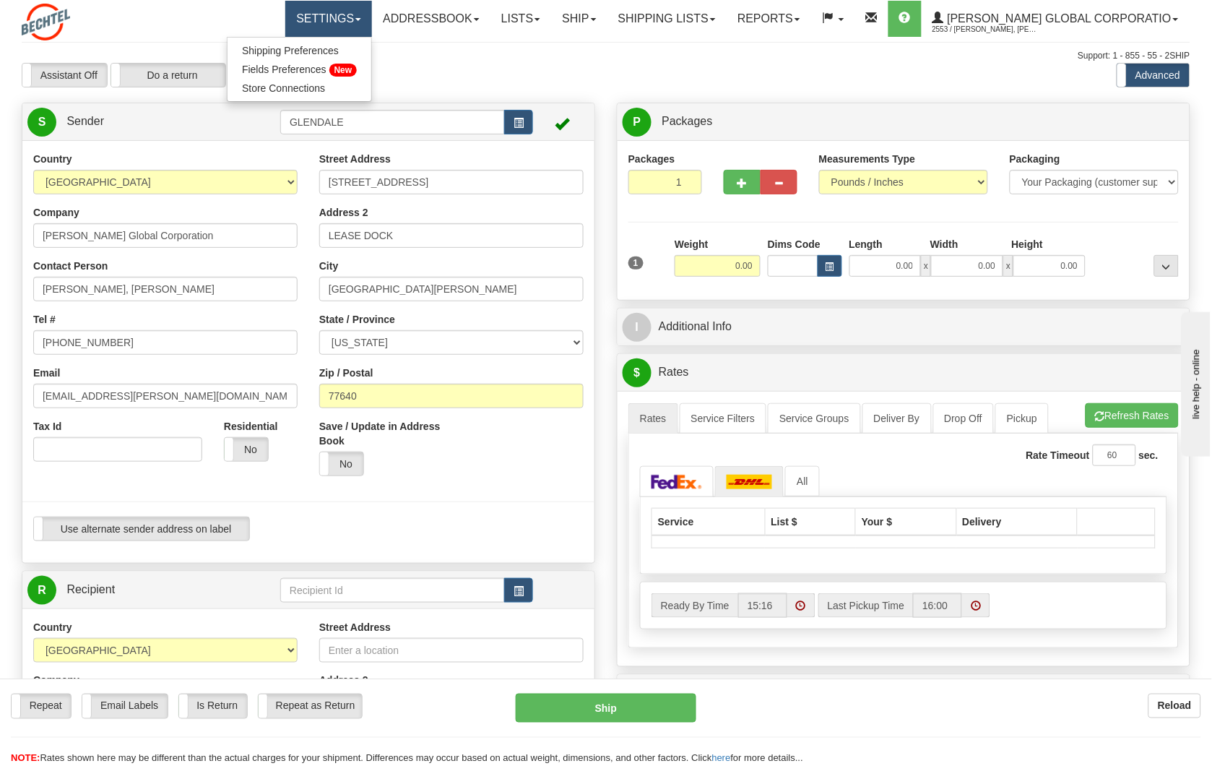
click at [372, 16] on link "Settings" at bounding box center [328, 19] width 87 height 36
click at [478, 58] on div "Support: 1 - 855 - 55 - 2SHIP" at bounding box center [606, 56] width 1169 height 12
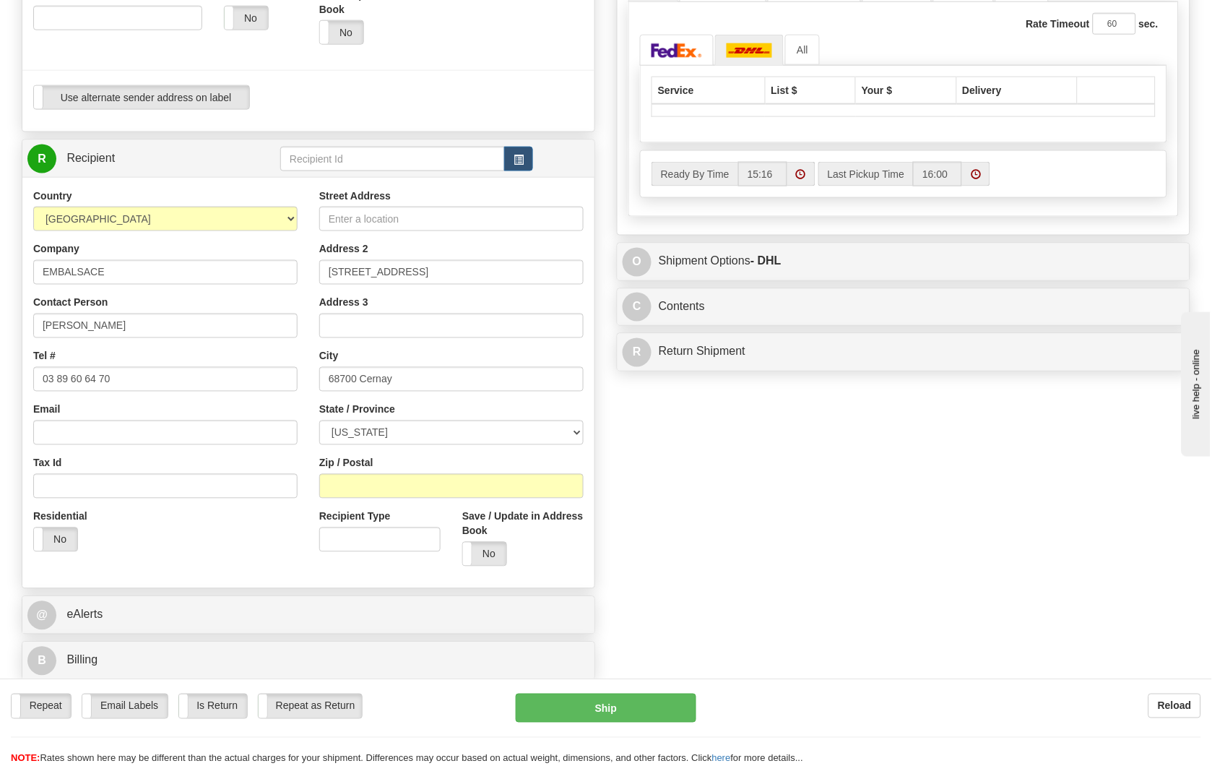
scroll to position [481, 0]
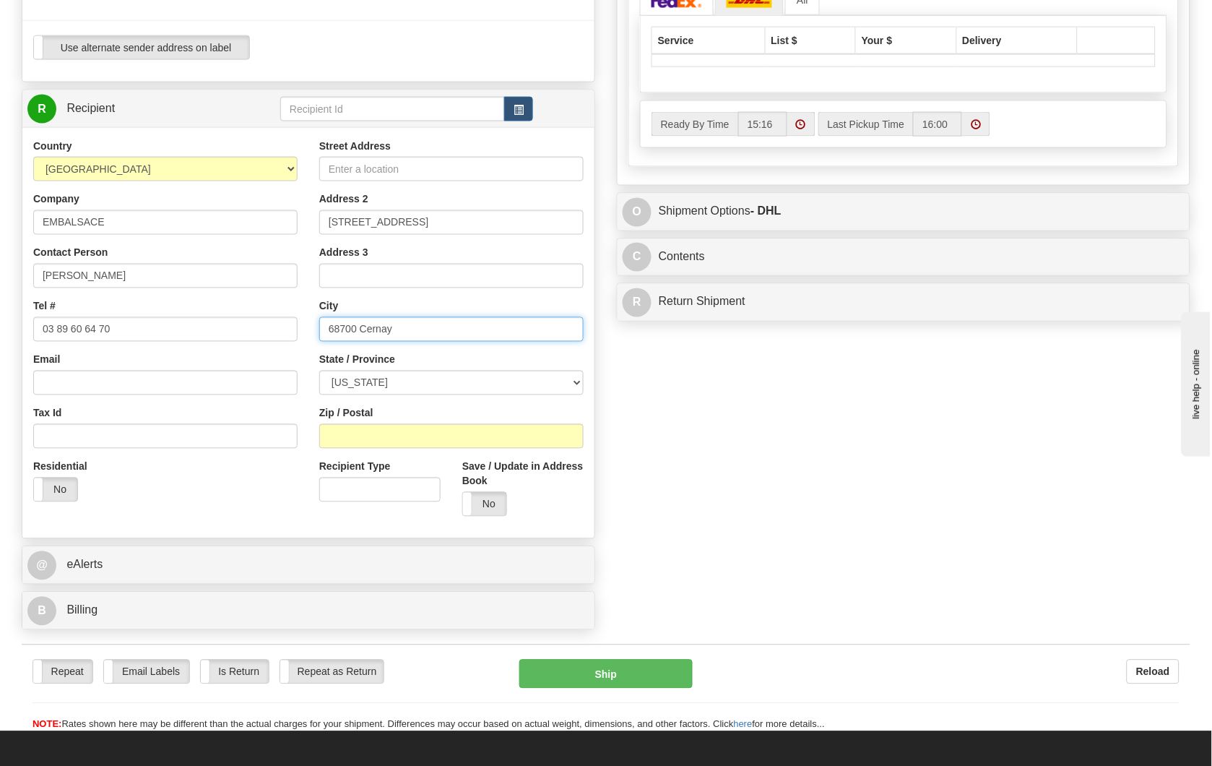
click at [356, 329] on input "68700 Cernay" at bounding box center [451, 329] width 264 height 25
